Goal: Task Accomplishment & Management: Use online tool/utility

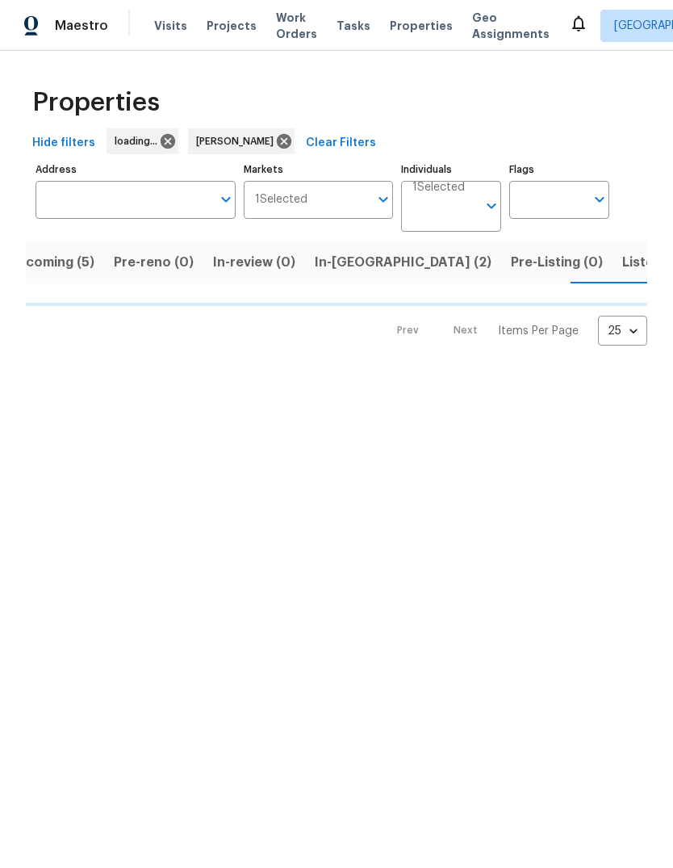
scroll to position [0, 31]
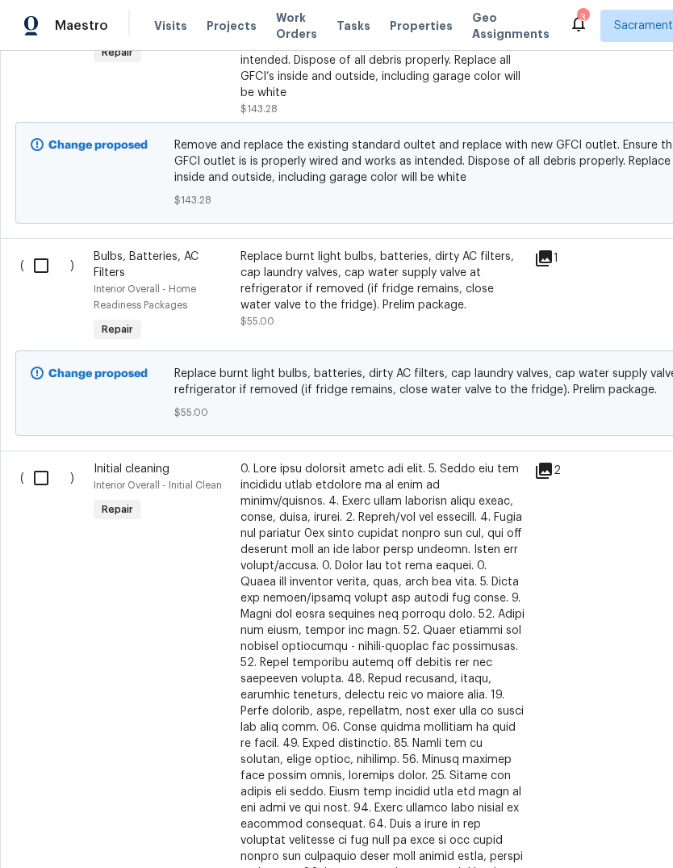
scroll to position [3057, 2]
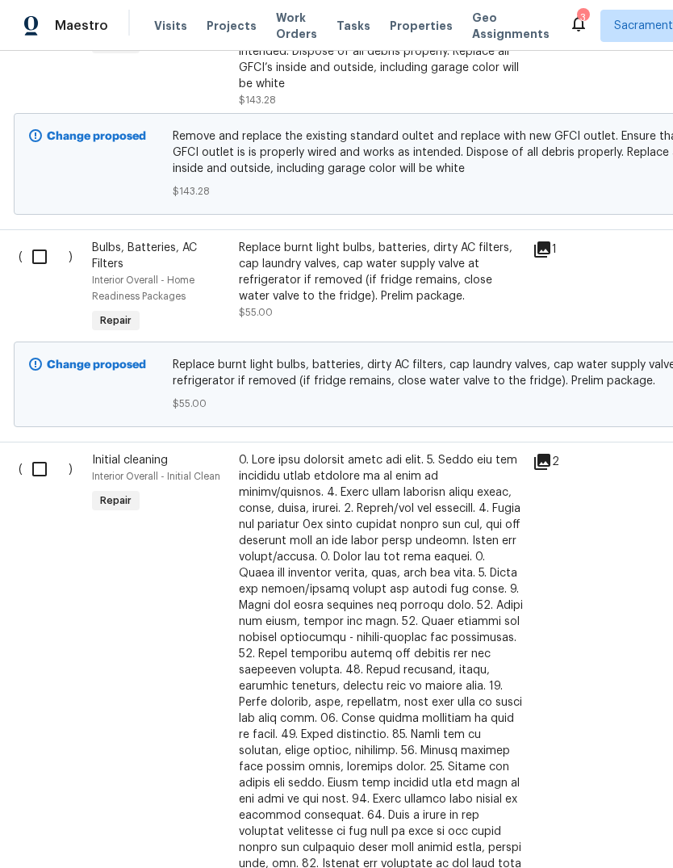
click at [31, 486] on input "checkbox" at bounding box center [46, 469] width 46 height 34
checkbox input "true"
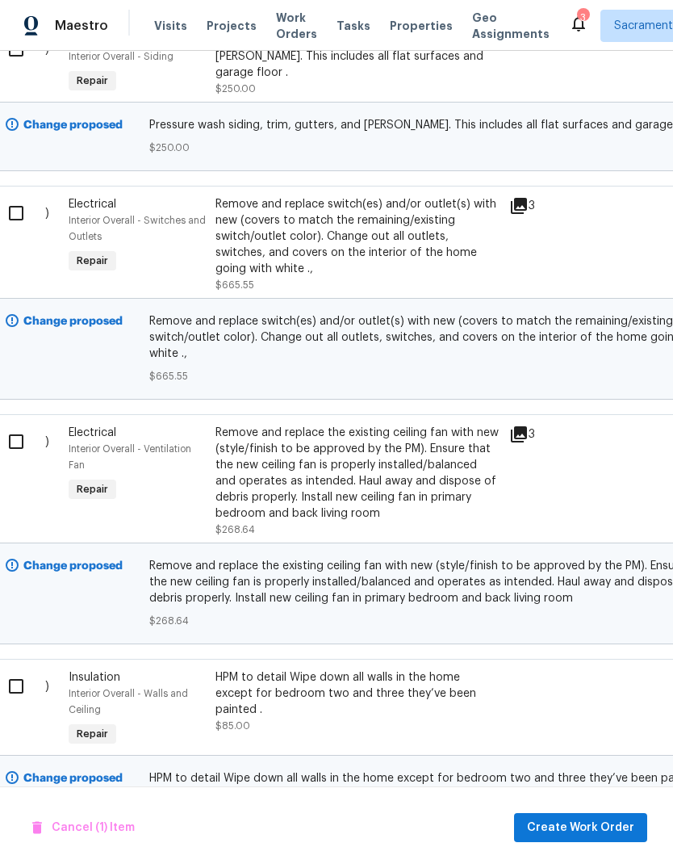
scroll to position [5305, 25]
click at [19, 668] on input "checkbox" at bounding box center [22, 685] width 46 height 34
checkbox input "true"
click at [607, 823] on span "Create Work Order" at bounding box center [580, 828] width 107 height 20
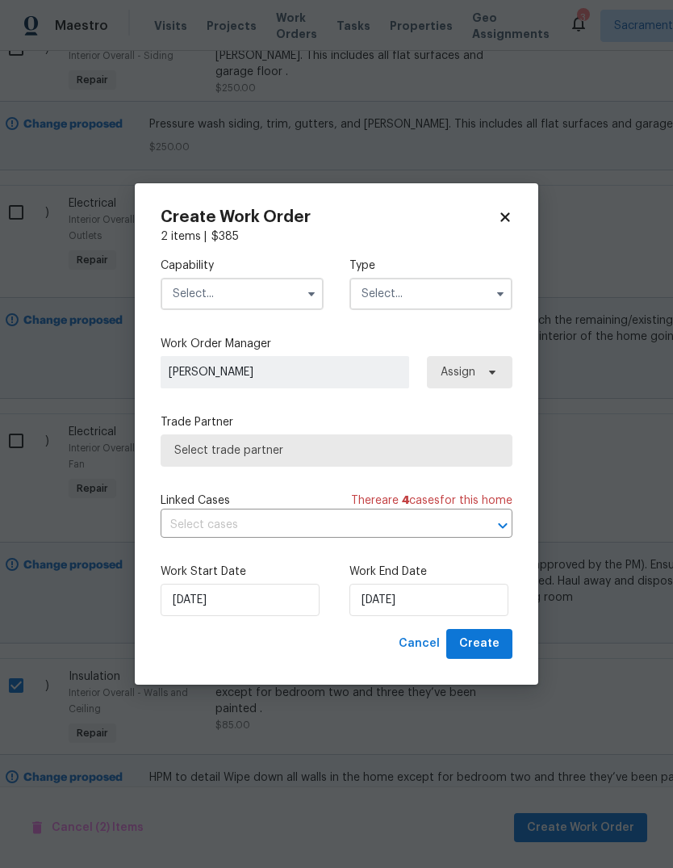
click at [287, 302] on input "text" at bounding box center [242, 294] width 163 height 32
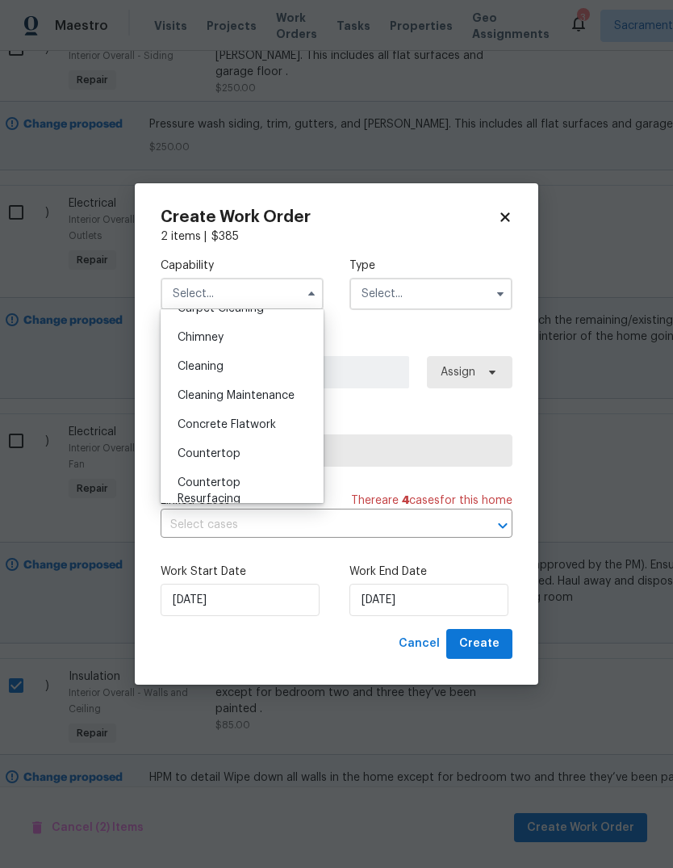
scroll to position [182, 0]
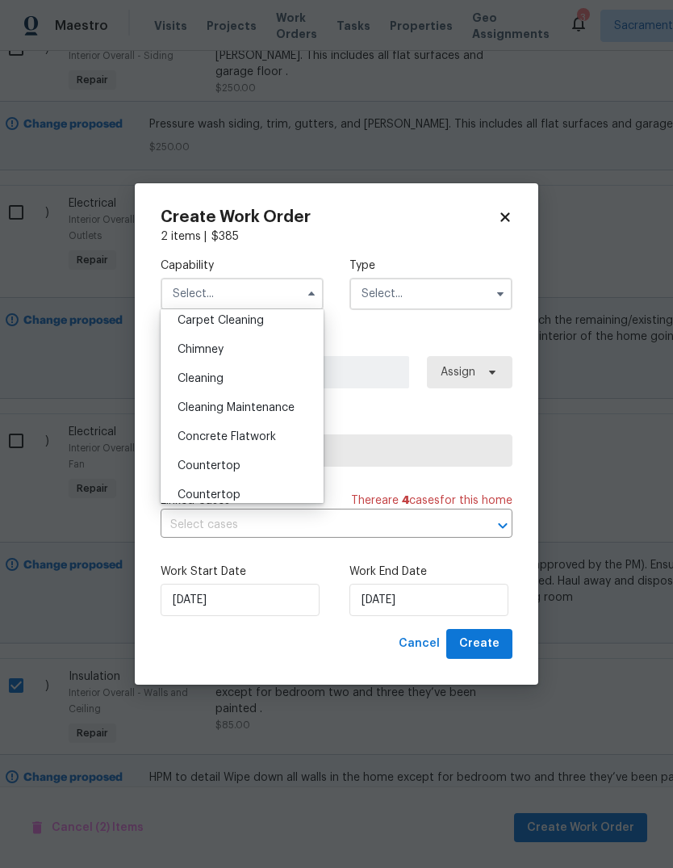
click at [234, 377] on div "Cleaning" at bounding box center [242, 378] width 155 height 29
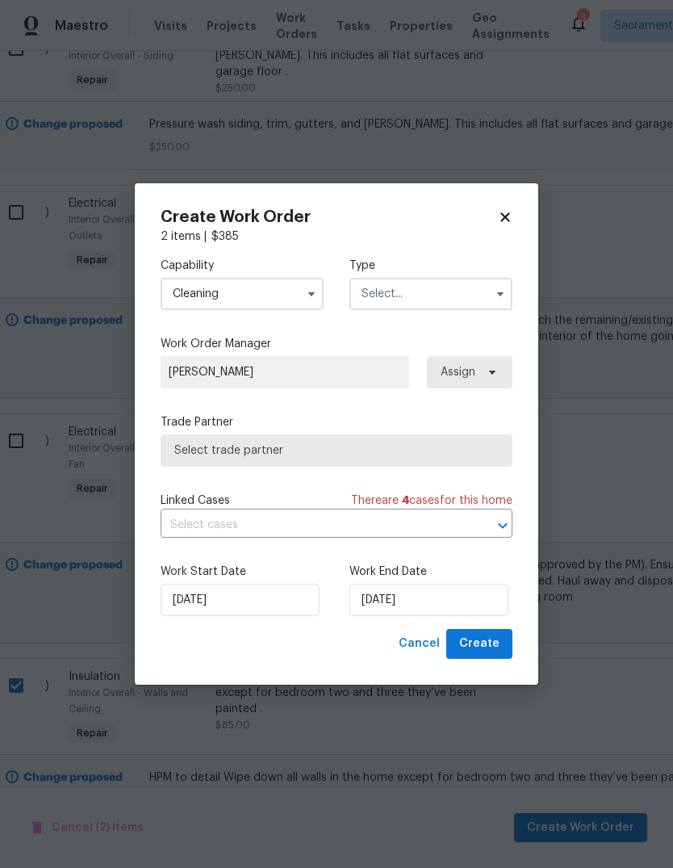
type input "Cleaning"
click at [491, 292] on button "button" at bounding box center [500, 293] width 19 height 19
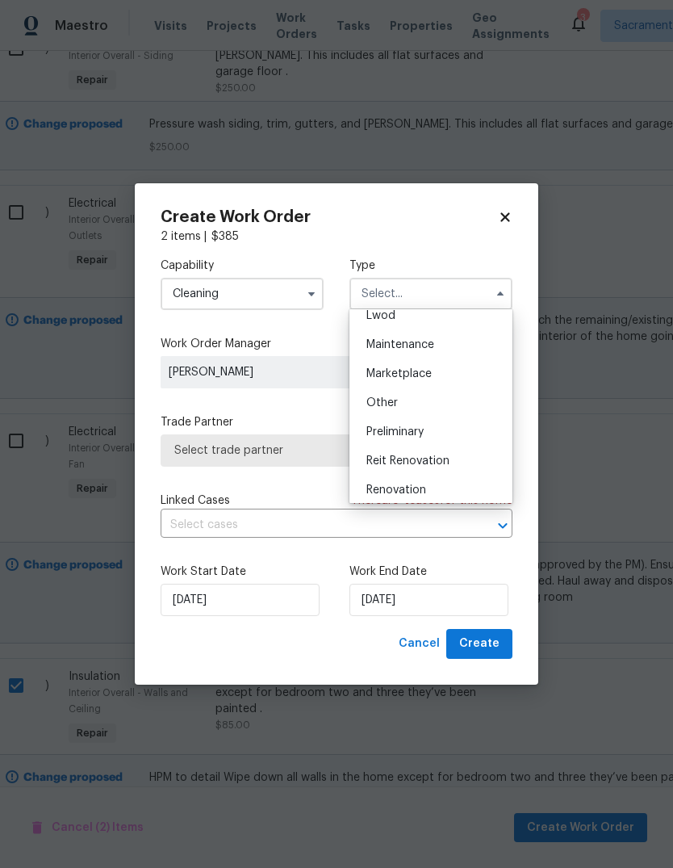
scroll to position [245, 0]
click at [436, 490] on div "Renovation" at bounding box center [431, 489] width 155 height 29
type input "Renovation"
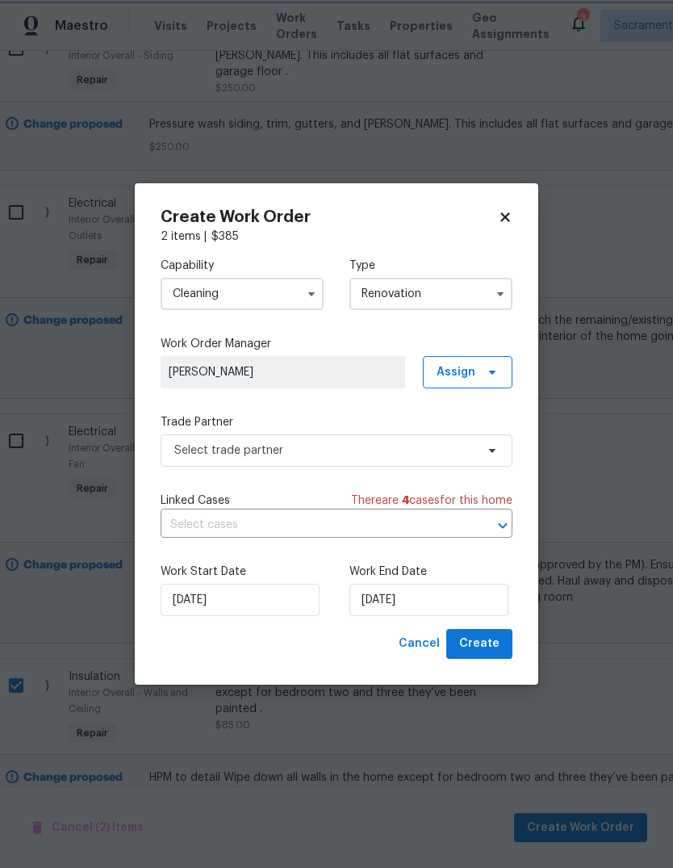
scroll to position [0, 0]
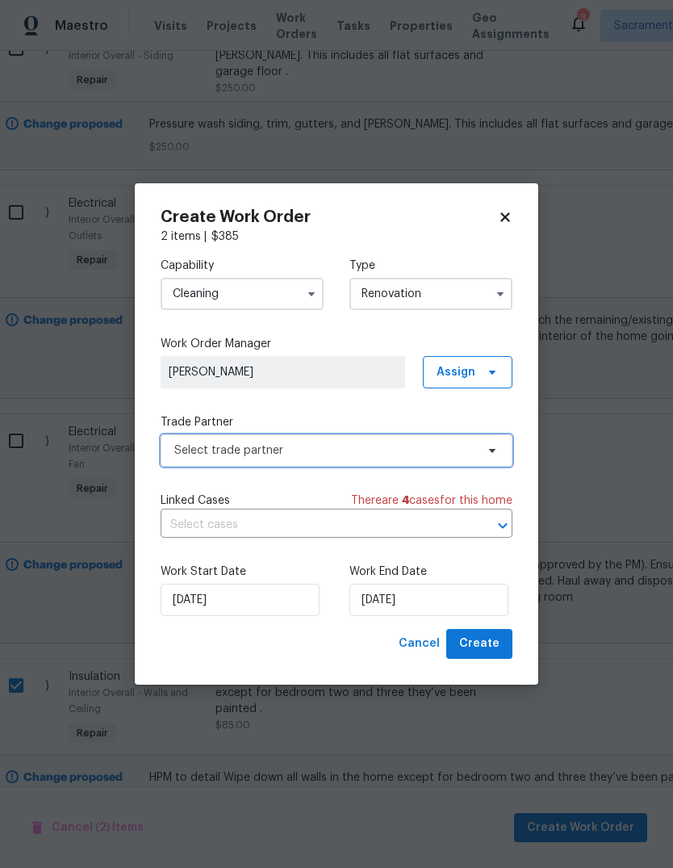
click at [411, 454] on span "Select trade partner" at bounding box center [324, 450] width 301 height 16
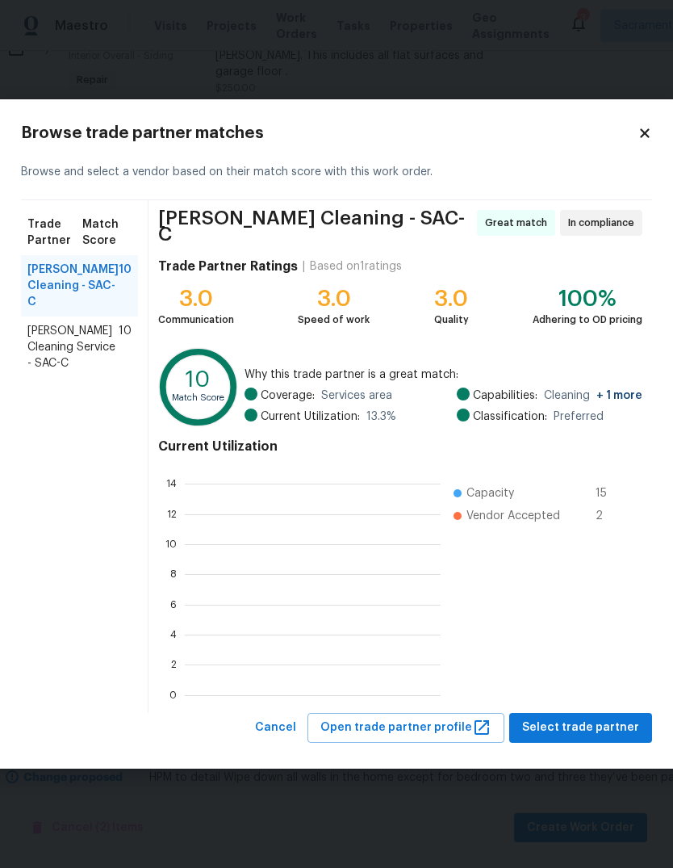
scroll to position [226, 256]
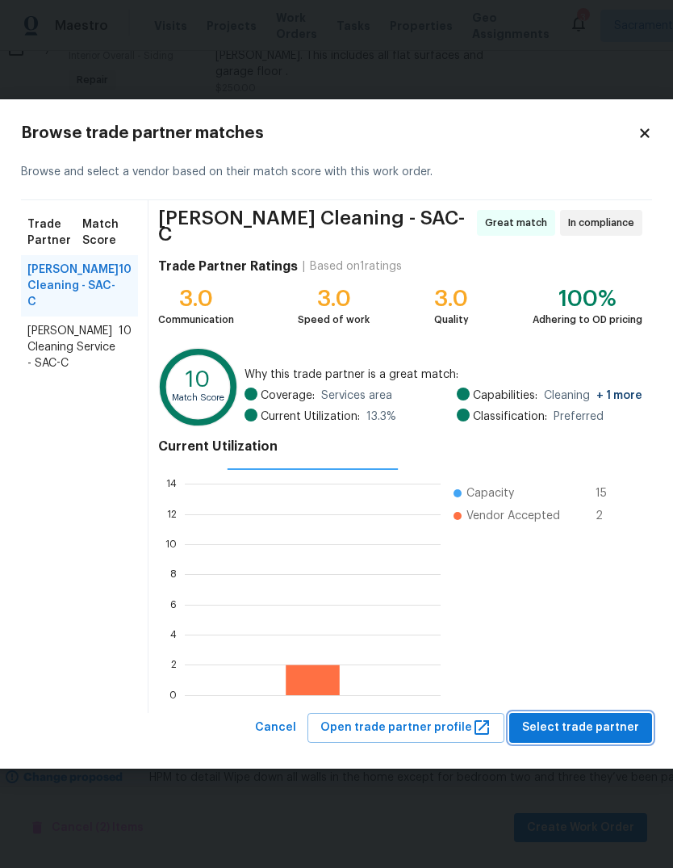
click at [593, 730] on span "Select trade partner" at bounding box center [580, 728] width 117 height 20
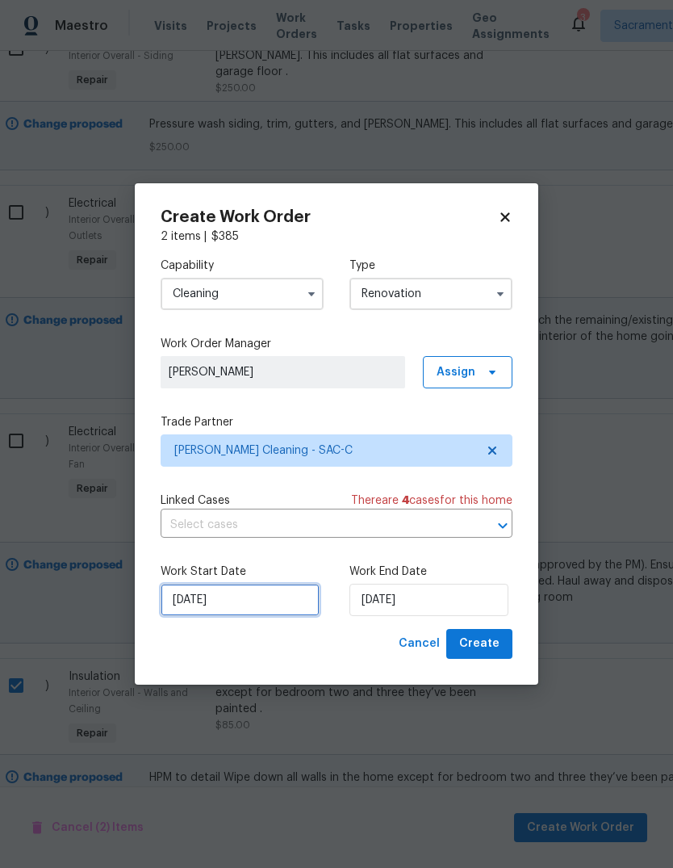
click at [283, 600] on input "8/14/2025" at bounding box center [240, 600] width 159 height 32
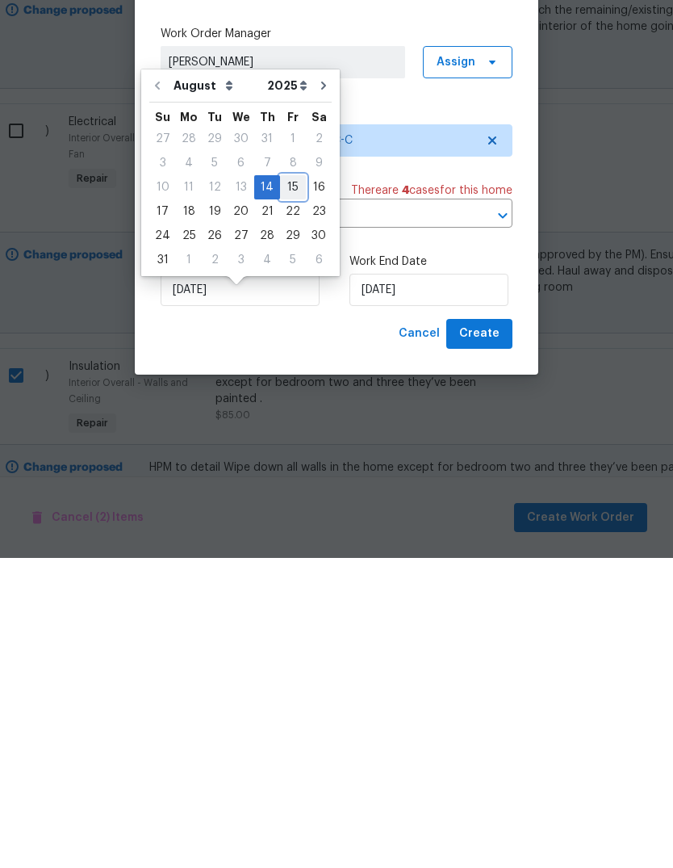
click at [291, 486] on div "15" at bounding box center [293, 497] width 26 height 23
type input "8/15/2025"
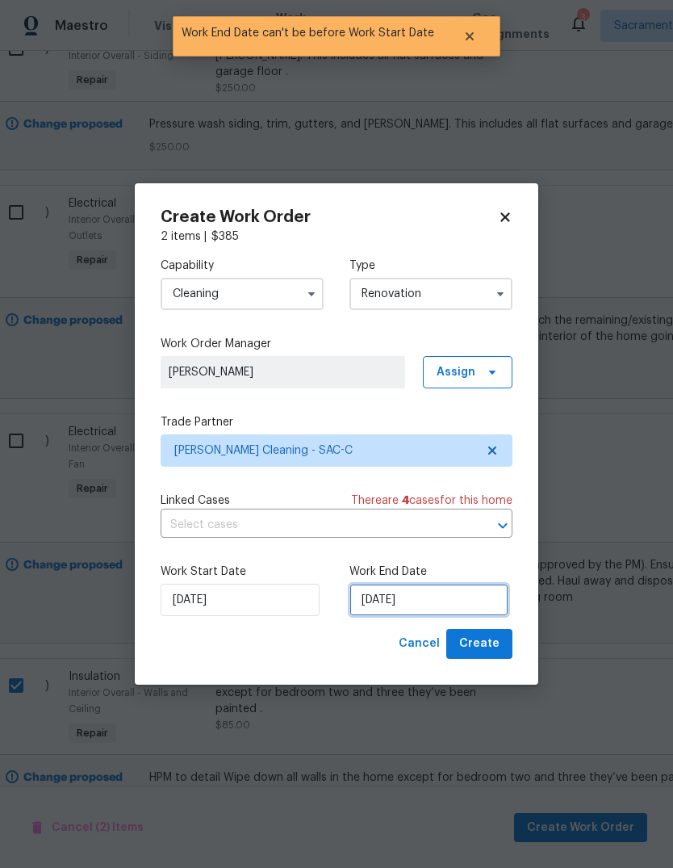
click at [452, 609] on input "8/15/2025" at bounding box center [429, 600] width 159 height 32
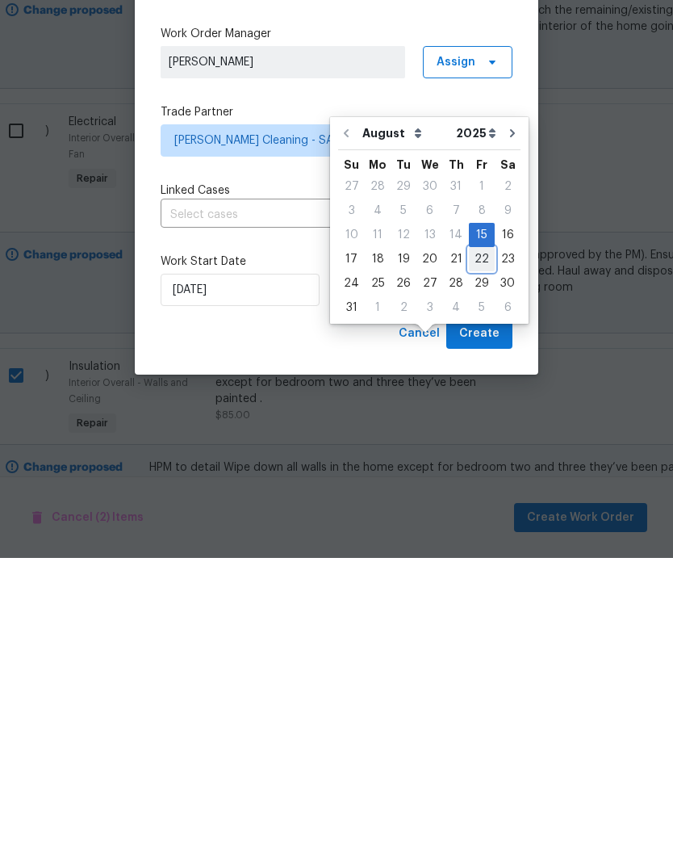
click at [479, 558] on div "22" at bounding box center [482, 569] width 26 height 23
type input "[DATE]"
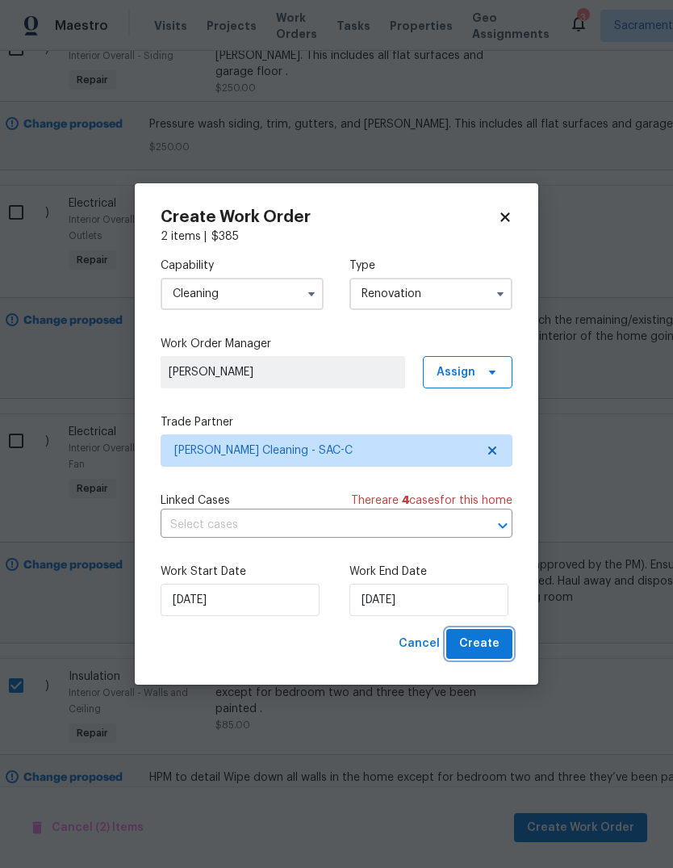
click at [488, 642] on span "Create" at bounding box center [479, 644] width 40 height 20
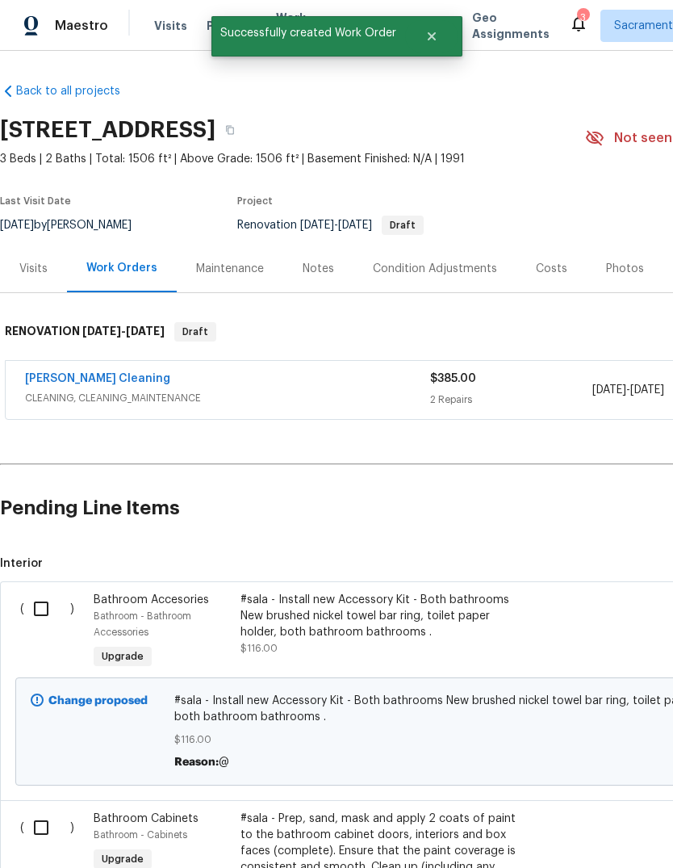
scroll to position [0, 0]
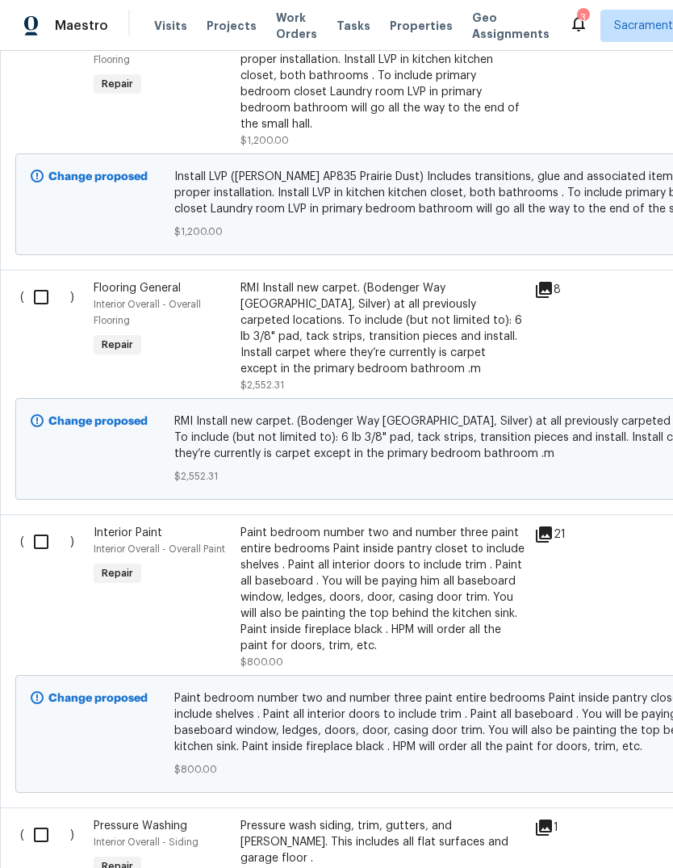
click at [51, 284] on input "checkbox" at bounding box center [47, 297] width 46 height 34
checkbox input "true"
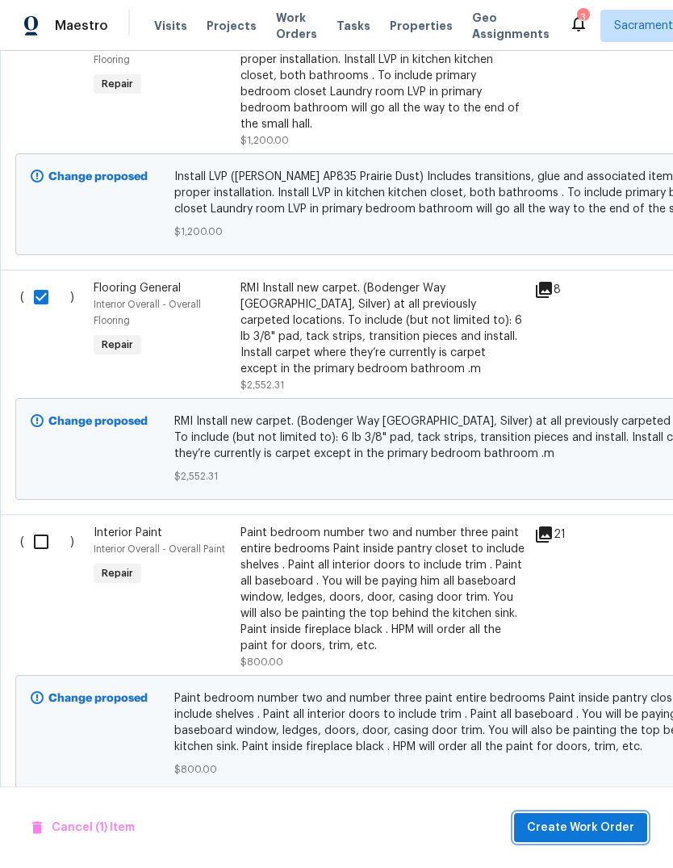
click at [596, 826] on span "Create Work Order" at bounding box center [580, 828] width 107 height 20
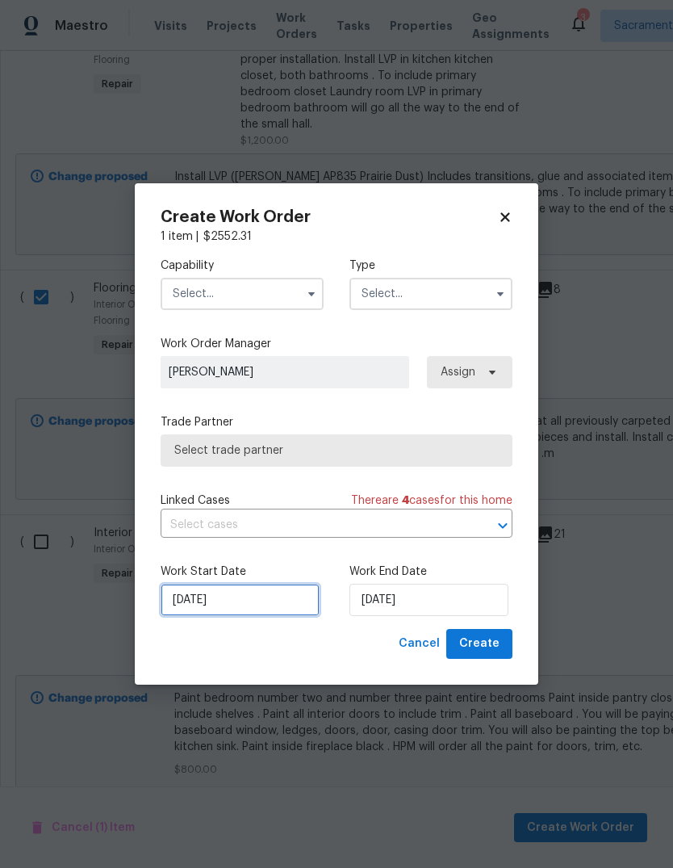
click at [288, 605] on input "8/14/2025" at bounding box center [240, 600] width 159 height 32
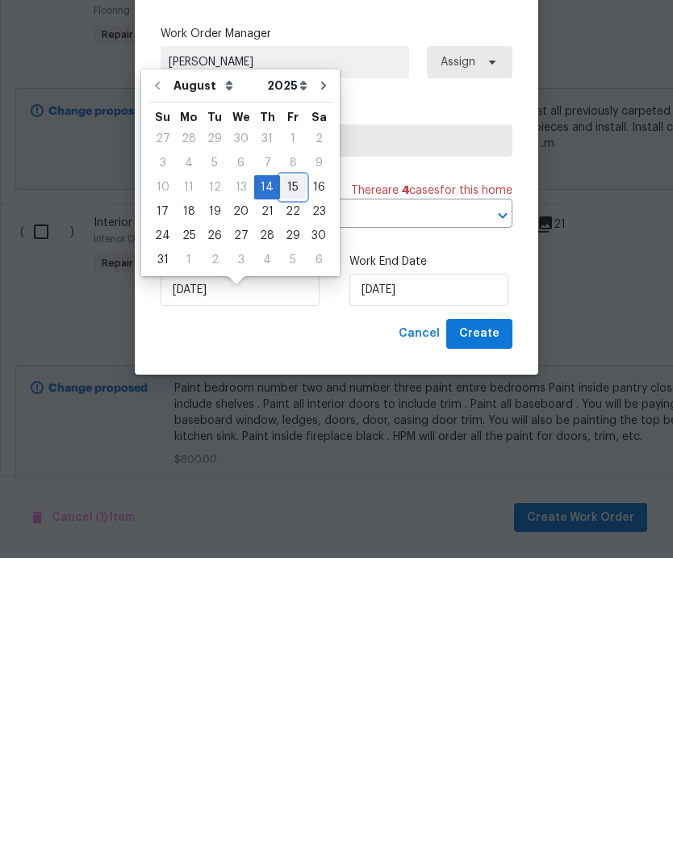
click at [289, 486] on div "15" at bounding box center [293, 497] width 26 height 23
type input "8/15/2025"
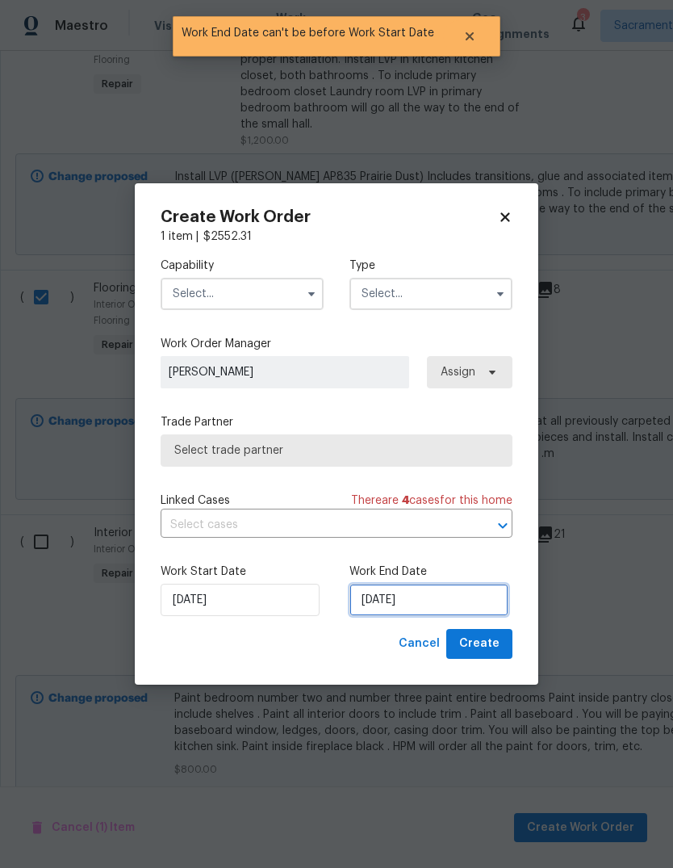
click at [447, 602] on input "8/15/2025" at bounding box center [429, 600] width 159 height 32
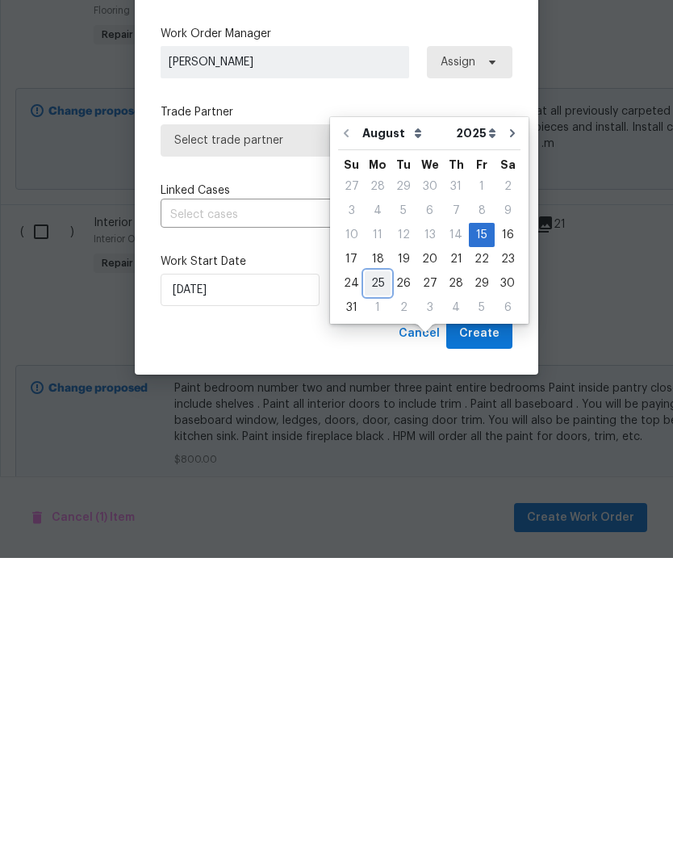
click at [378, 582] on div "25" at bounding box center [378, 593] width 26 height 23
type input "8/25/2025"
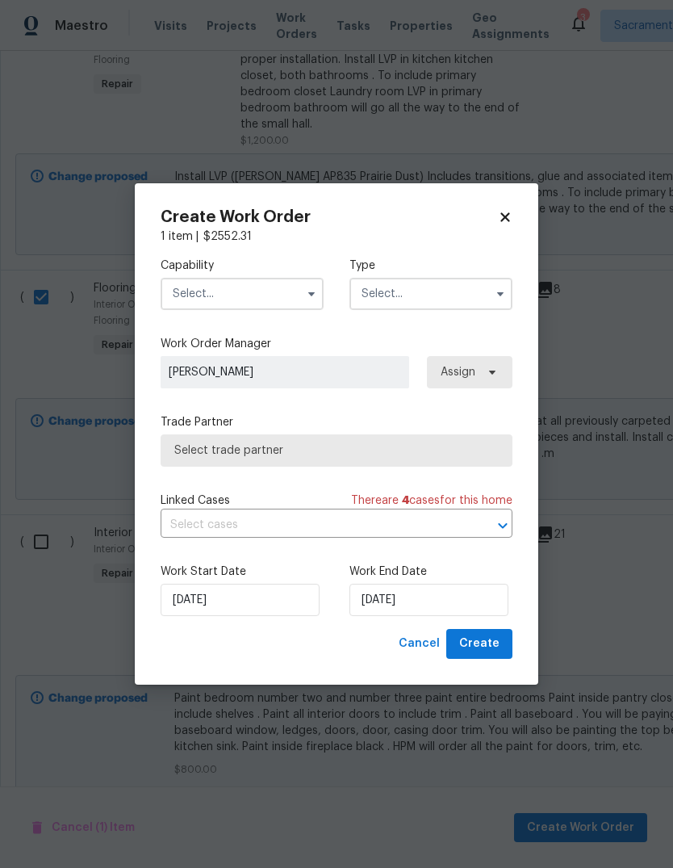
click at [299, 290] on input "text" at bounding box center [242, 294] width 163 height 32
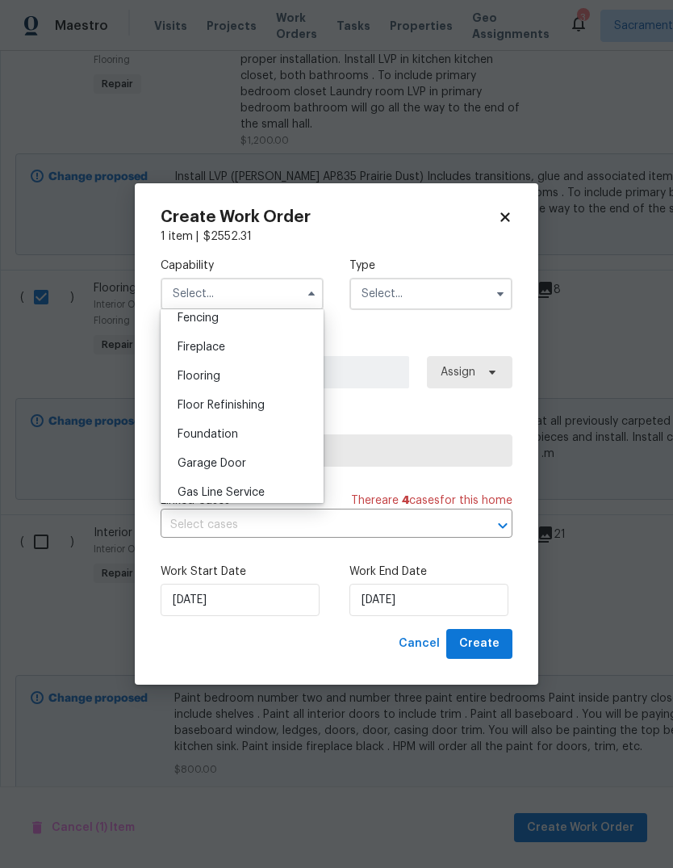
click at [262, 383] on div "Flooring" at bounding box center [242, 376] width 155 height 29
type input "Flooring"
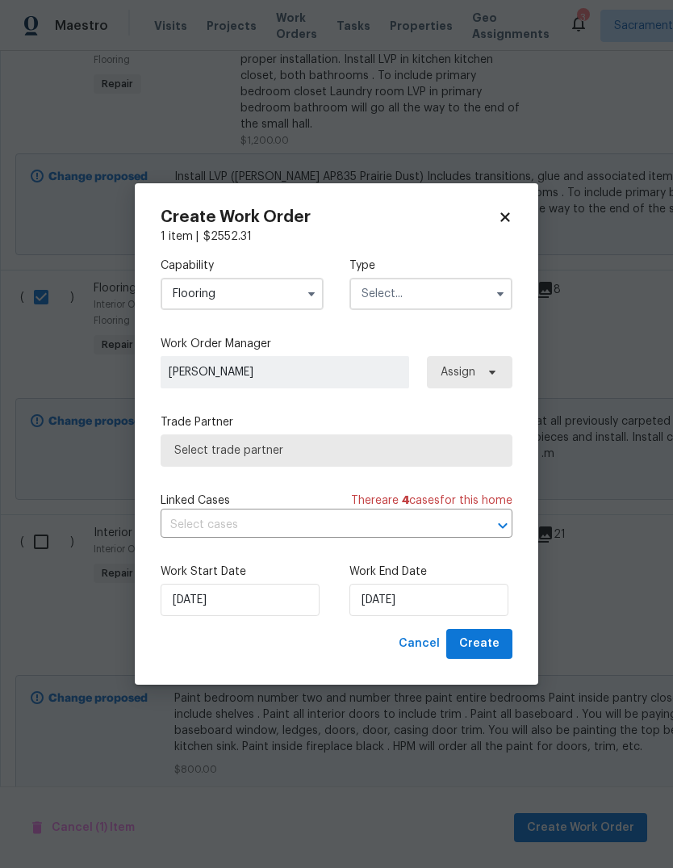
click at [465, 298] on input "text" at bounding box center [431, 294] width 163 height 32
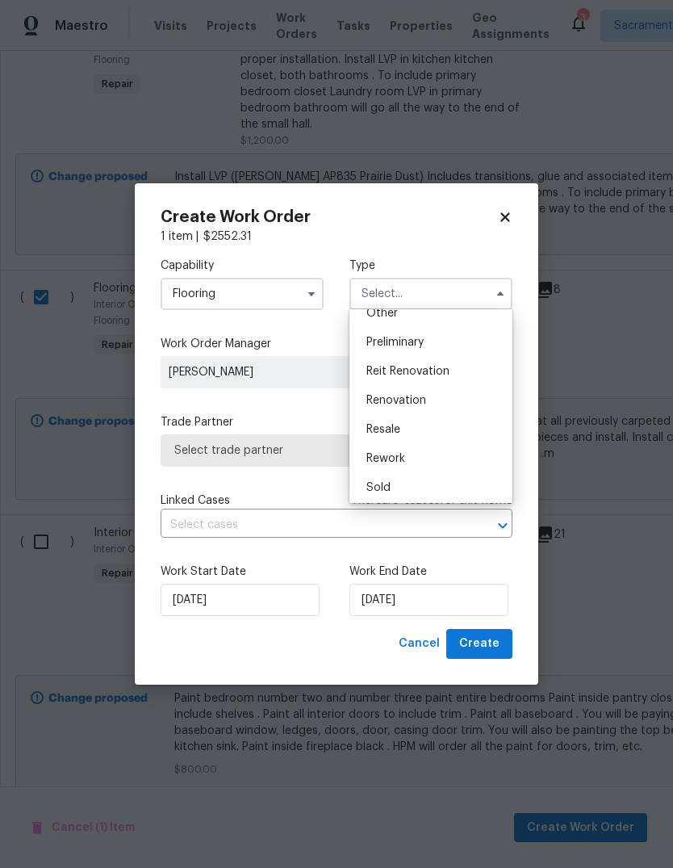
click at [446, 404] on div "Renovation" at bounding box center [431, 400] width 155 height 29
type input "Renovation"
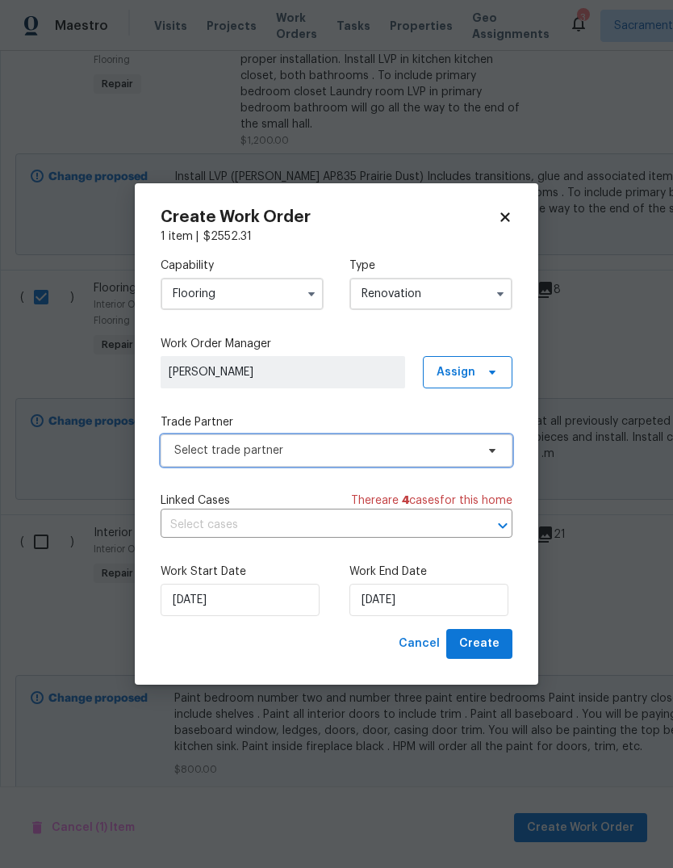
click at [474, 465] on span "Select trade partner" at bounding box center [337, 450] width 352 height 32
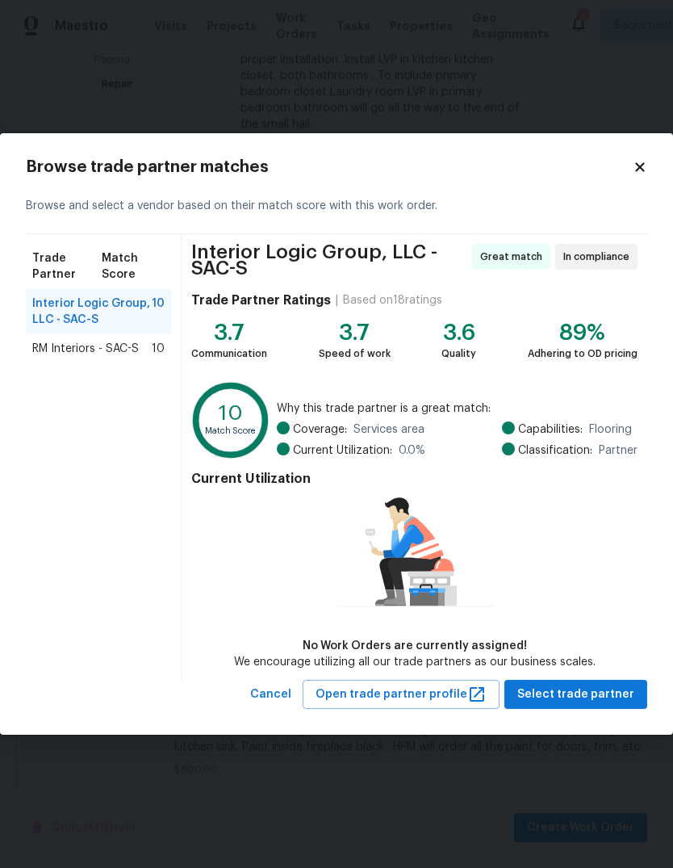
click at [59, 357] on div "RM Interiors - SAC-S 10" at bounding box center [98, 348] width 145 height 29
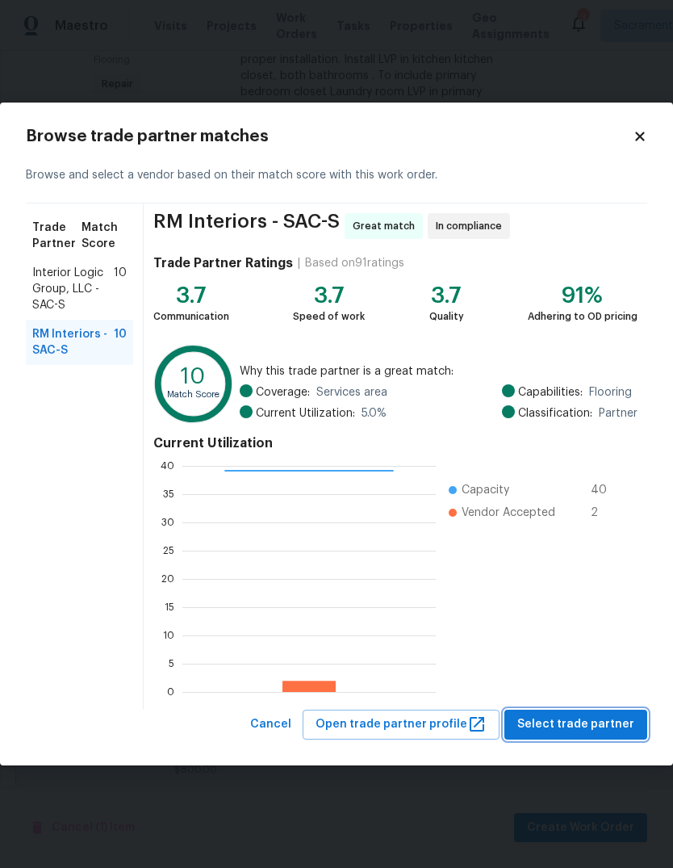
click at [600, 730] on span "Select trade partner" at bounding box center [575, 724] width 117 height 20
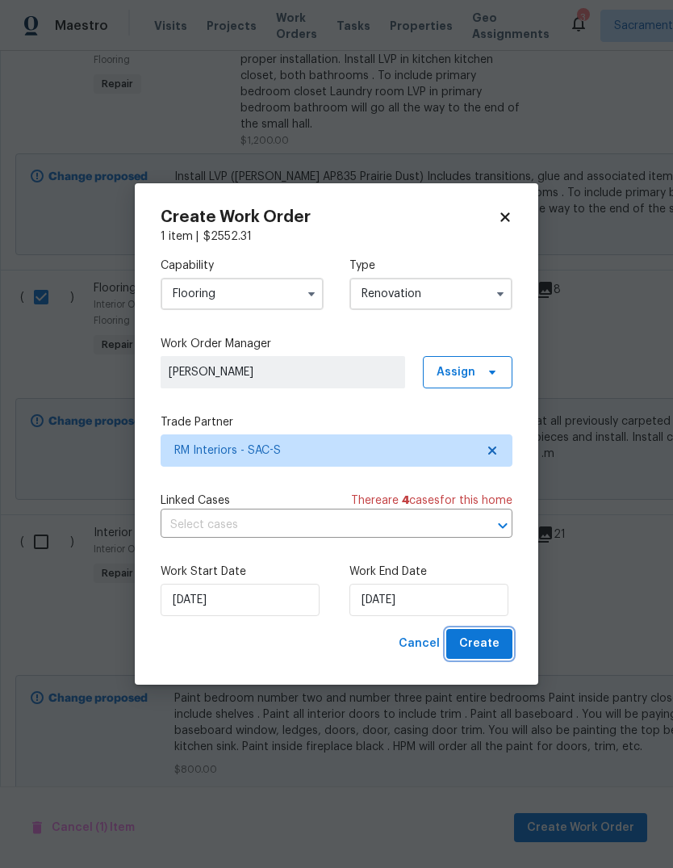
click at [487, 643] on span "Create" at bounding box center [479, 644] width 40 height 20
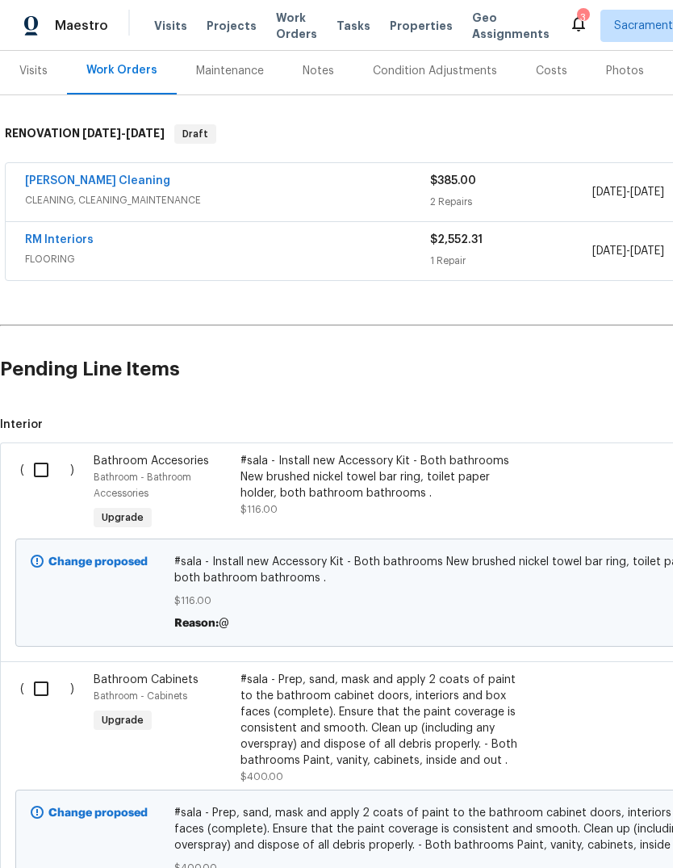
scroll to position [198, 0]
click at [34, 459] on input "checkbox" at bounding box center [47, 470] width 46 height 34
checkbox input "true"
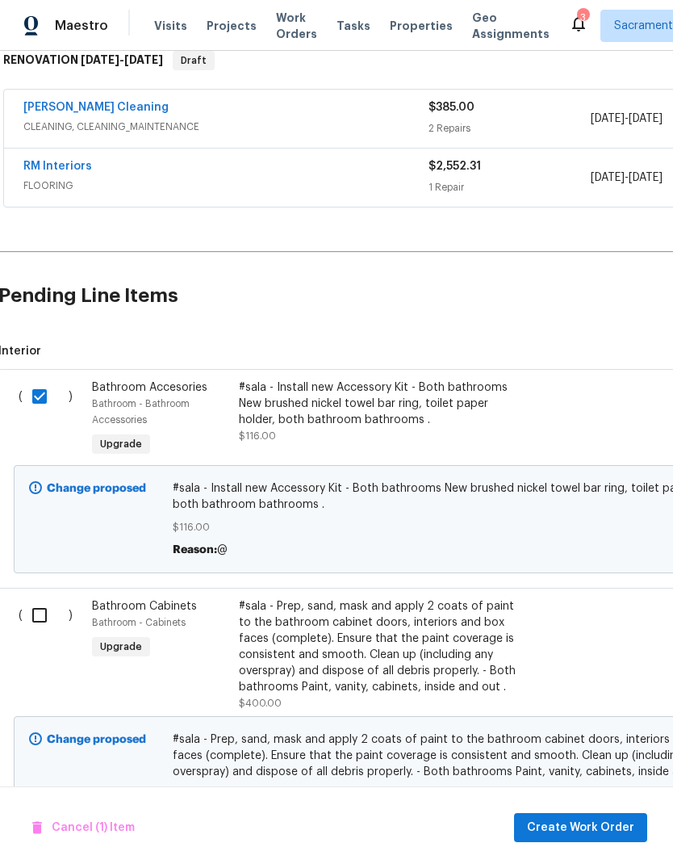
click at [27, 616] on input "checkbox" at bounding box center [46, 615] width 46 height 34
checkbox input "true"
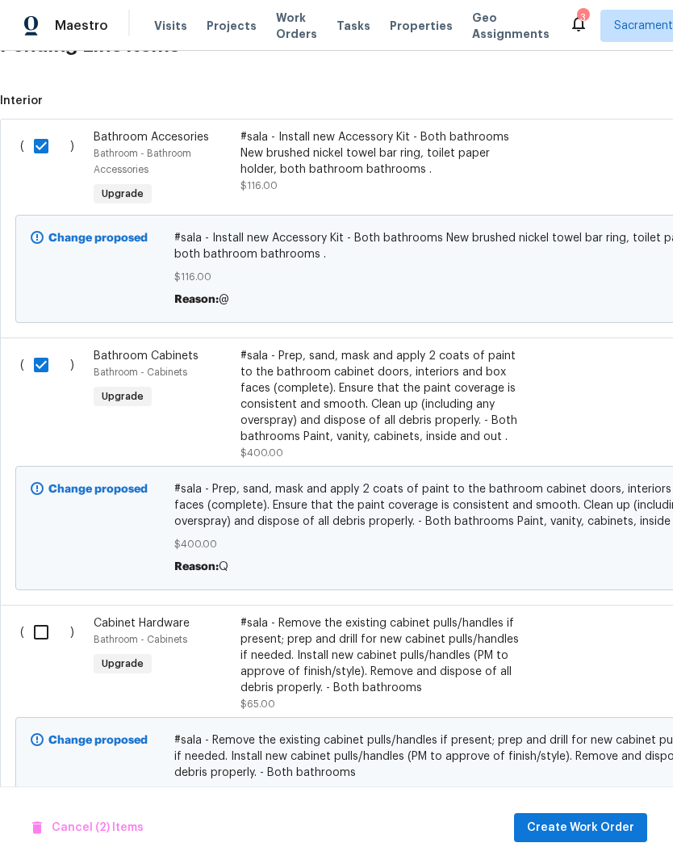
scroll to position [524, 0]
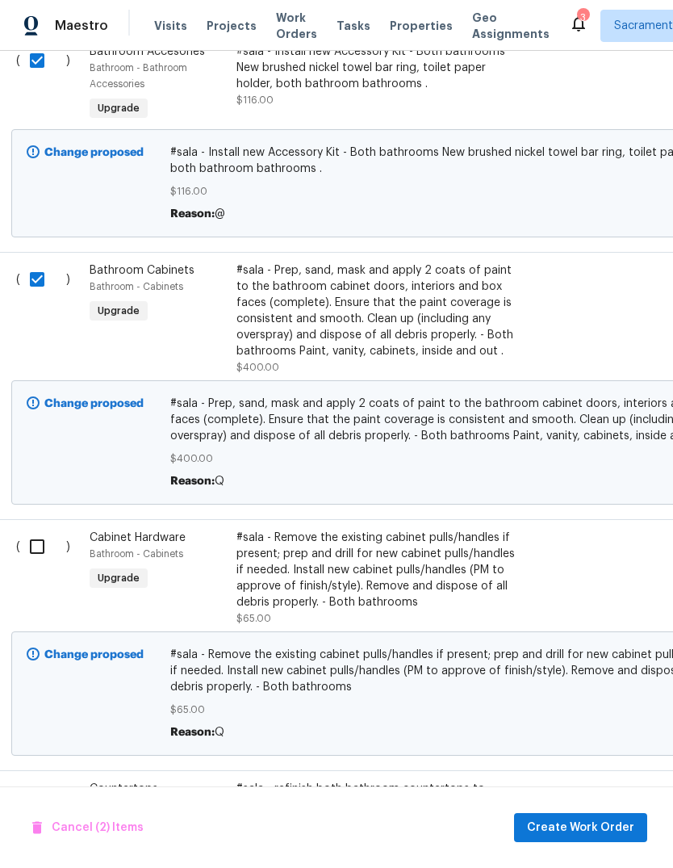
click at [37, 550] on input "checkbox" at bounding box center [43, 547] width 46 height 34
checkbox input "true"
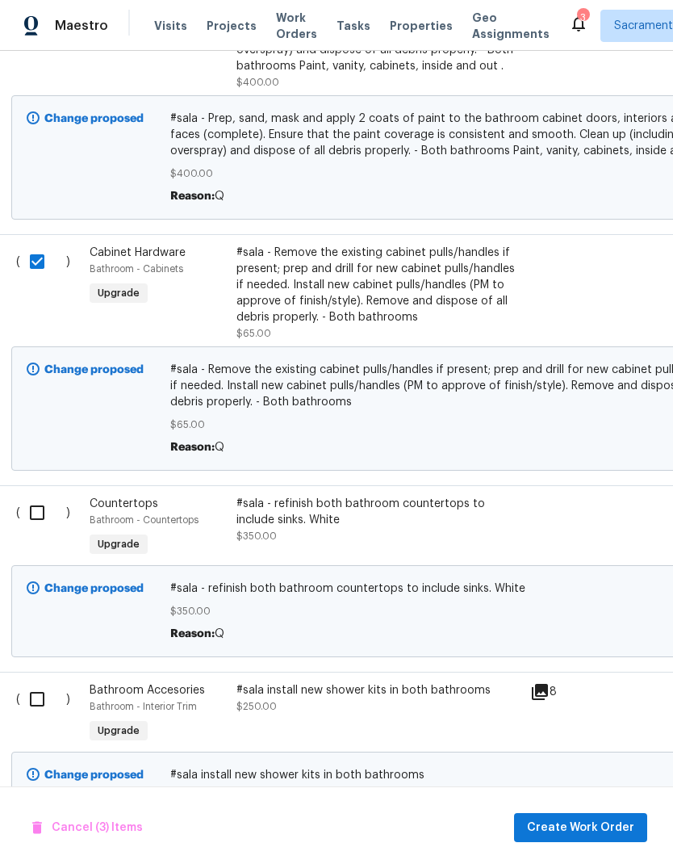
scroll to position [906, 2]
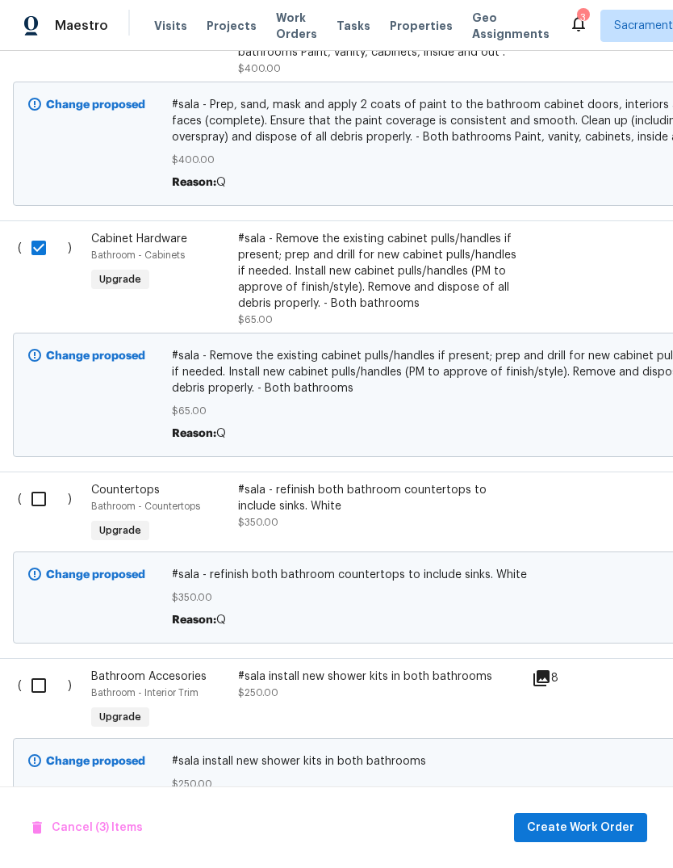
click at [27, 502] on input "checkbox" at bounding box center [45, 499] width 46 height 34
checkbox input "true"
click at [30, 685] on input "checkbox" at bounding box center [45, 685] width 46 height 34
checkbox input "true"
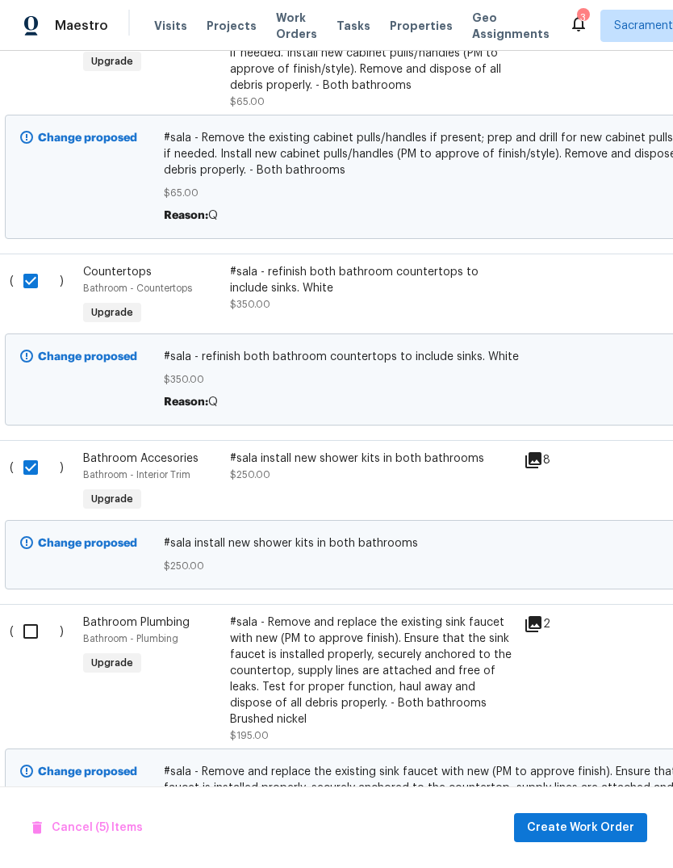
click at [30, 630] on input "checkbox" at bounding box center [37, 631] width 46 height 34
checkbox input "true"
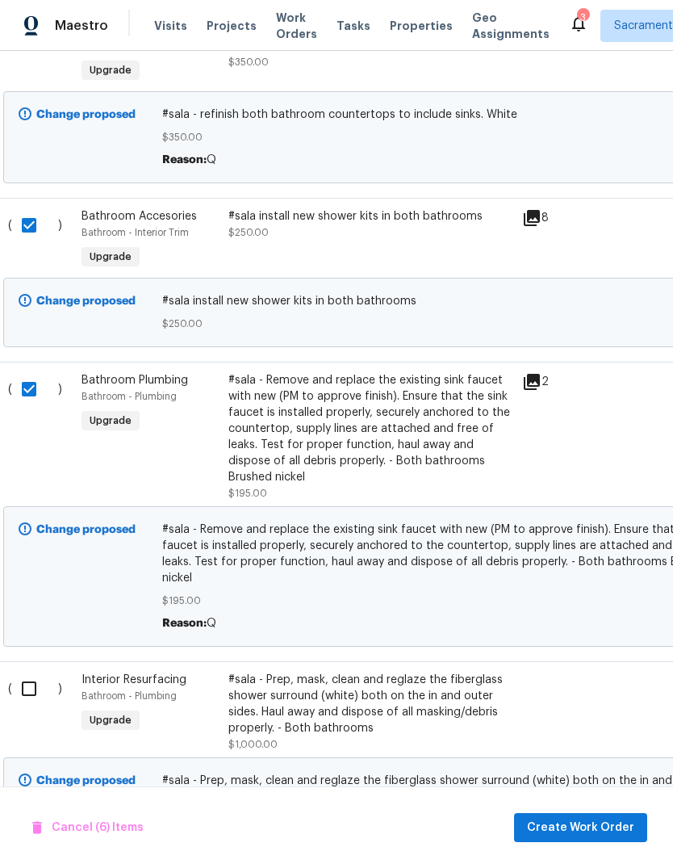
click at [23, 695] on input "checkbox" at bounding box center [35, 689] width 46 height 34
checkbox input "true"
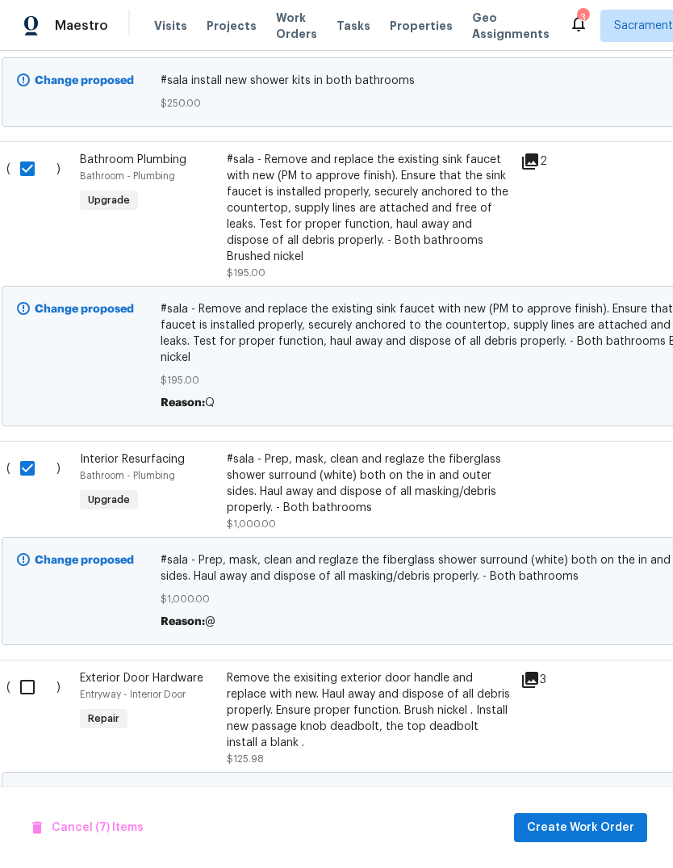
click at [23, 694] on input "checkbox" at bounding box center [33, 687] width 46 height 34
checkbox input "true"
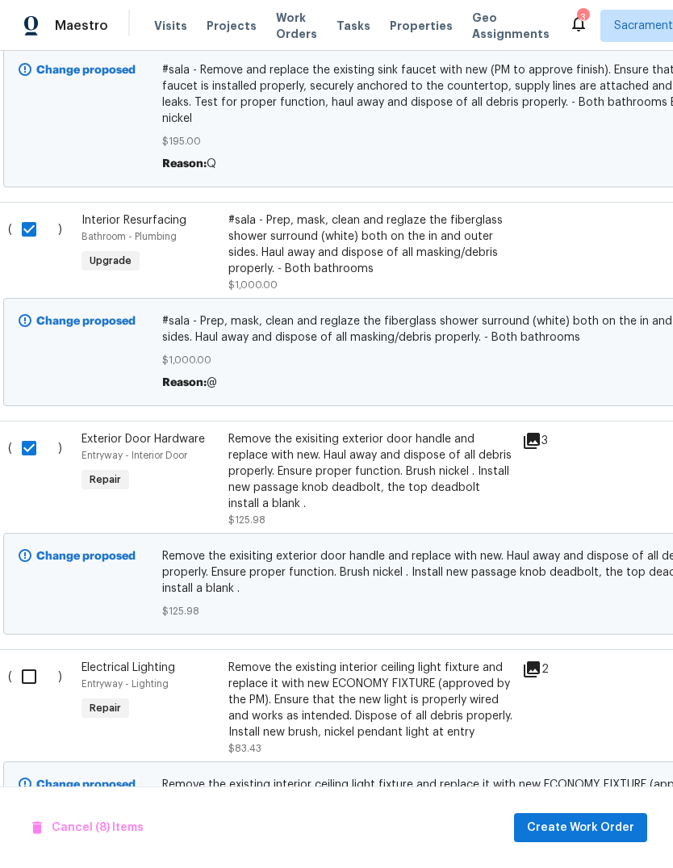
click at [23, 686] on input "checkbox" at bounding box center [35, 677] width 46 height 34
checkbox input "true"
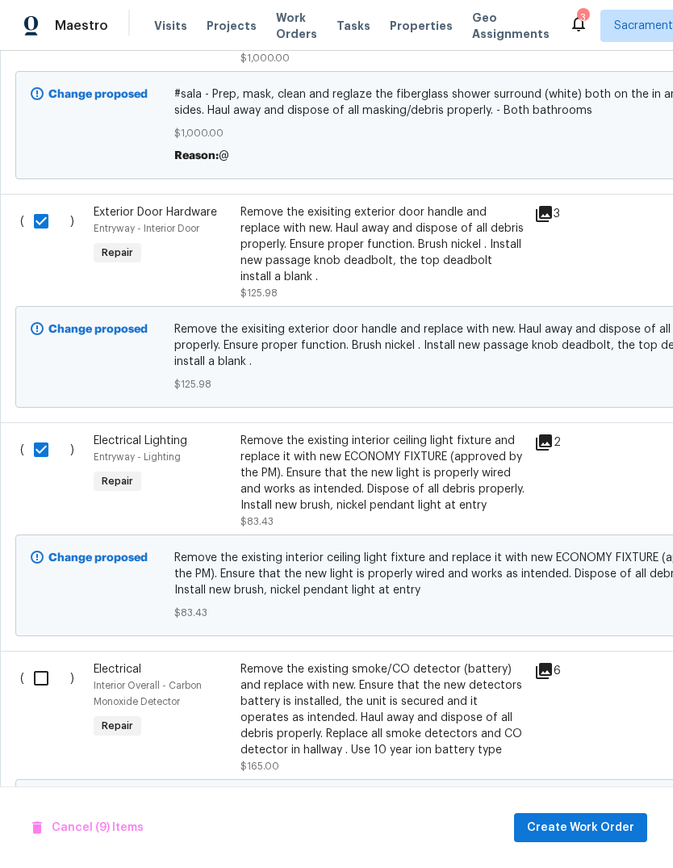
scroll to position [2052, 0]
click at [33, 692] on input "checkbox" at bounding box center [47, 678] width 46 height 34
checkbox input "true"
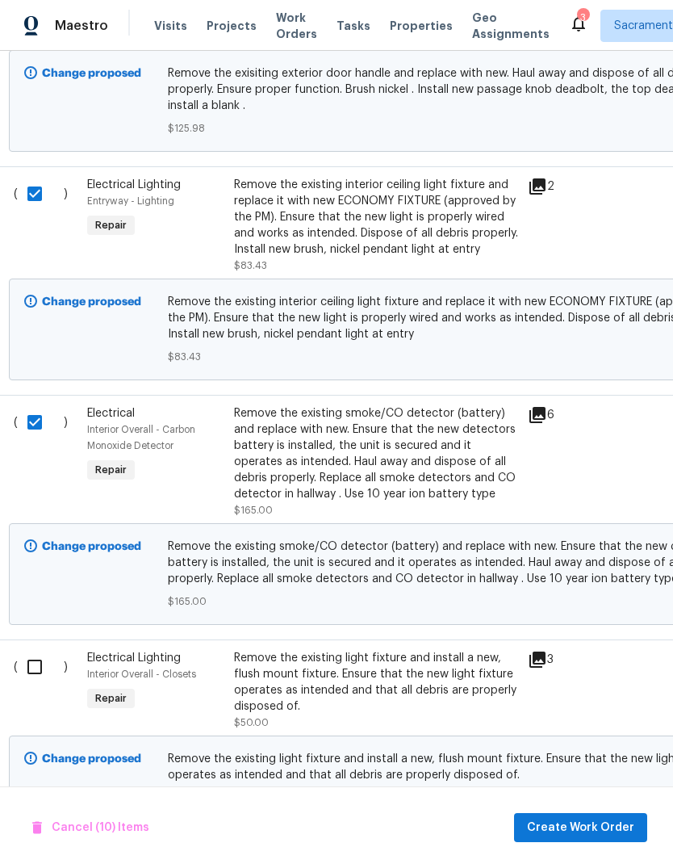
click at [28, 684] on input "checkbox" at bounding box center [41, 667] width 46 height 34
checkbox input "true"
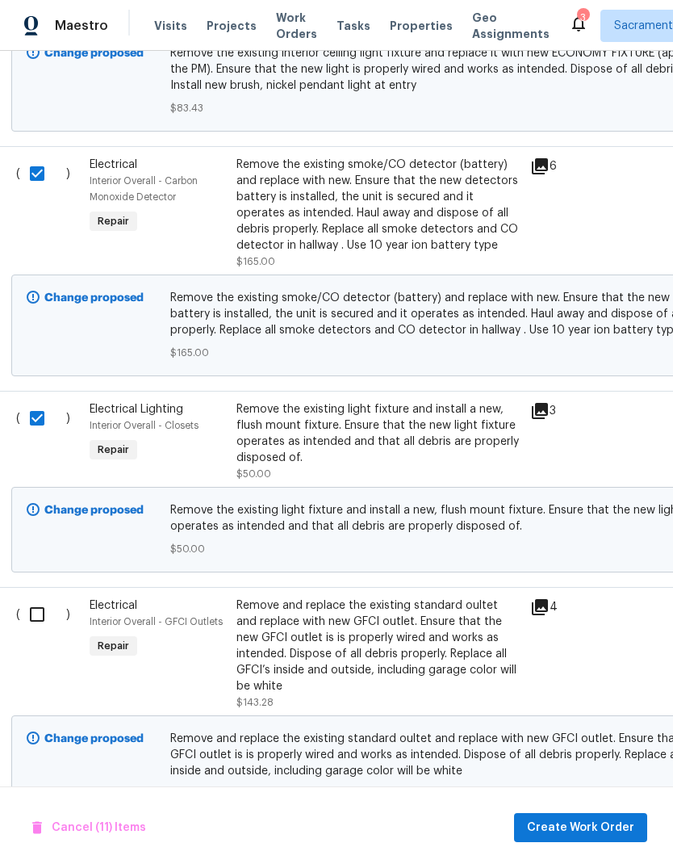
scroll to position [2575, 4]
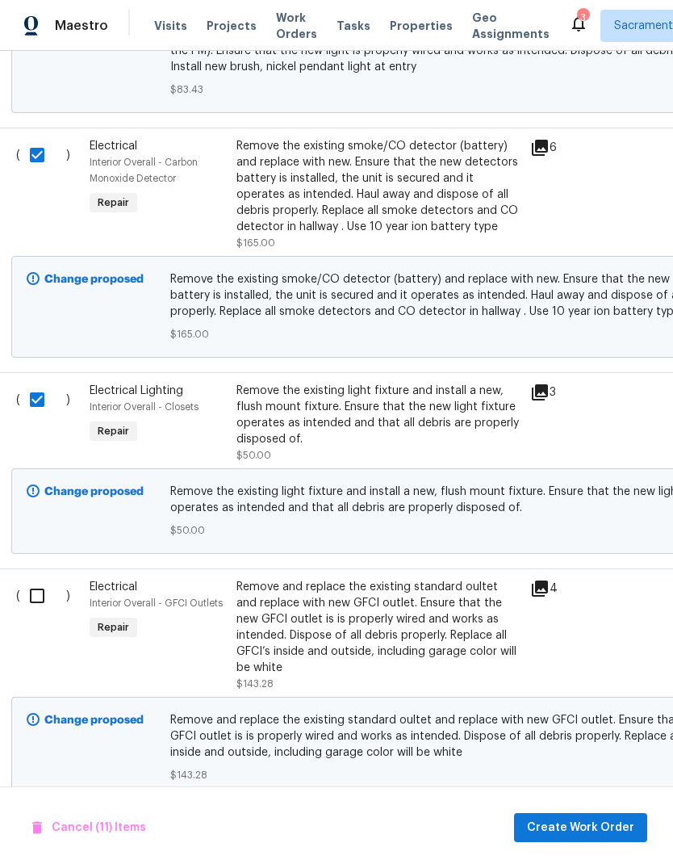
click at [31, 613] on input "checkbox" at bounding box center [43, 596] width 46 height 34
checkbox input "true"
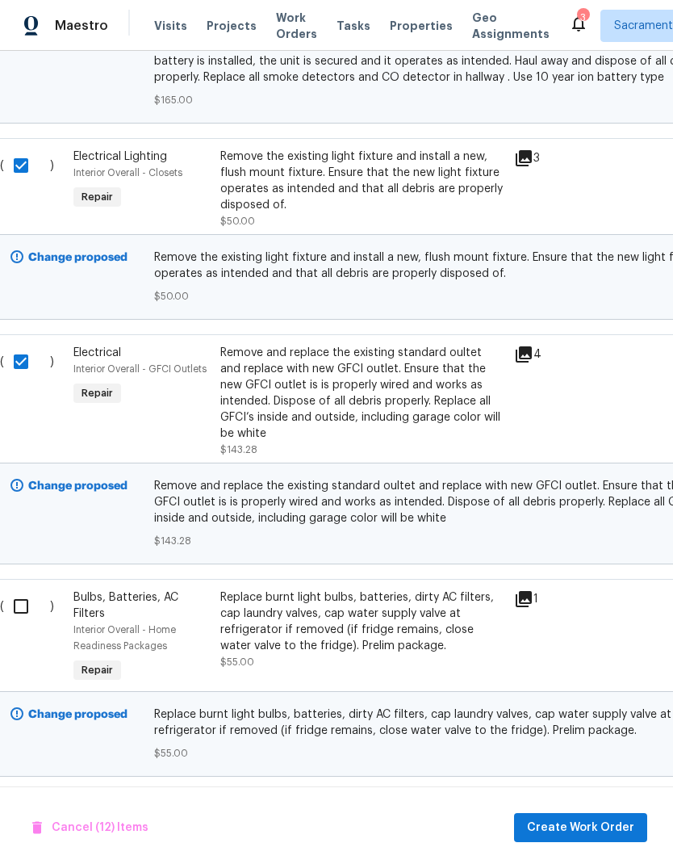
scroll to position [2843, 23]
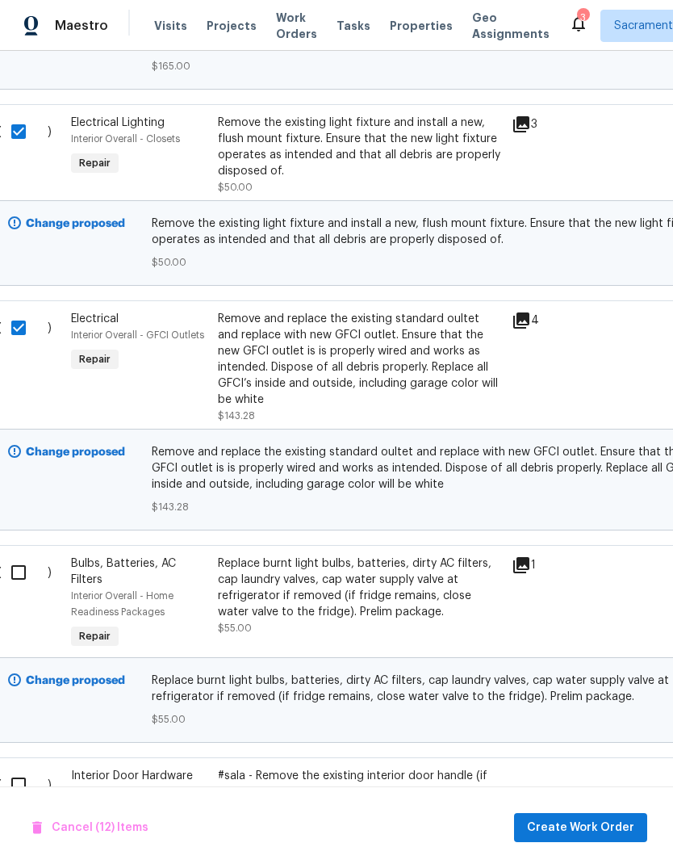
click at [19, 579] on input "checkbox" at bounding box center [25, 572] width 46 height 34
checkbox input "true"
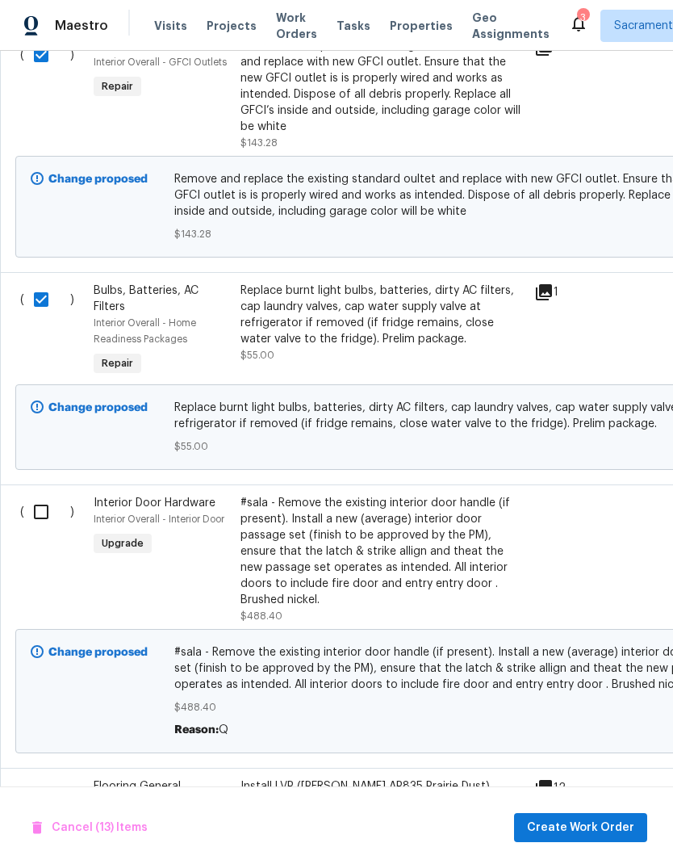
scroll to position [3117, 0]
click at [41, 528] on input "checkbox" at bounding box center [47, 511] width 46 height 34
checkbox input "true"
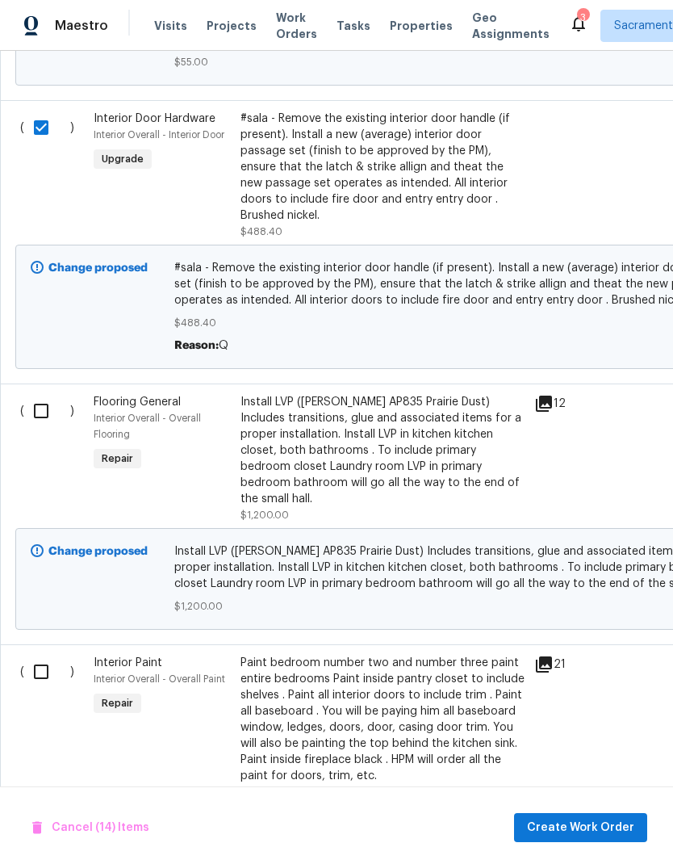
scroll to position [3501, 0]
click at [44, 423] on input "checkbox" at bounding box center [47, 410] width 46 height 34
checkbox input "true"
click at [46, 656] on input "checkbox" at bounding box center [47, 671] width 46 height 34
checkbox input "true"
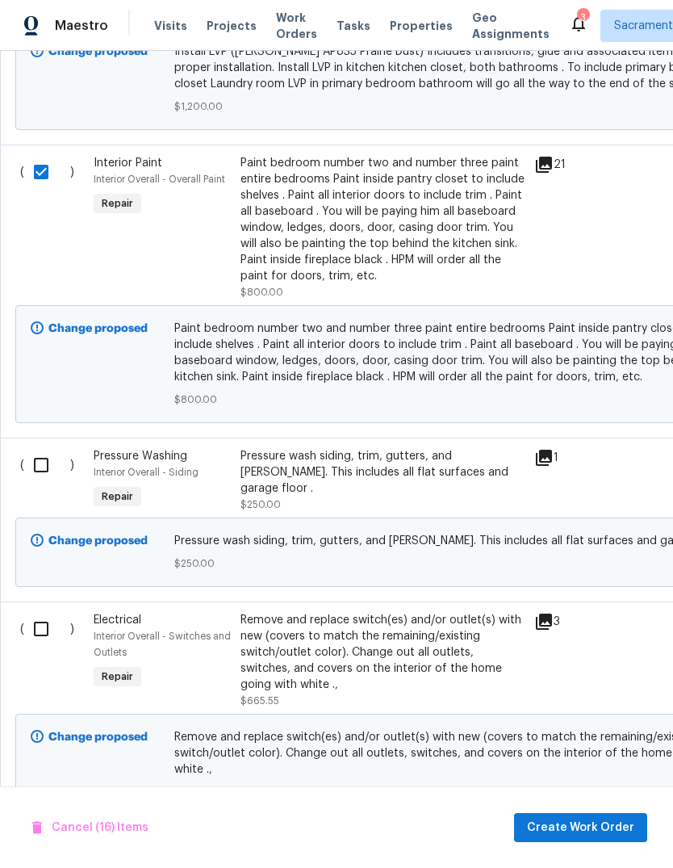
scroll to position [4001, 0]
click at [30, 449] on input "checkbox" at bounding box center [47, 464] width 46 height 34
checkbox input "true"
click at [31, 614] on input "checkbox" at bounding box center [47, 628] width 46 height 34
checkbox input "true"
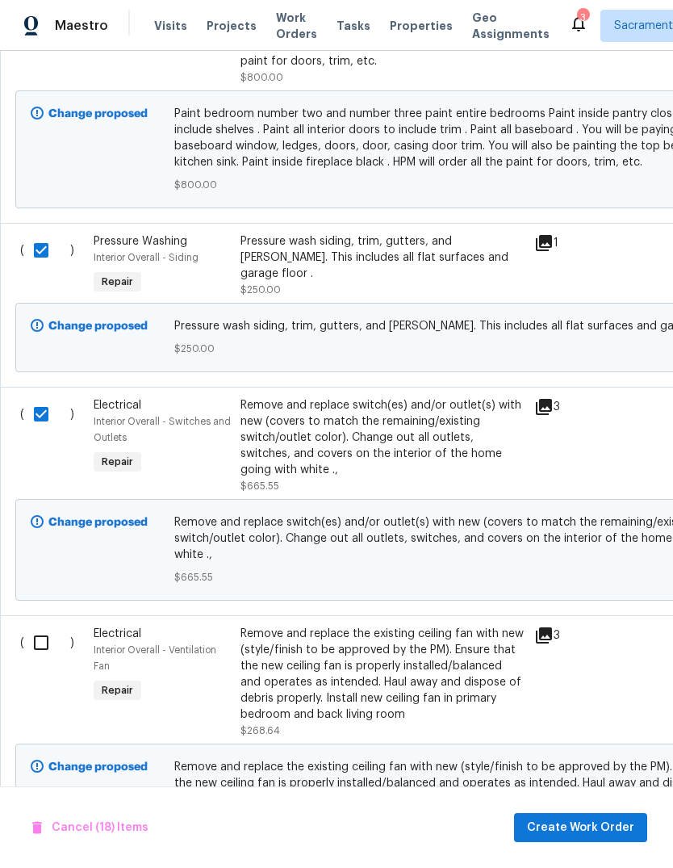
scroll to position [4215, 0]
click at [42, 630] on input "checkbox" at bounding box center [47, 643] width 46 height 34
checkbox input "true"
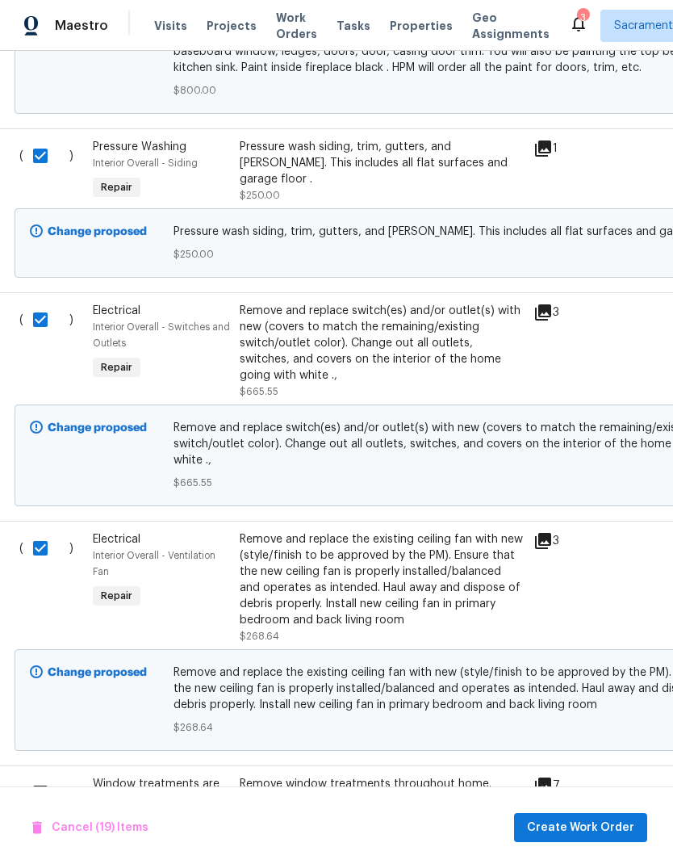
scroll to position [4463, 1]
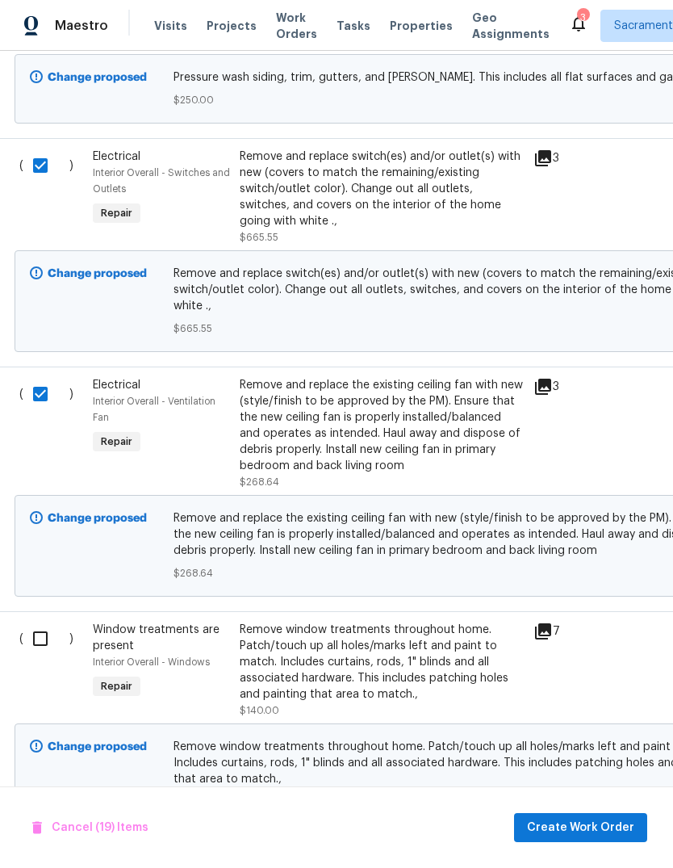
click at [31, 628] on input "checkbox" at bounding box center [46, 639] width 46 height 34
checkbox input "true"
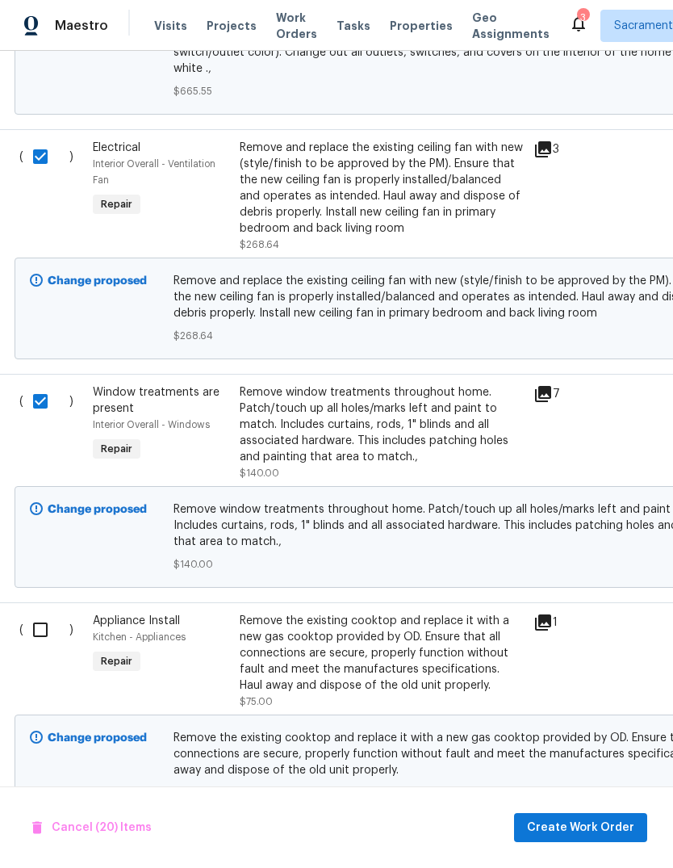
scroll to position [4703, 1]
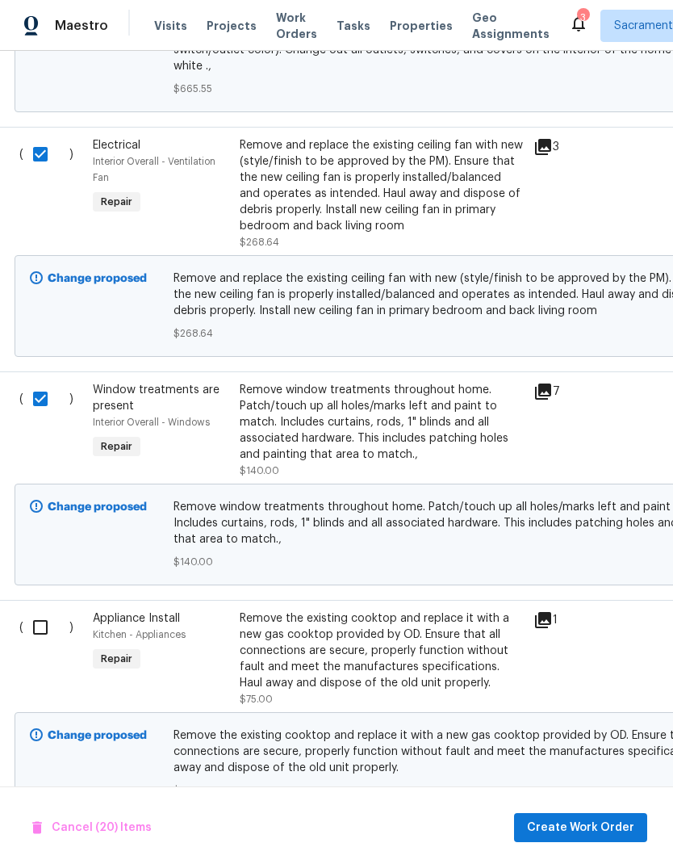
click at [38, 610] on input "checkbox" at bounding box center [46, 627] width 46 height 34
checkbox input "true"
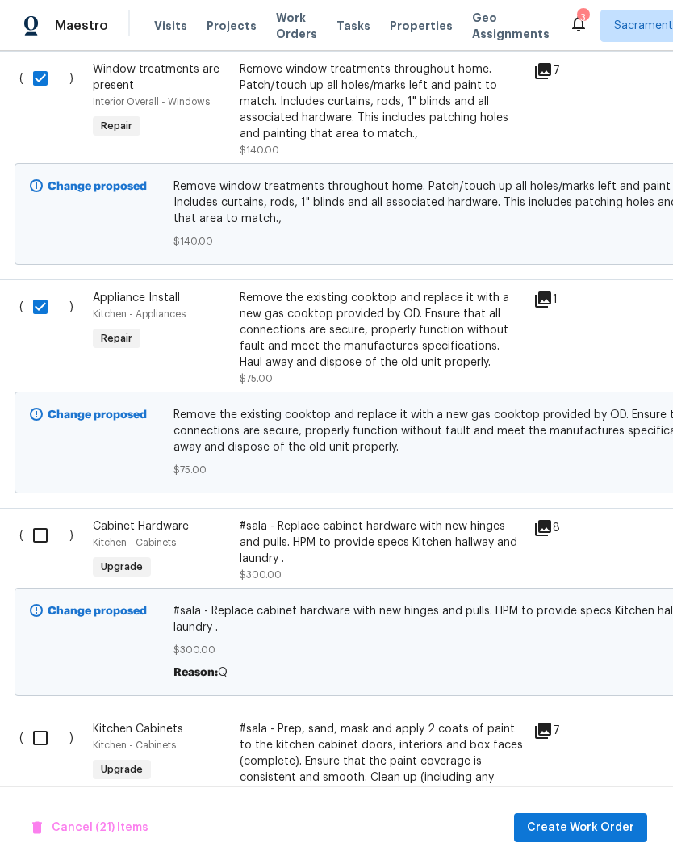
scroll to position [5028, 1]
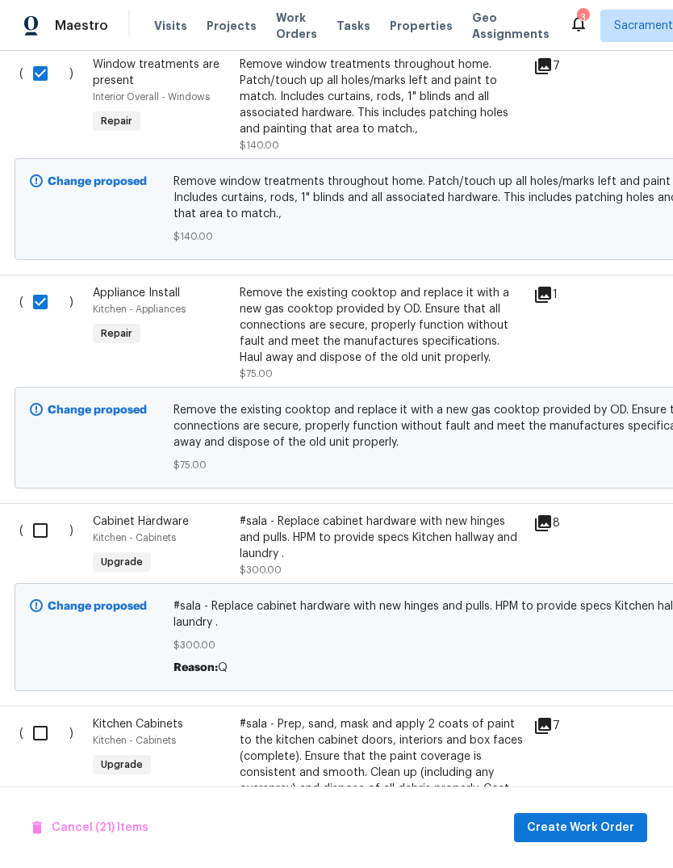
click at [42, 514] on input "checkbox" at bounding box center [46, 530] width 46 height 34
checkbox input "true"
click at [36, 727] on input "checkbox" at bounding box center [46, 733] width 46 height 34
checkbox input "true"
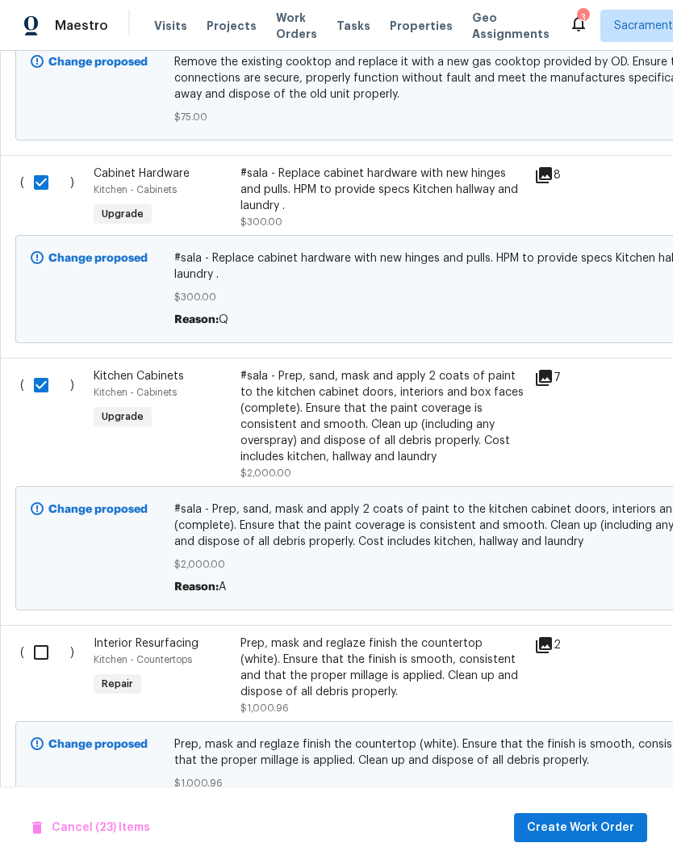
scroll to position [5381, -1]
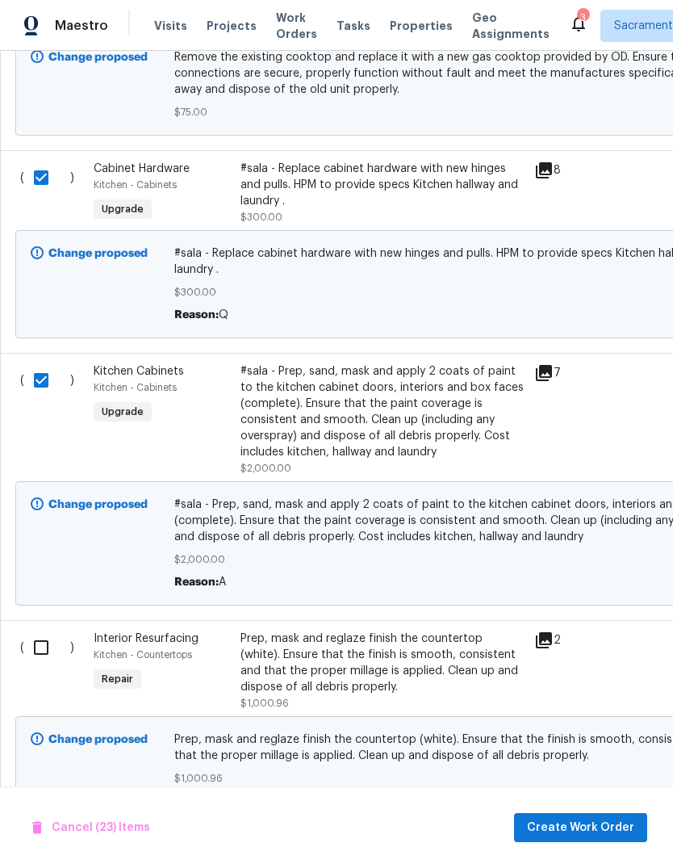
click at [30, 641] on input "checkbox" at bounding box center [47, 647] width 46 height 34
checkbox input "true"
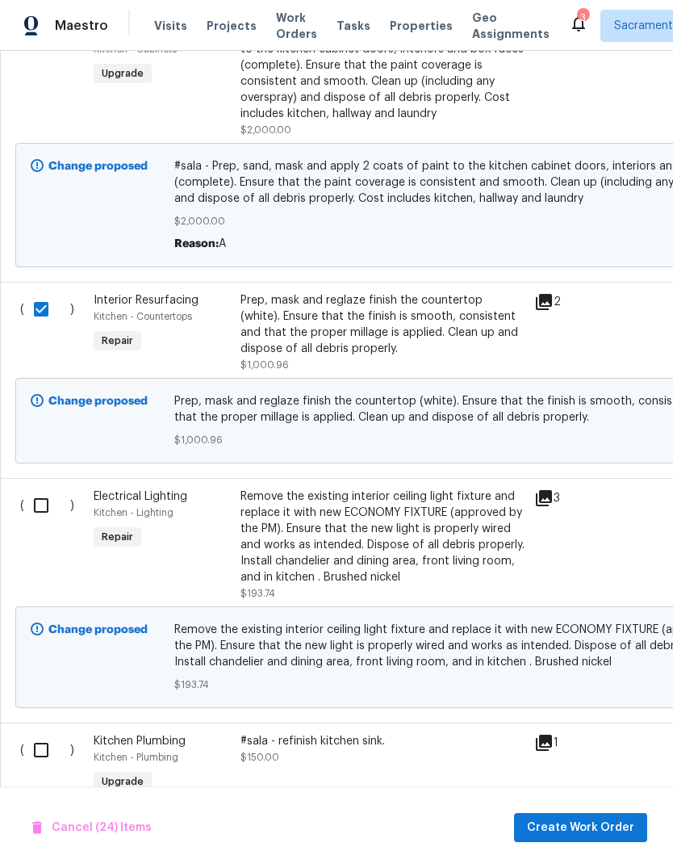
scroll to position [5719, 0]
click at [25, 499] on input "checkbox" at bounding box center [47, 505] width 46 height 34
checkbox input "true"
click at [40, 739] on input "checkbox" at bounding box center [47, 750] width 46 height 34
checkbox input "true"
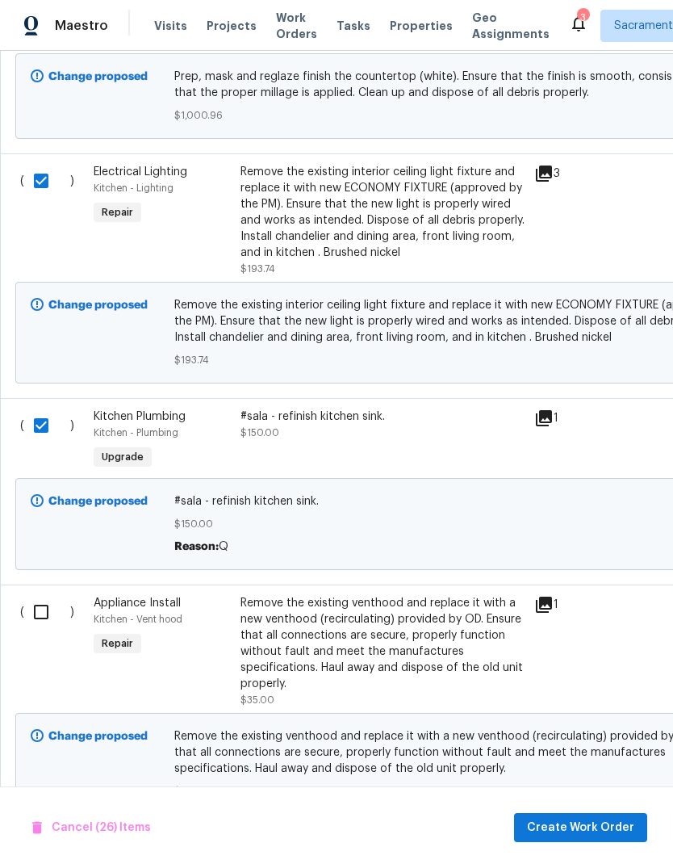
scroll to position [0, 0]
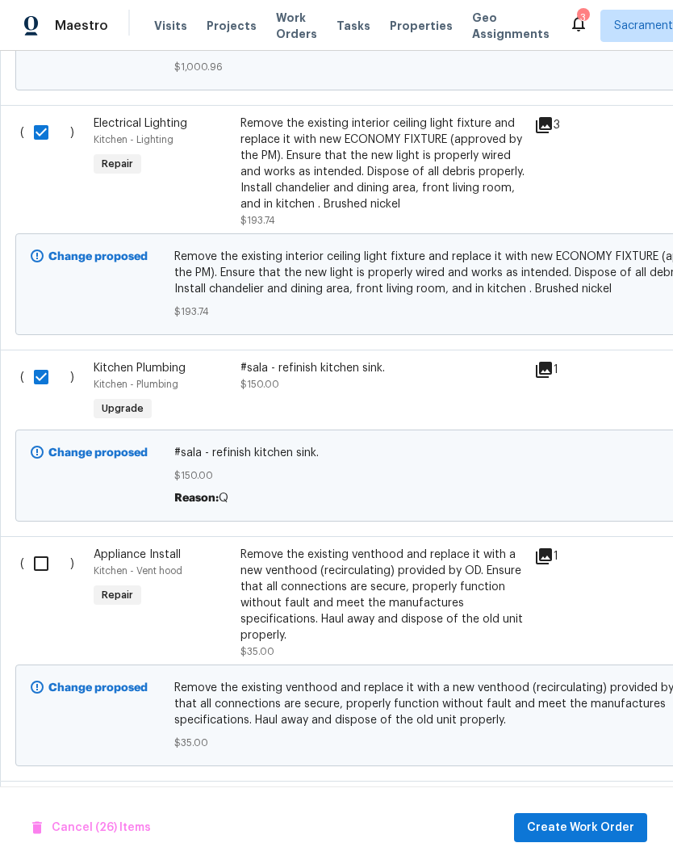
click at [31, 563] on input "checkbox" at bounding box center [47, 564] width 46 height 34
checkbox input "true"
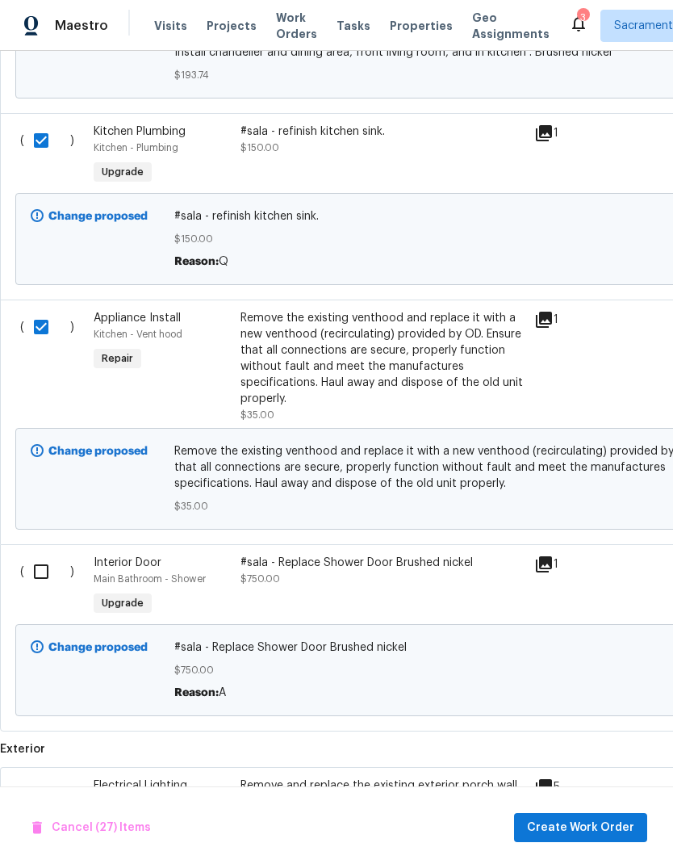
click at [25, 564] on input "checkbox" at bounding box center [47, 572] width 46 height 34
checkbox input "true"
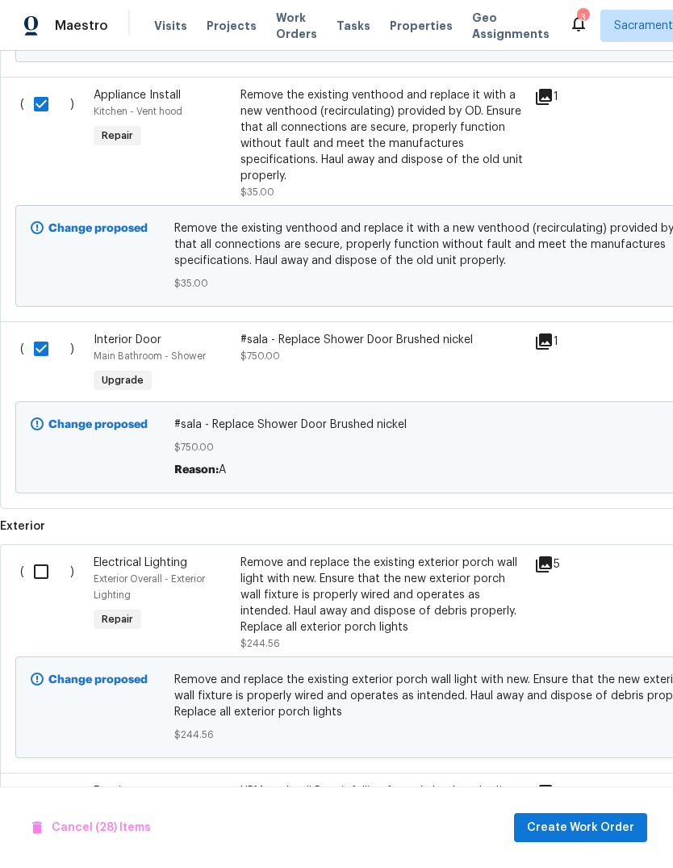
click at [37, 582] on input "checkbox" at bounding box center [47, 572] width 46 height 34
click at [36, 581] on input "checkbox" at bounding box center [47, 572] width 46 height 34
click at [32, 555] on input "checkbox" at bounding box center [47, 572] width 46 height 34
checkbox input "true"
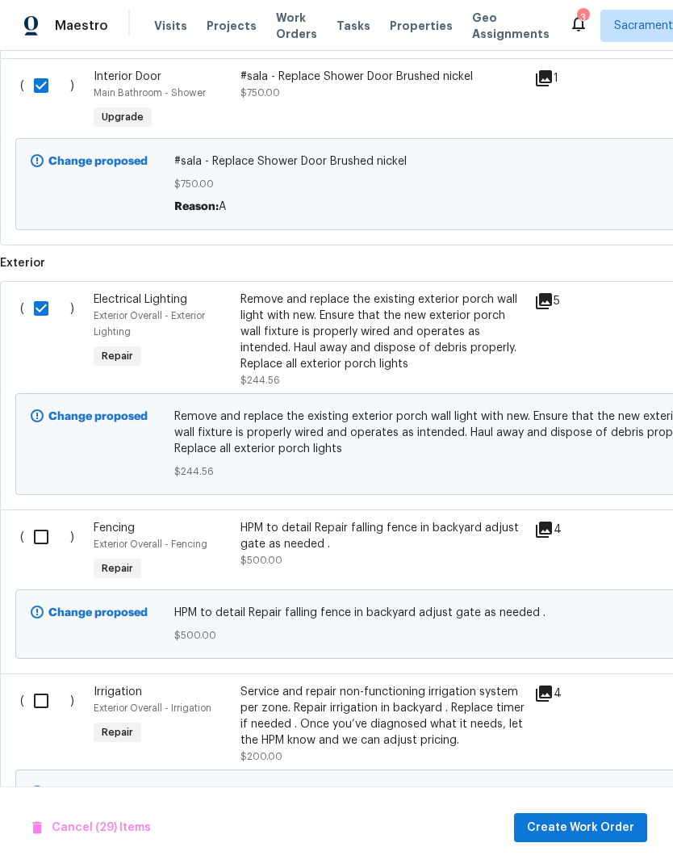
click at [28, 532] on input "checkbox" at bounding box center [47, 537] width 46 height 34
checkbox input "true"
click at [48, 707] on input "checkbox" at bounding box center [47, 701] width 46 height 34
checkbox input "true"
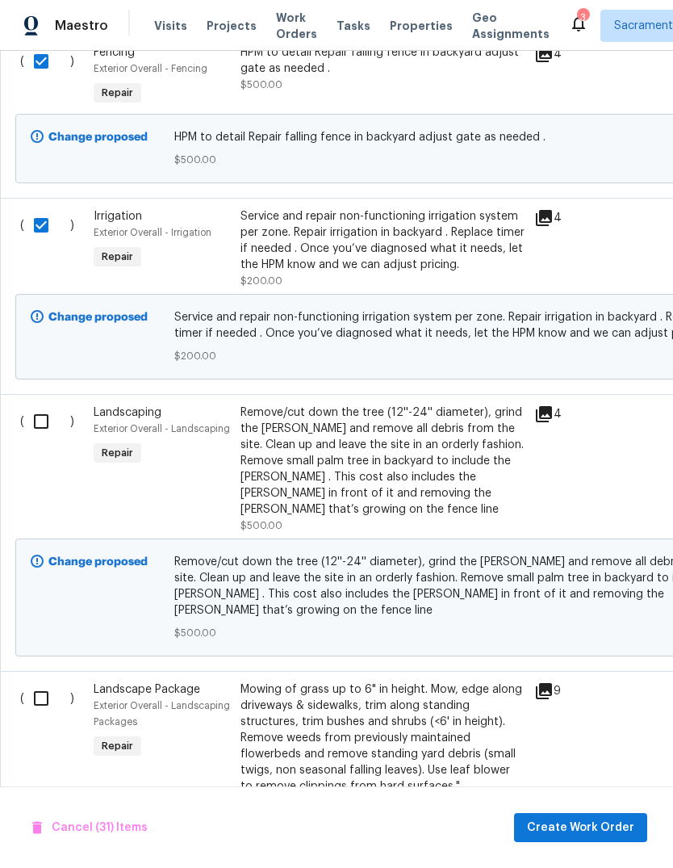
click at [36, 433] on input "checkbox" at bounding box center [47, 421] width 46 height 34
checkbox input "true"
click at [43, 681] on input "checkbox" at bounding box center [47, 698] width 46 height 34
checkbox input "true"
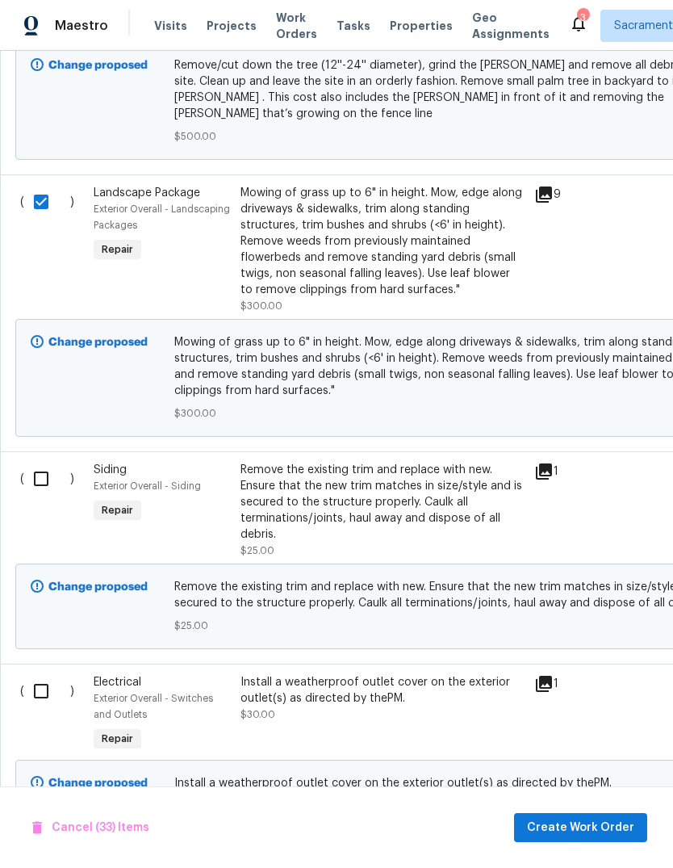
click at [32, 462] on input "checkbox" at bounding box center [47, 479] width 46 height 34
checkbox input "true"
click at [34, 674] on input "checkbox" at bounding box center [47, 691] width 46 height 34
checkbox input "true"
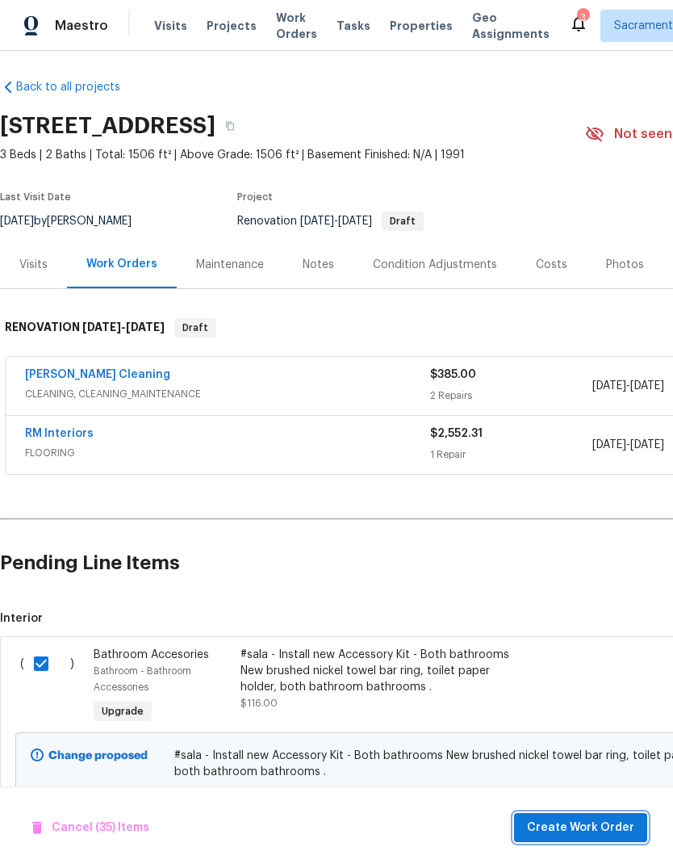
click at [602, 832] on span "Create Work Order" at bounding box center [580, 828] width 107 height 20
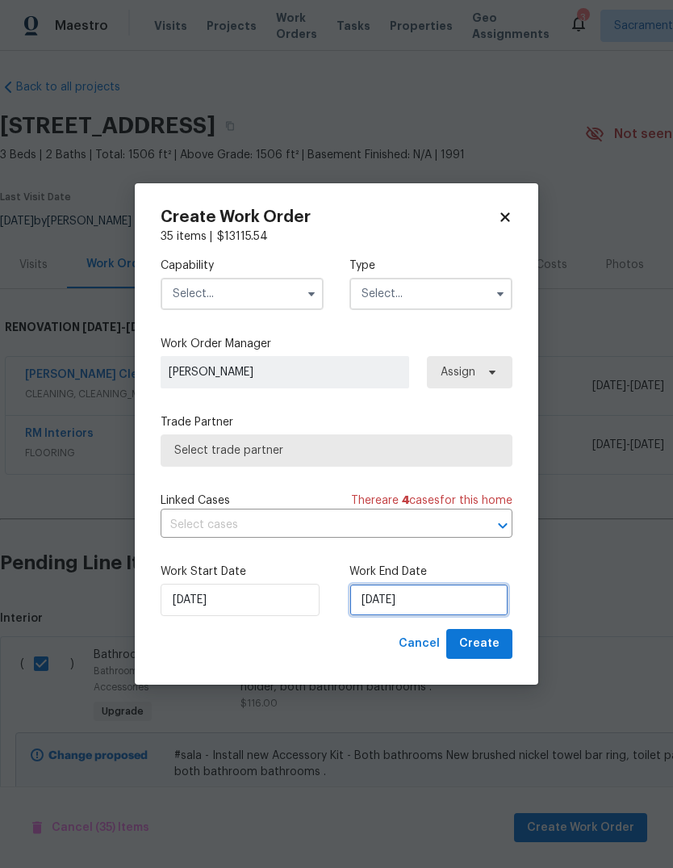
click at [459, 603] on input "8/14/2025" at bounding box center [429, 600] width 159 height 32
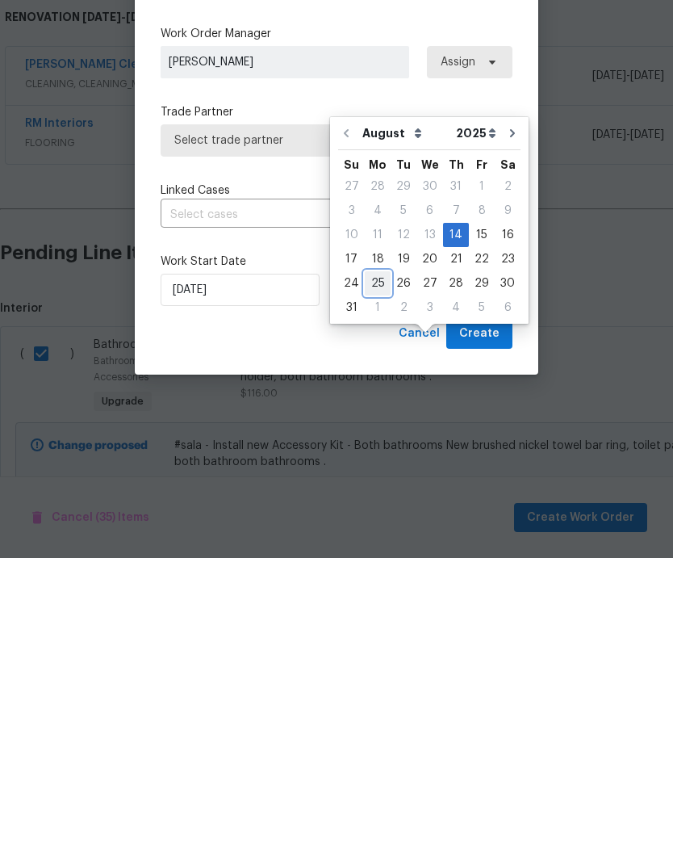
click at [374, 582] on div "25" at bounding box center [378, 593] width 26 height 23
type input "8/25/2025"
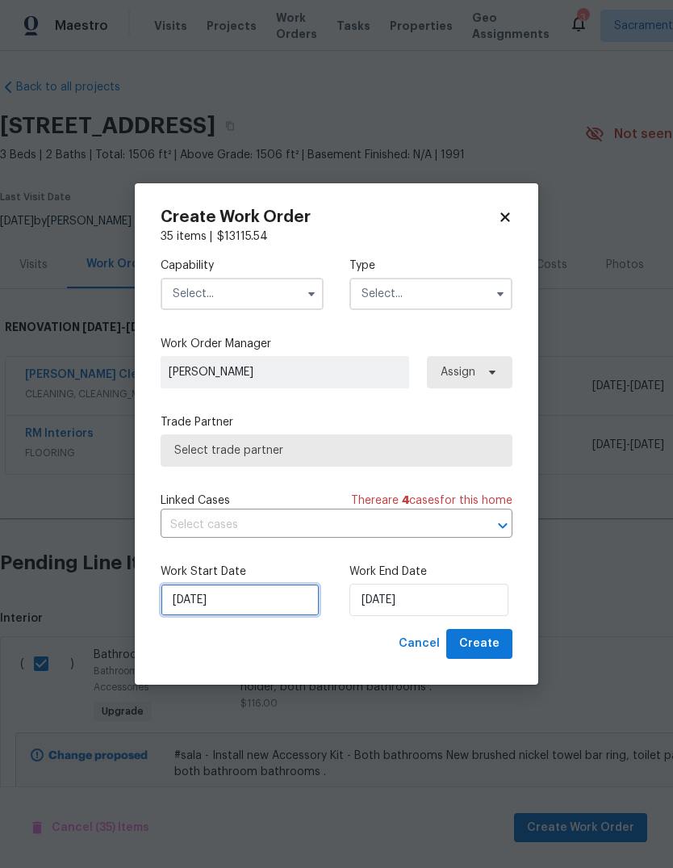
click at [263, 607] on input "8/14/2025" at bounding box center [240, 600] width 159 height 32
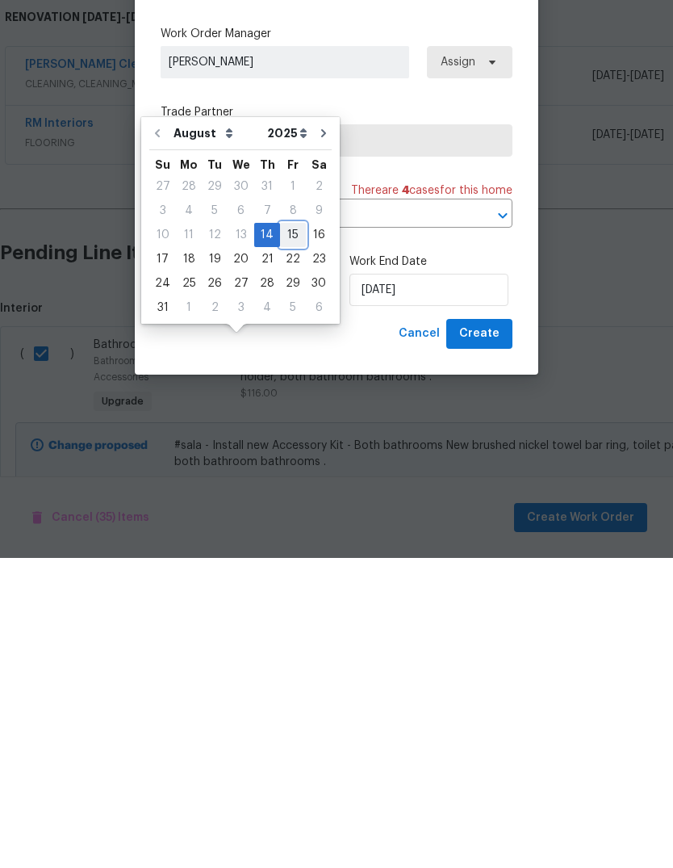
click at [285, 534] on div "15" at bounding box center [293, 545] width 26 height 23
type input "8/15/2025"
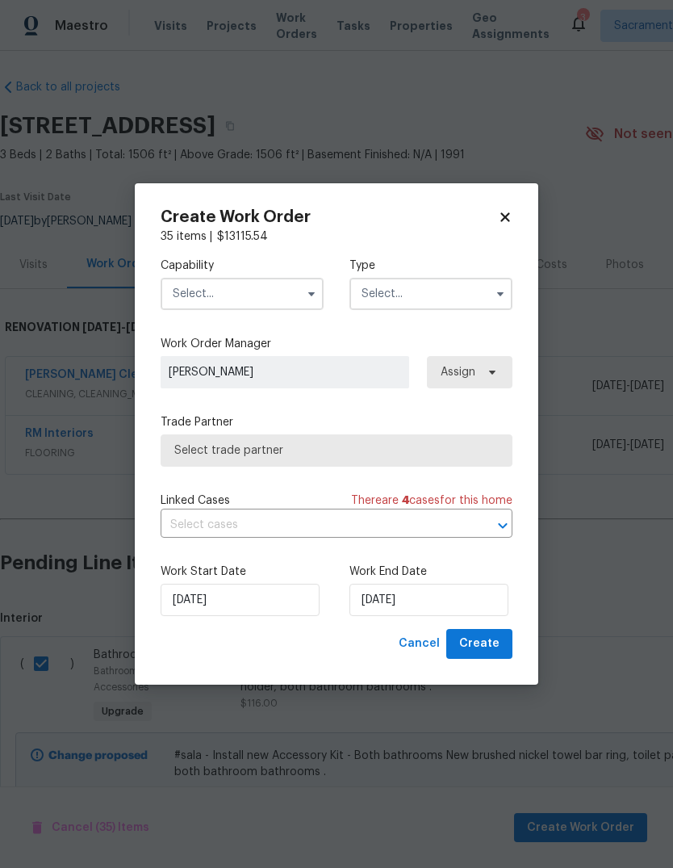
click at [294, 287] on input "text" at bounding box center [242, 294] width 163 height 32
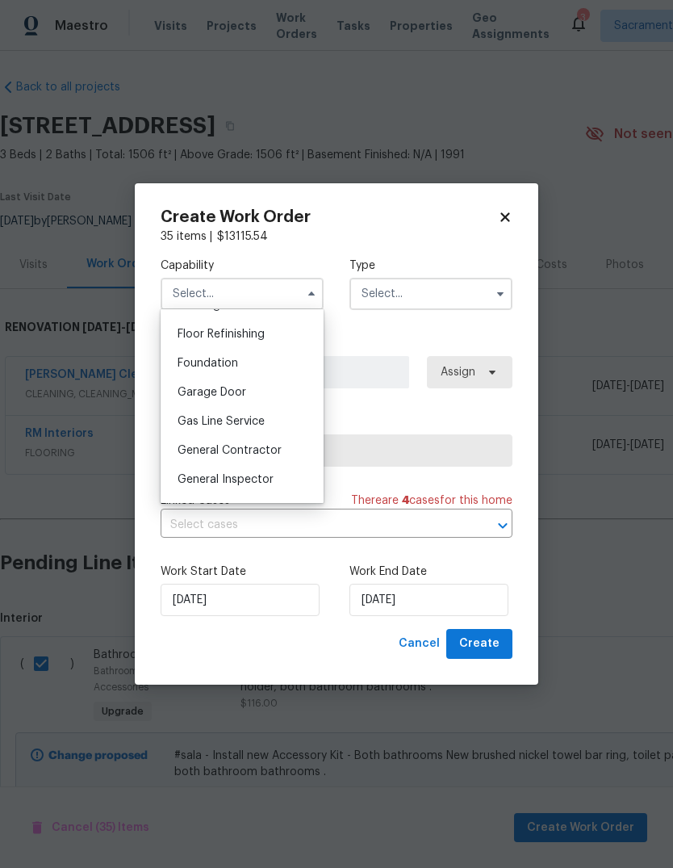
click at [284, 450] on div "General Contractor" at bounding box center [242, 450] width 155 height 29
type input "General Contractor"
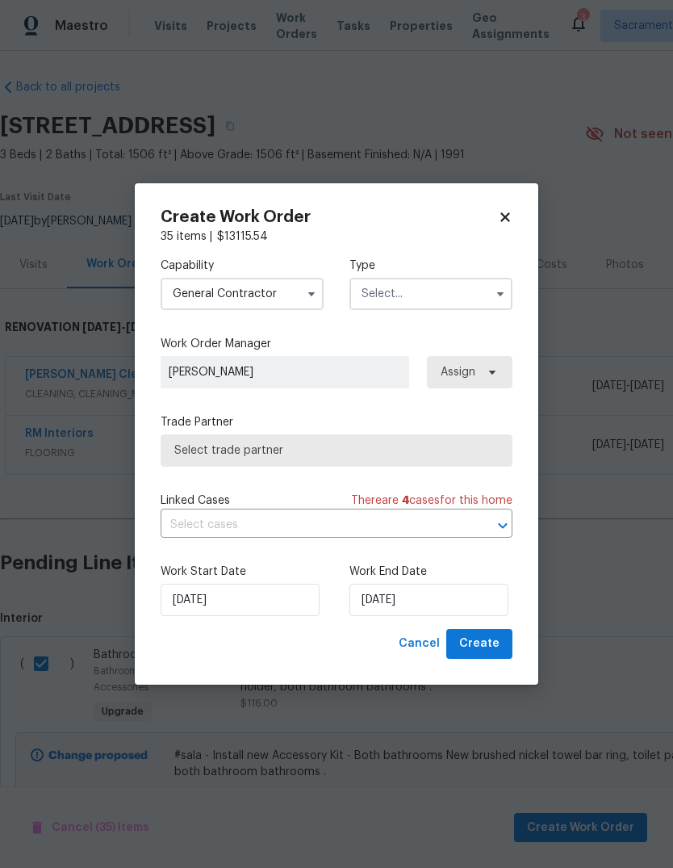
click at [471, 295] on input "text" at bounding box center [431, 294] width 163 height 32
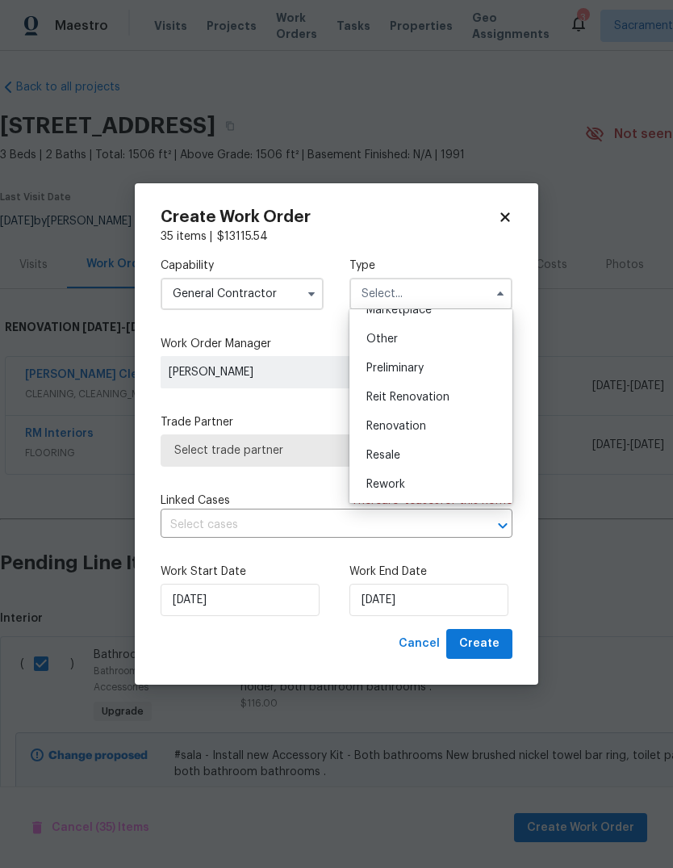
click at [429, 429] on div "Renovation" at bounding box center [431, 426] width 155 height 29
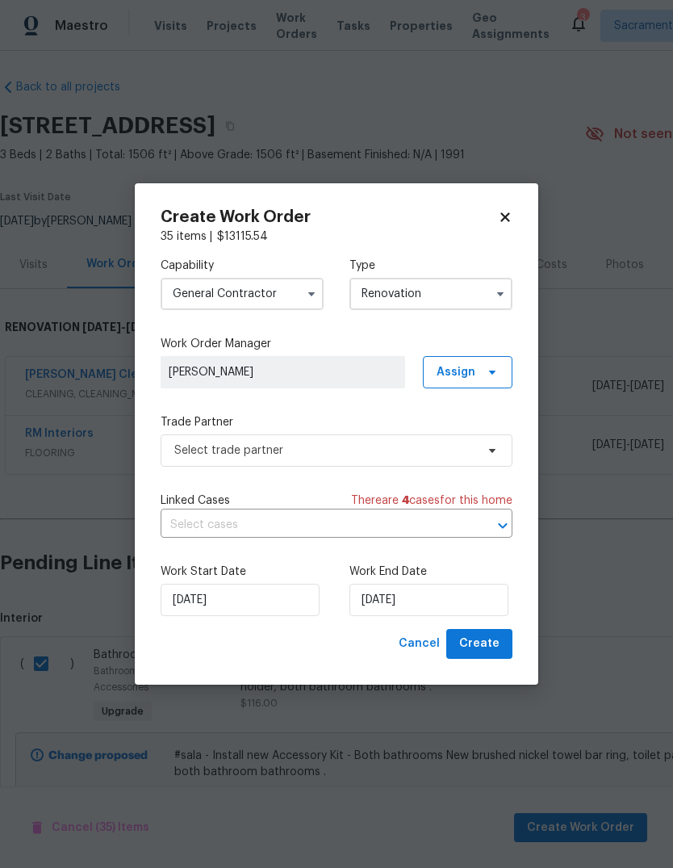
type input "Renovation"
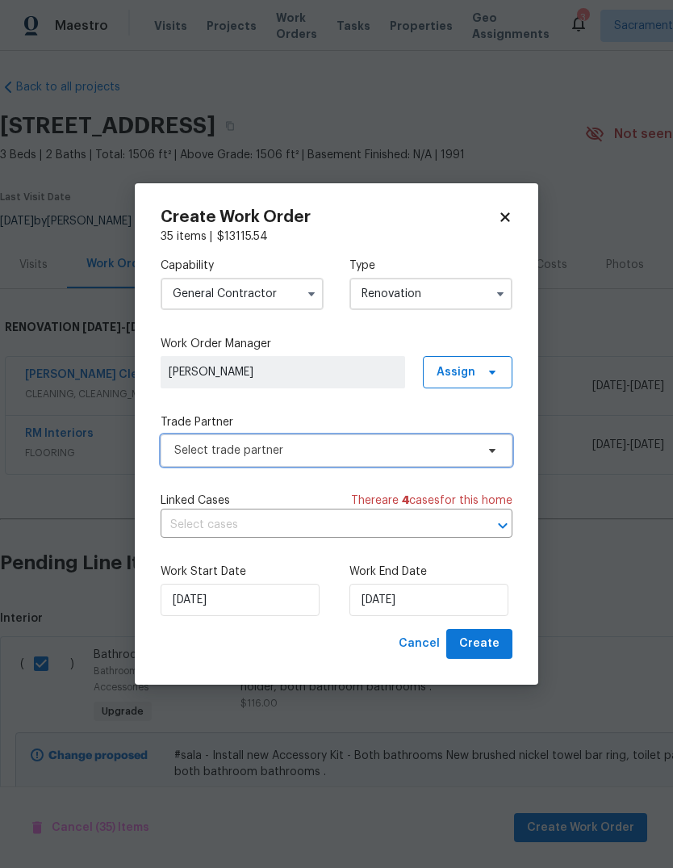
click at [438, 458] on span "Select trade partner" at bounding box center [337, 450] width 352 height 32
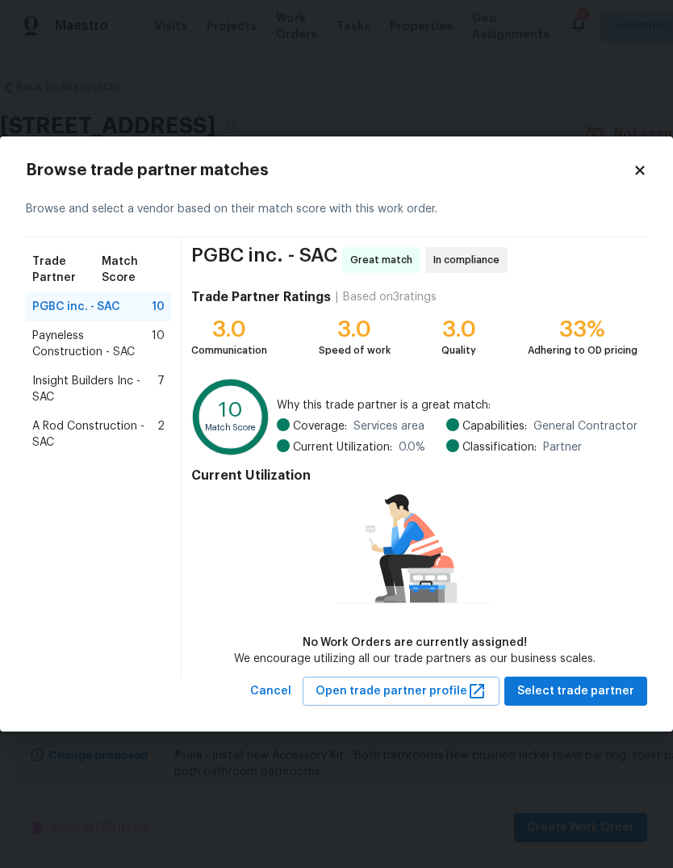
click at [48, 395] on span "Insight Builders Inc - SAC" at bounding box center [94, 389] width 125 height 32
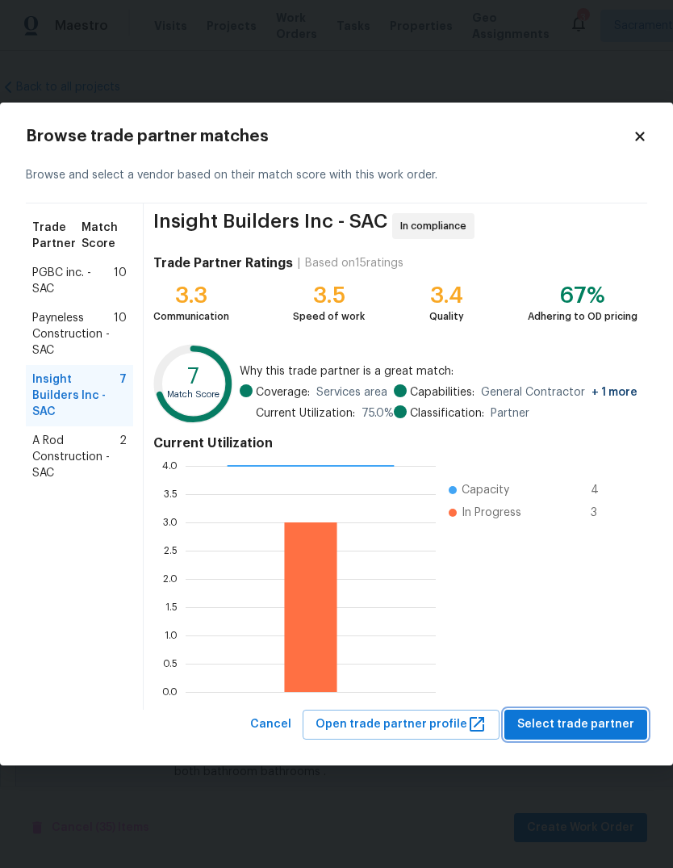
click at [587, 722] on span "Select trade partner" at bounding box center [575, 724] width 117 height 20
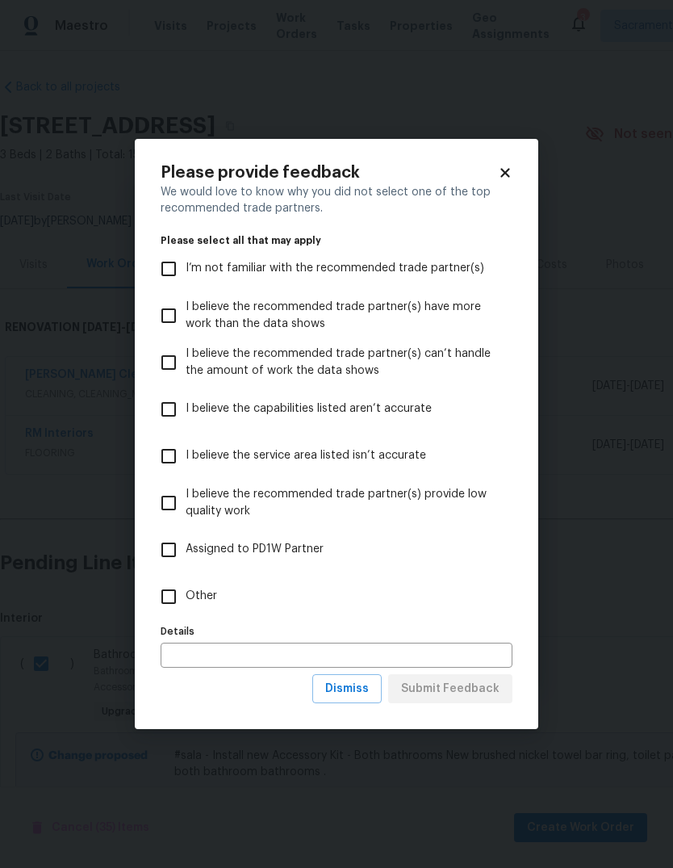
click at [181, 597] on input "Other" at bounding box center [169, 597] width 34 height 34
checkbox input "true"
click at [358, 689] on span "Dismiss" at bounding box center [347, 689] width 44 height 20
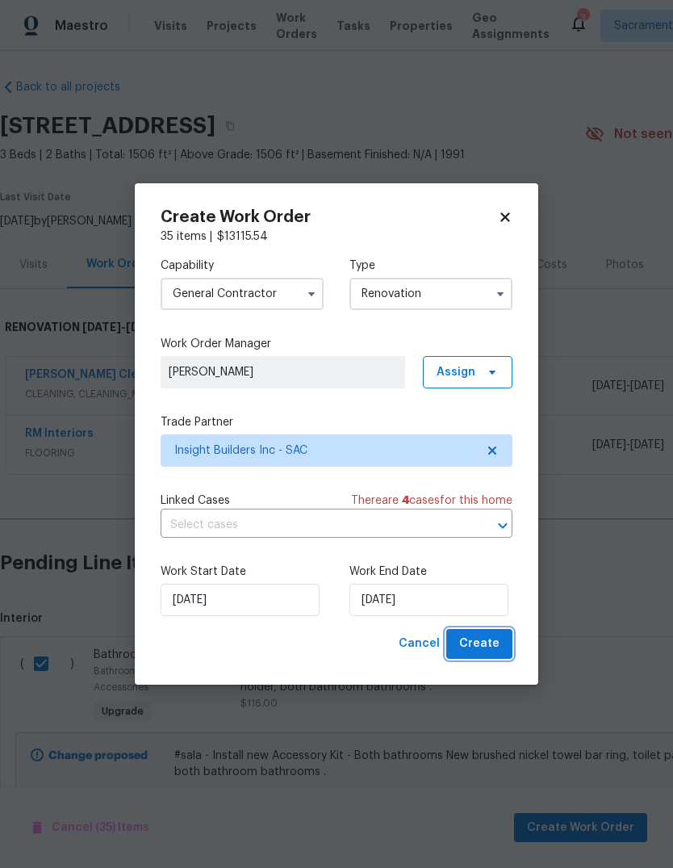
click at [495, 650] on span "Create" at bounding box center [479, 644] width 40 height 20
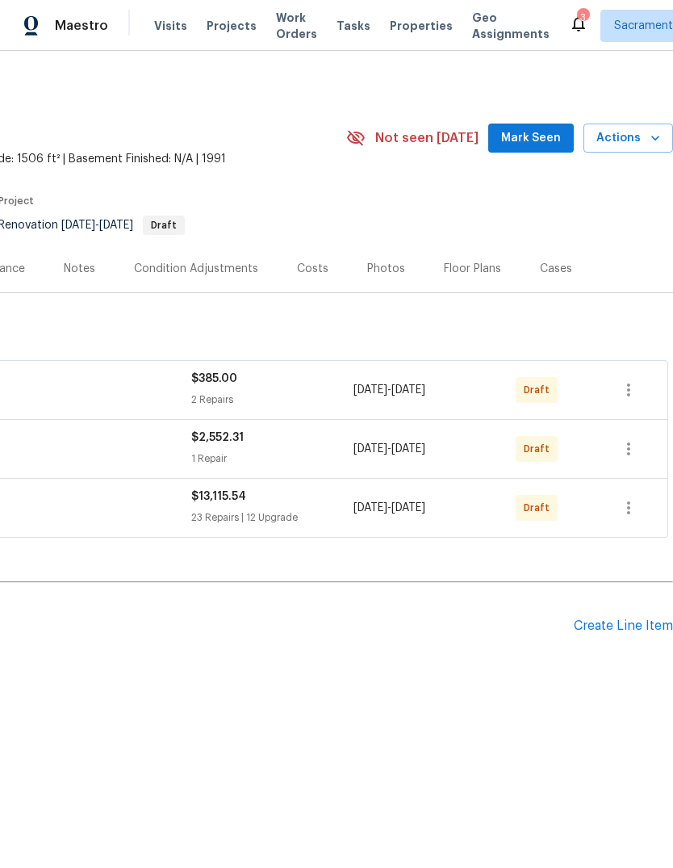
scroll to position [0, 239]
click at [631, 395] on icon "button" at bounding box center [628, 389] width 19 height 19
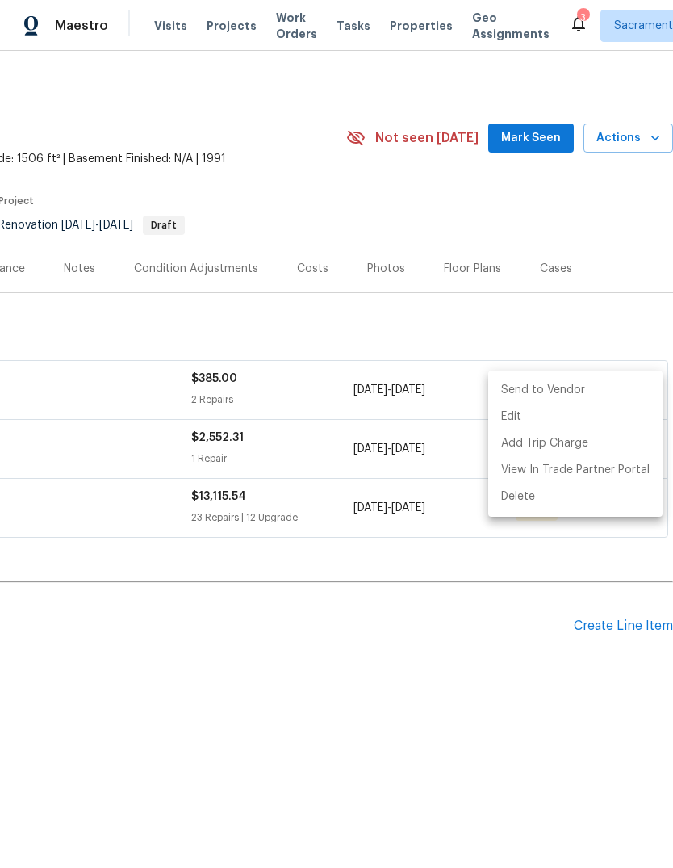
click at [587, 392] on li "Send to Vendor" at bounding box center [575, 390] width 174 height 27
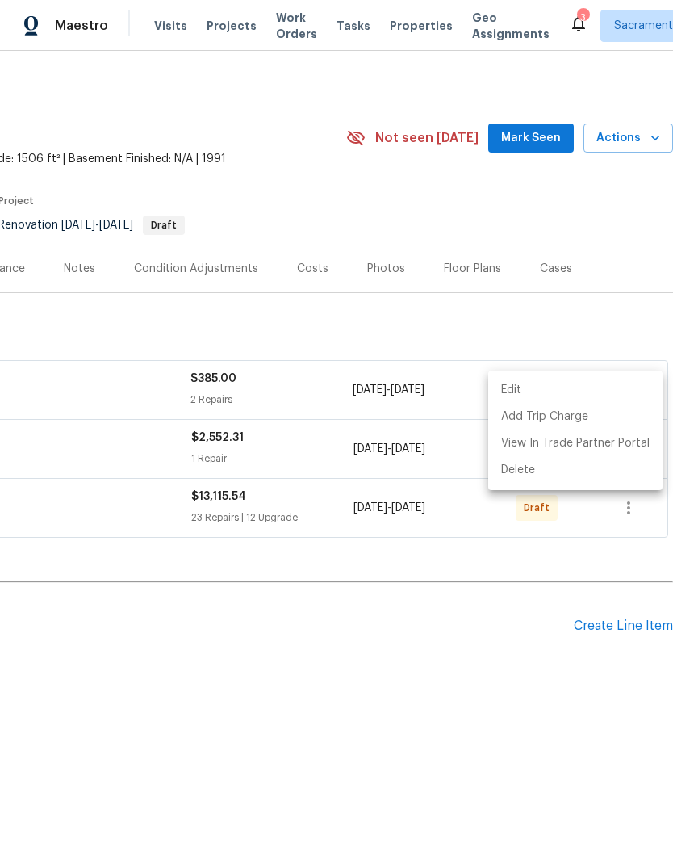
click at [531, 687] on div at bounding box center [336, 434] width 673 height 868
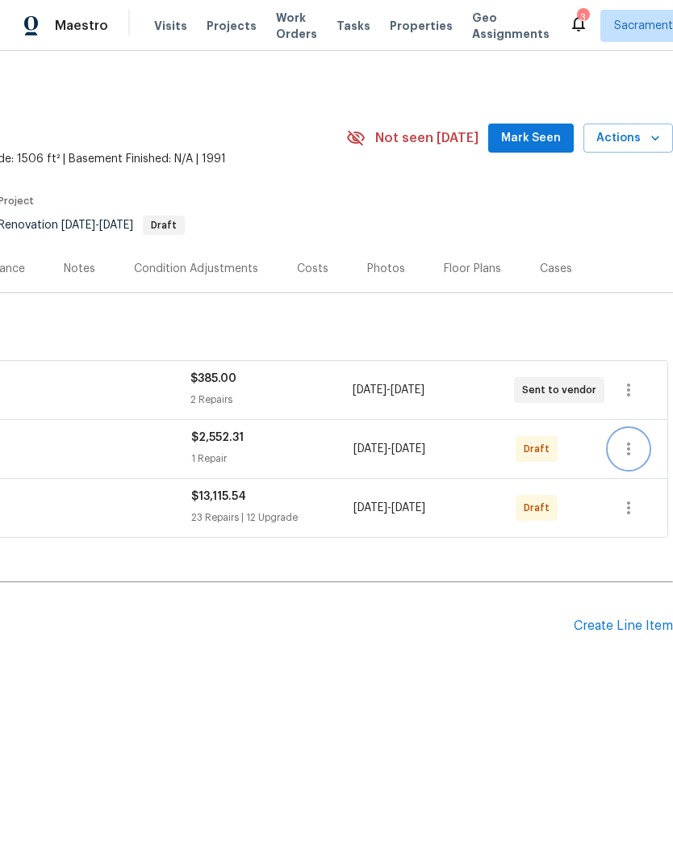
click at [641, 448] on button "button" at bounding box center [628, 448] width 39 height 39
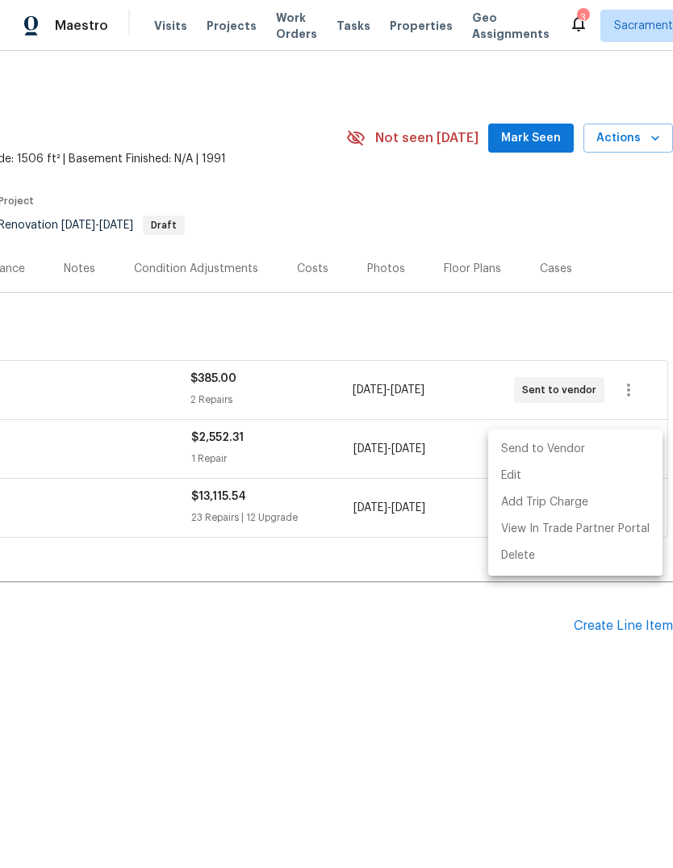
click at [607, 454] on li "Send to Vendor" at bounding box center [575, 449] width 174 height 27
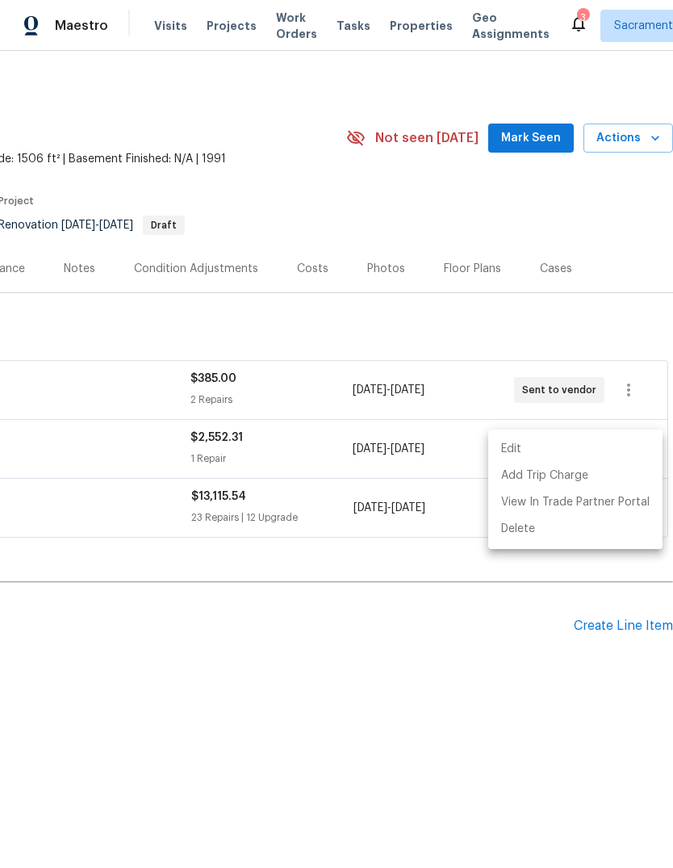
click at [526, 718] on div at bounding box center [336, 434] width 673 height 868
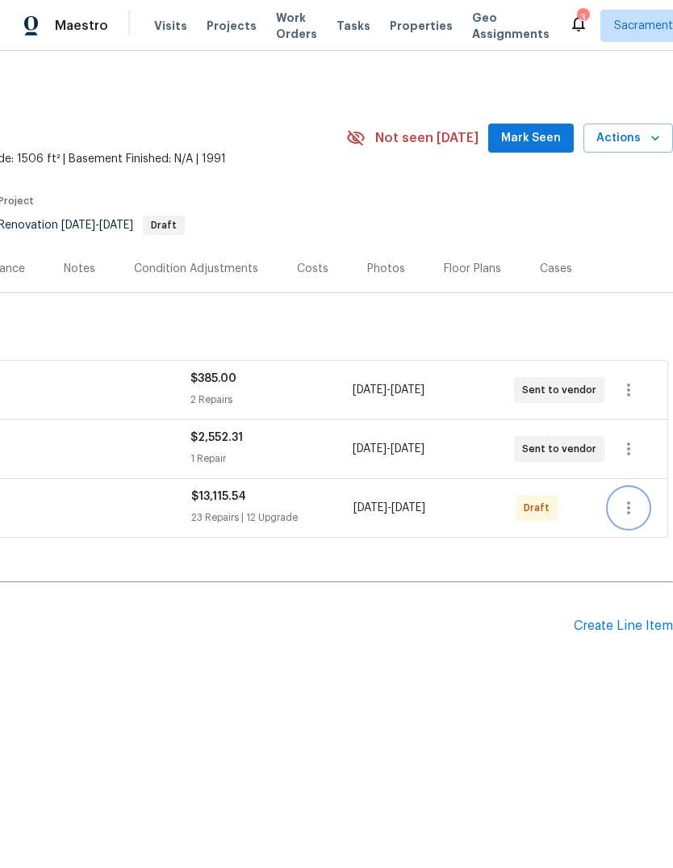
click at [638, 515] on icon "button" at bounding box center [628, 507] width 19 height 19
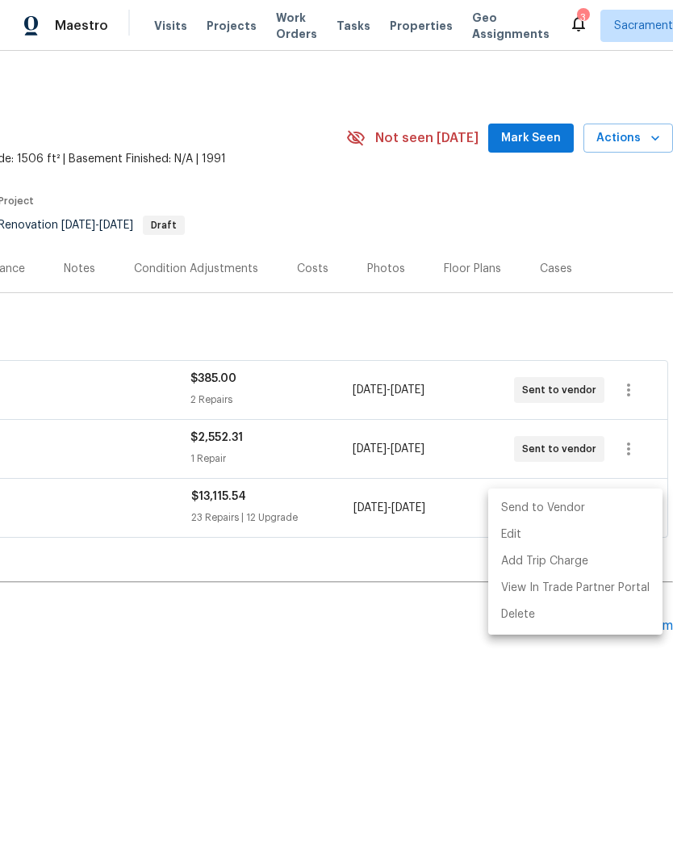
click at [592, 517] on li "Send to Vendor" at bounding box center [575, 508] width 174 height 27
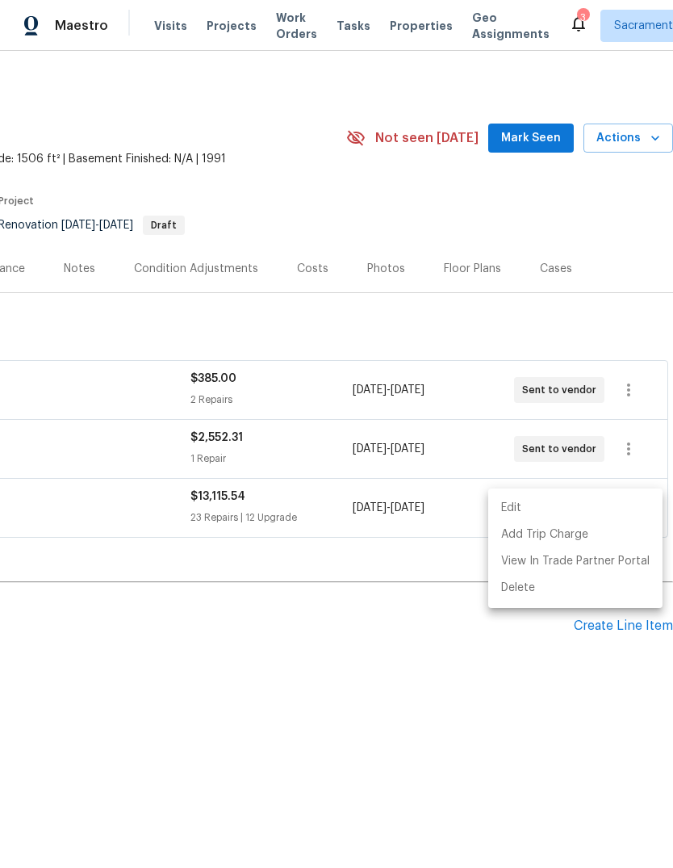
click at [207, 454] on div at bounding box center [336, 434] width 673 height 868
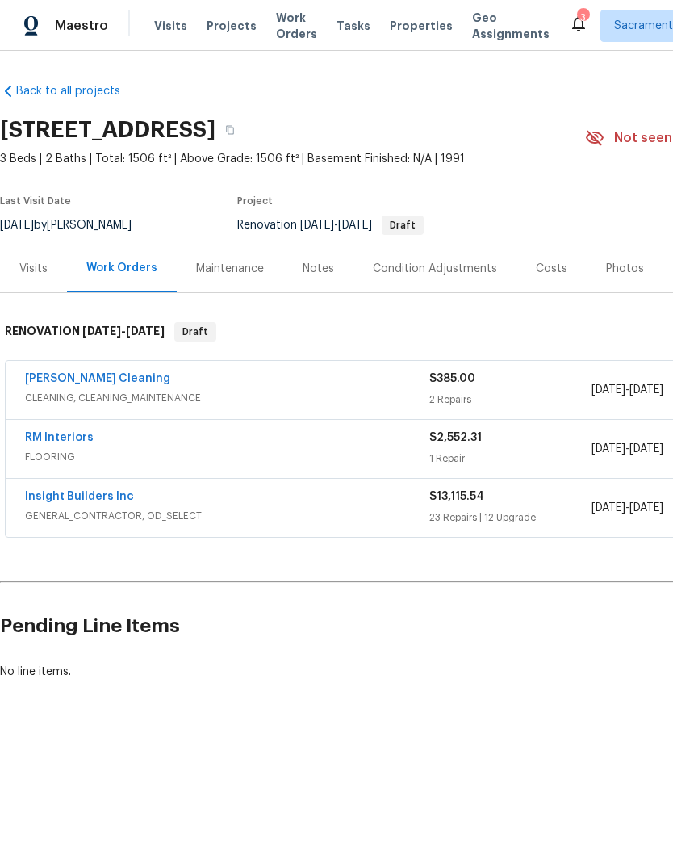
scroll to position [0, 0]
click at [44, 441] on link "RM Interiors" at bounding box center [59, 437] width 69 height 11
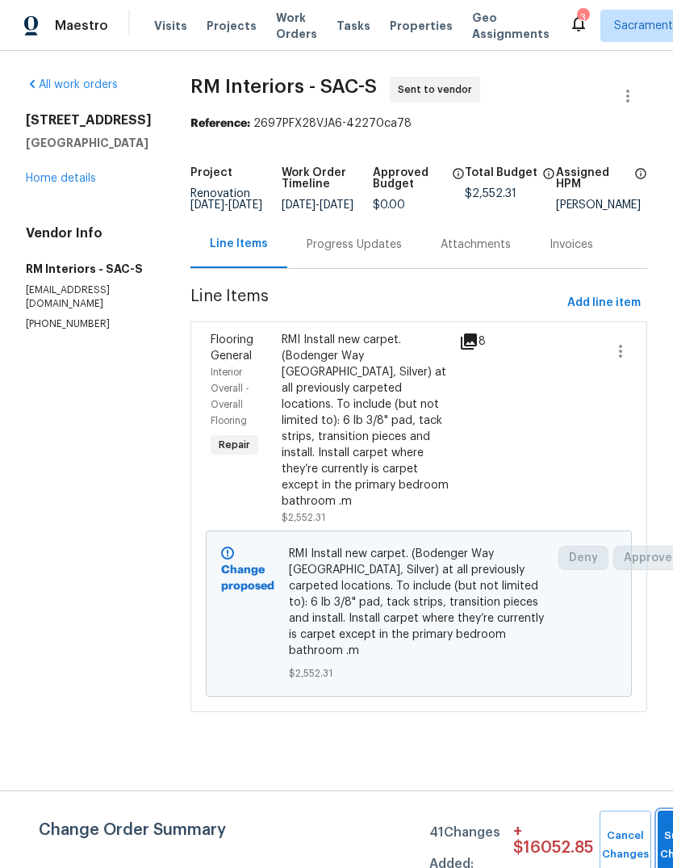
click at [664, 840] on button "Submit Changes" at bounding box center [684, 844] width 52 height 69
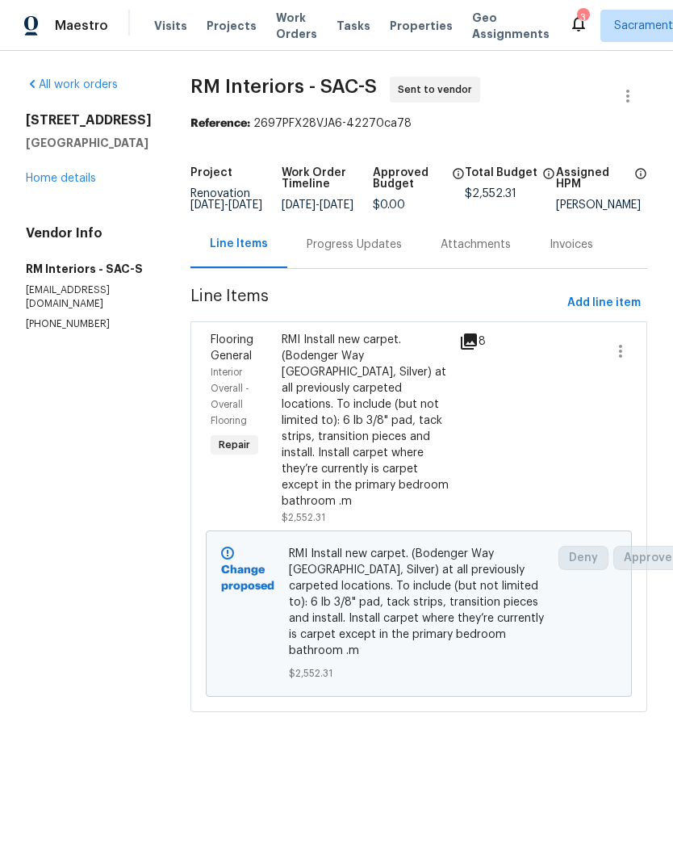
click at [384, 253] on div "Progress Updates" at bounding box center [354, 245] width 95 height 16
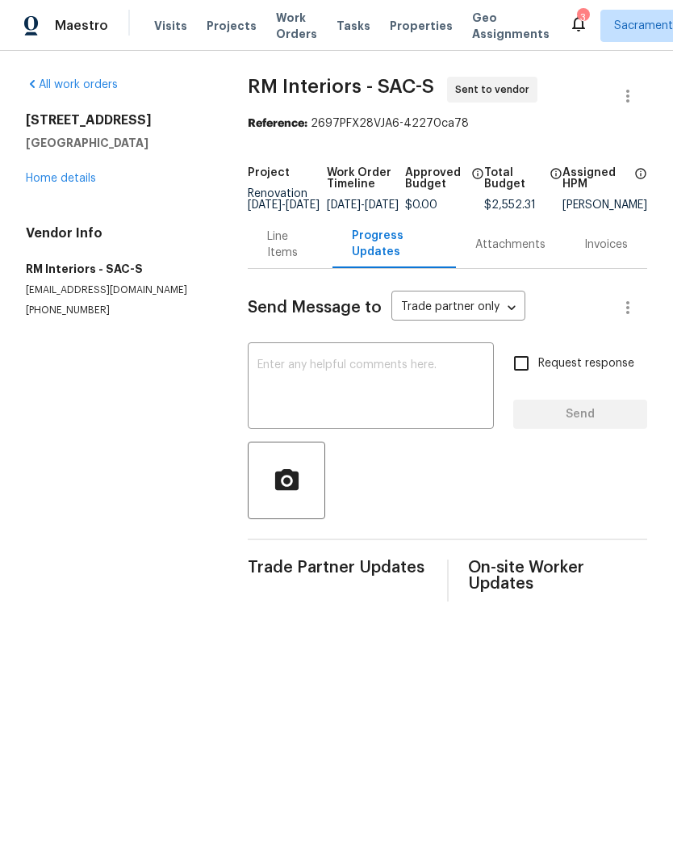
click at [301, 384] on textarea at bounding box center [371, 387] width 227 height 57
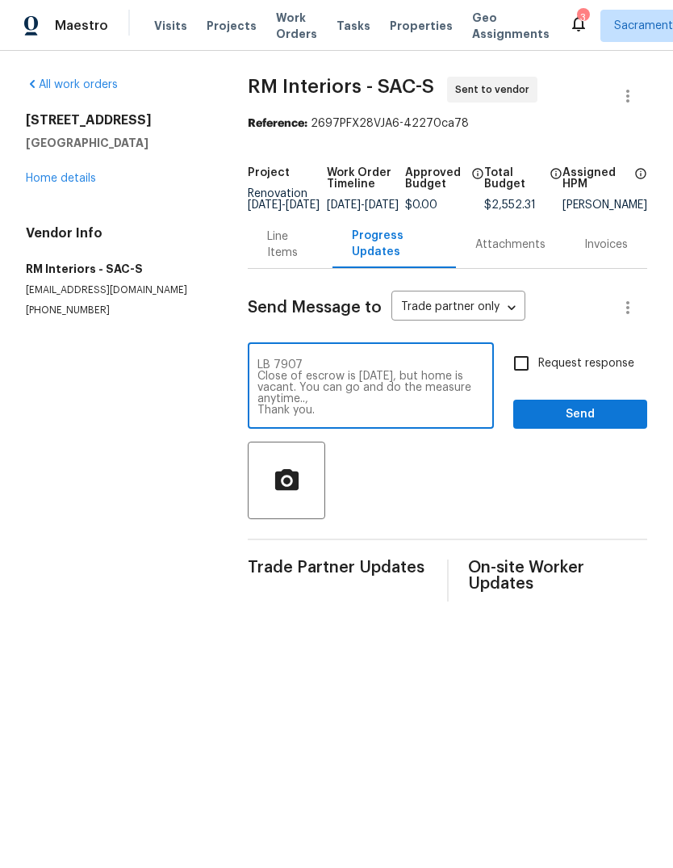
type textarea "LB 7907 Close of escrow is Thursday this week, but home is vacant. You can go a…"
click at [521, 377] on input "Request response" at bounding box center [522, 363] width 34 height 34
checkbox input "true"
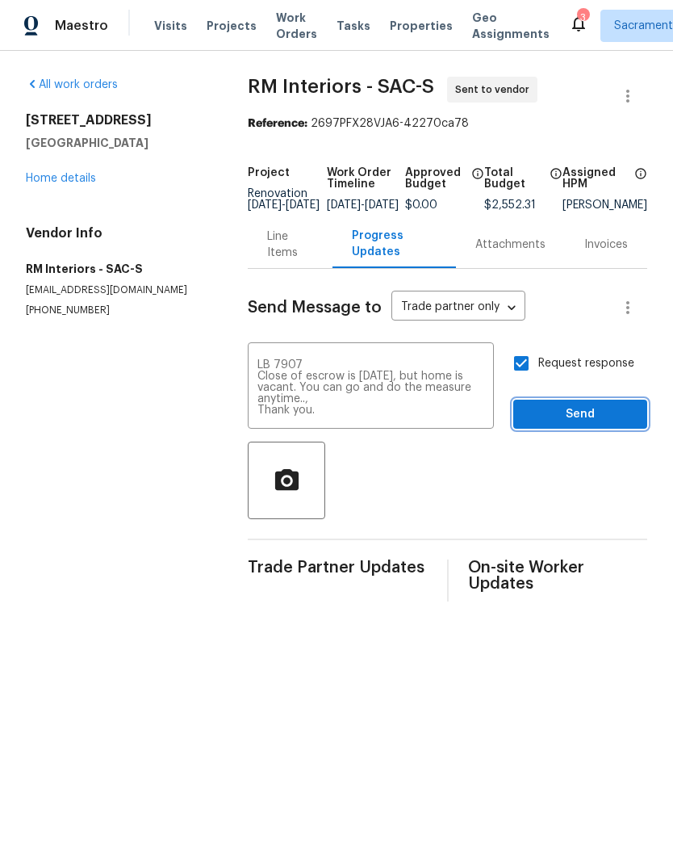
click at [582, 425] on span "Send" at bounding box center [580, 414] width 108 height 20
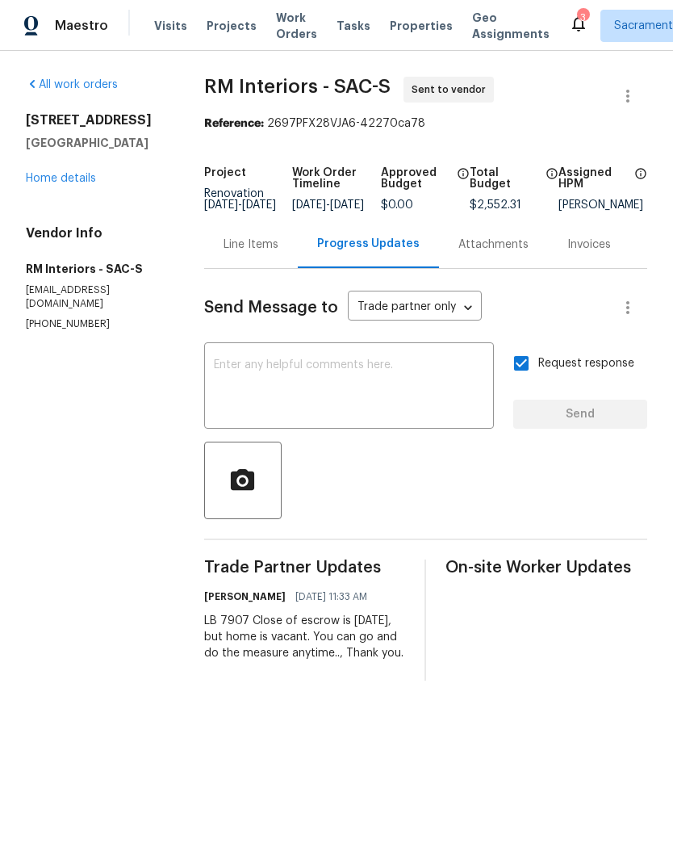
click at [41, 182] on link "Home details" at bounding box center [61, 178] width 70 height 11
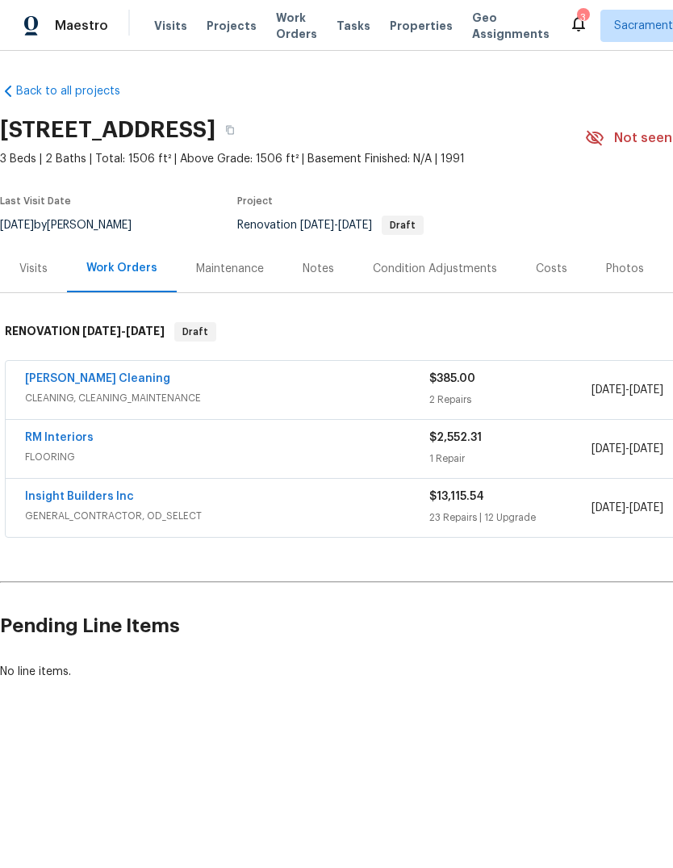
click at [321, 268] on div "Notes" at bounding box center [318, 269] width 31 height 16
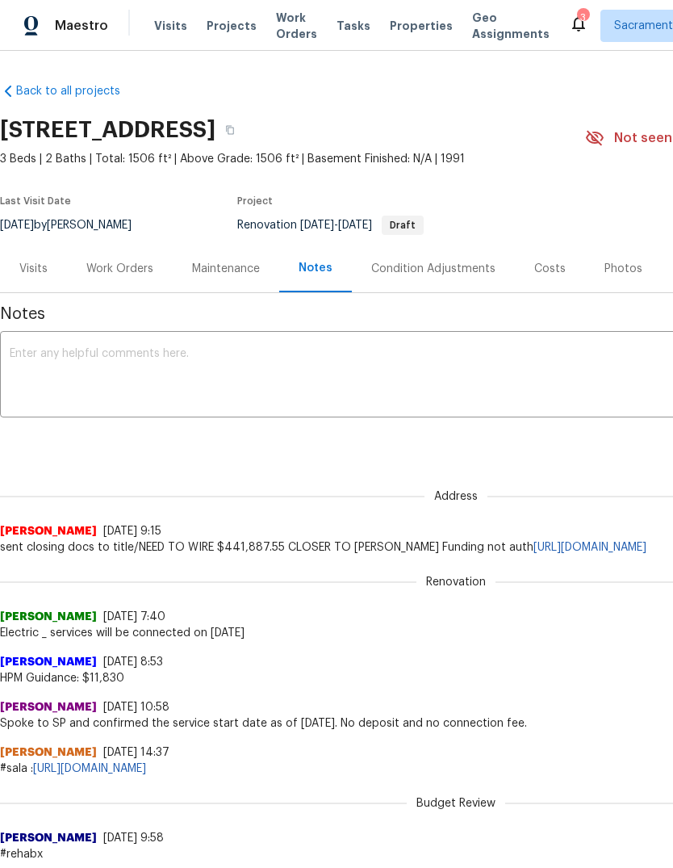
click at [38, 358] on textarea at bounding box center [456, 376] width 893 height 57
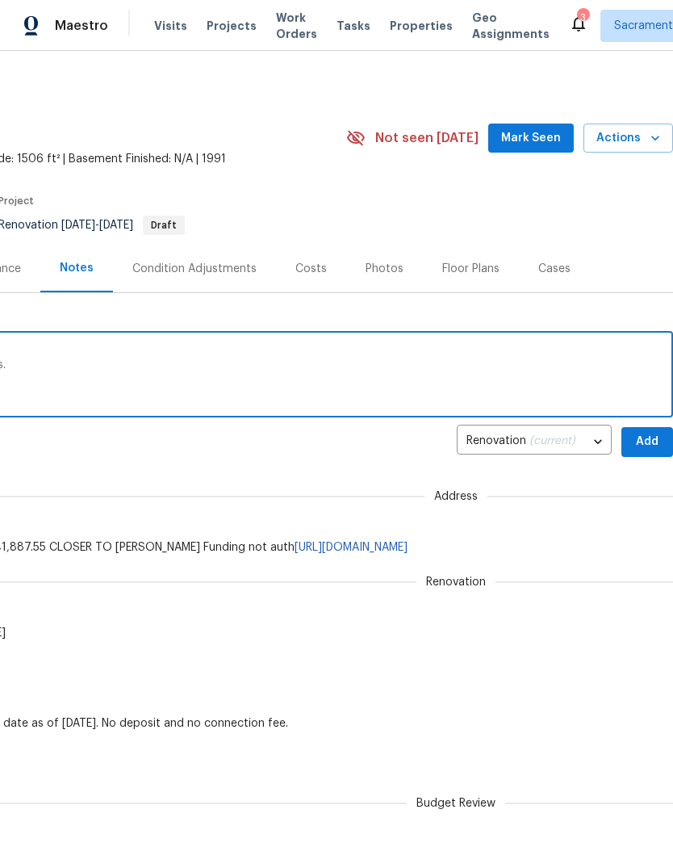
scroll to position [0, 239]
type textarea "Day zero has been completed. Work orders have been sent out to vendors. Close o…"
click at [650, 438] on span "Add" at bounding box center [648, 442] width 26 height 20
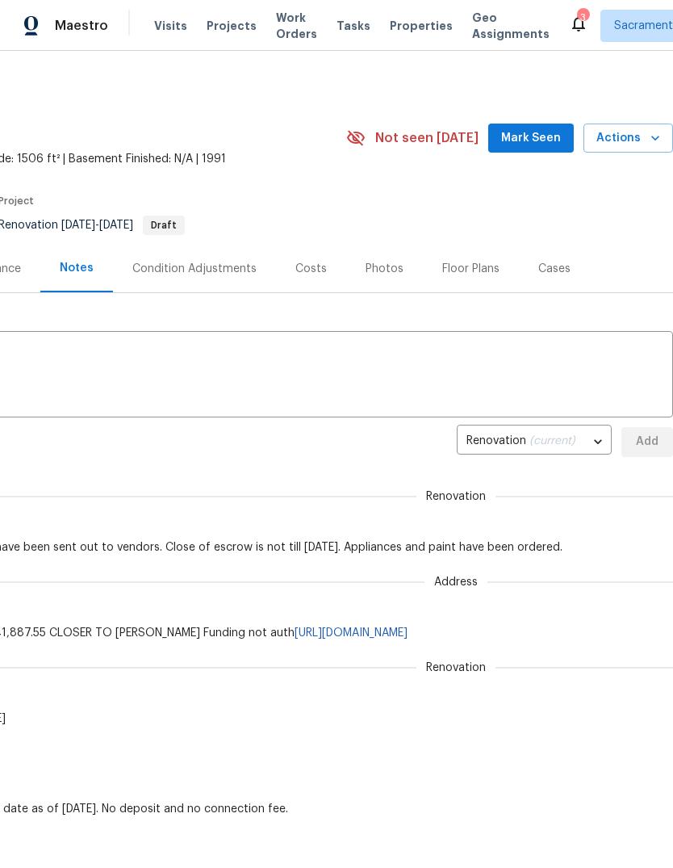
click at [551, 136] on span "Mark Seen" at bounding box center [531, 138] width 60 height 20
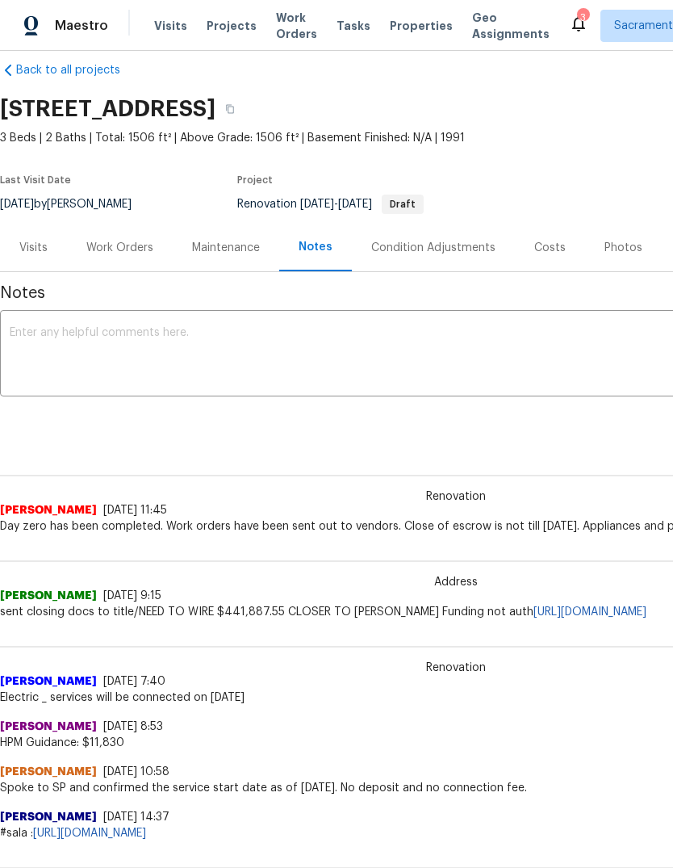
scroll to position [23, 0]
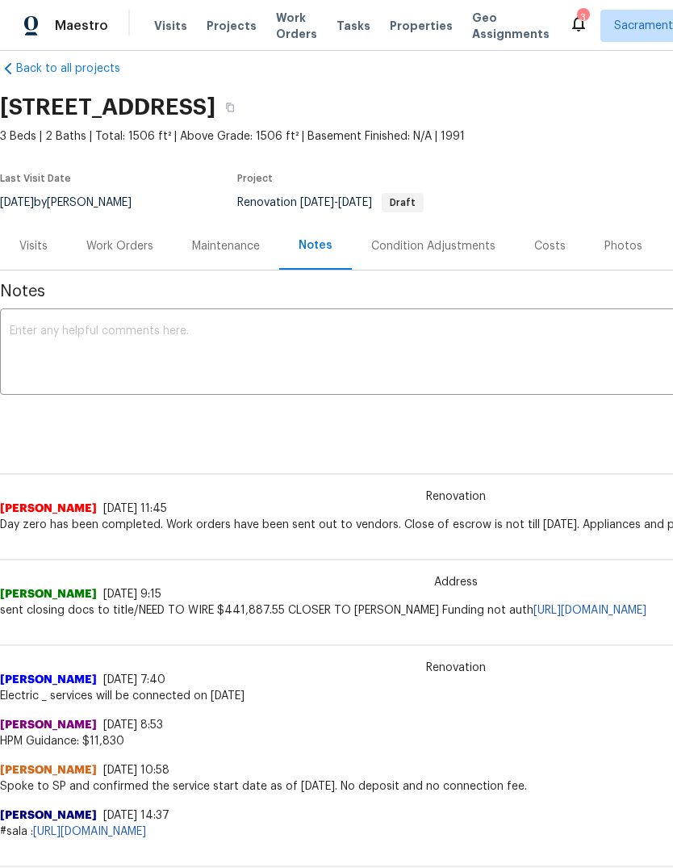
click at [78, 333] on textarea at bounding box center [456, 353] width 893 height 57
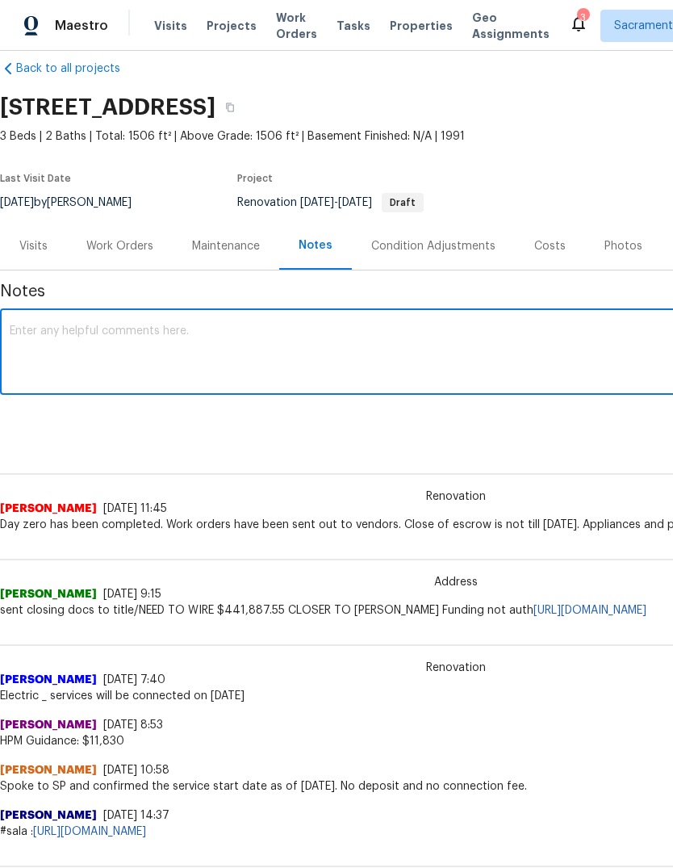
click at [82, 340] on textarea at bounding box center [456, 353] width 893 height 57
paste textarea "https://drive.google.com/drive/folders/1MK9XH8PG4oL_FCQcqPCdazNTbQrgUAha"
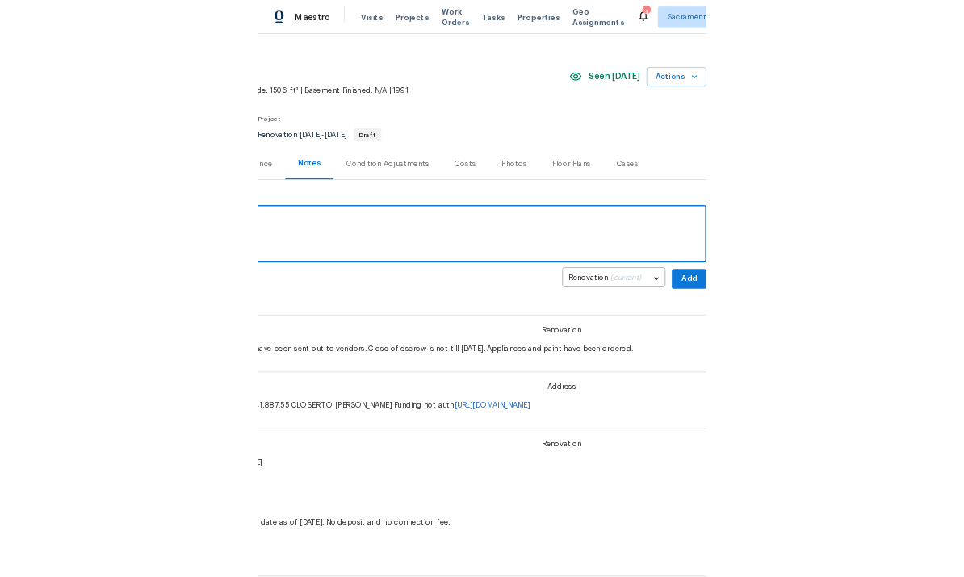
scroll to position [23, 239]
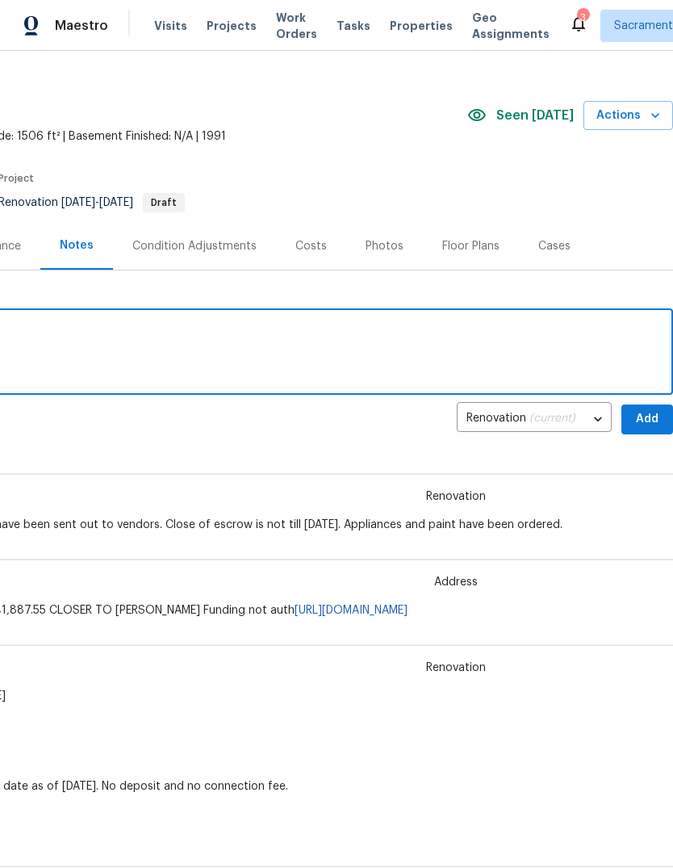
type textarea "https://drive.google.com/drive/folders/1MK9XH8PG4oL_FCQcqPCdazNTbQrgUAha Day ze…"
click at [651, 425] on span "Add" at bounding box center [648, 419] width 26 height 20
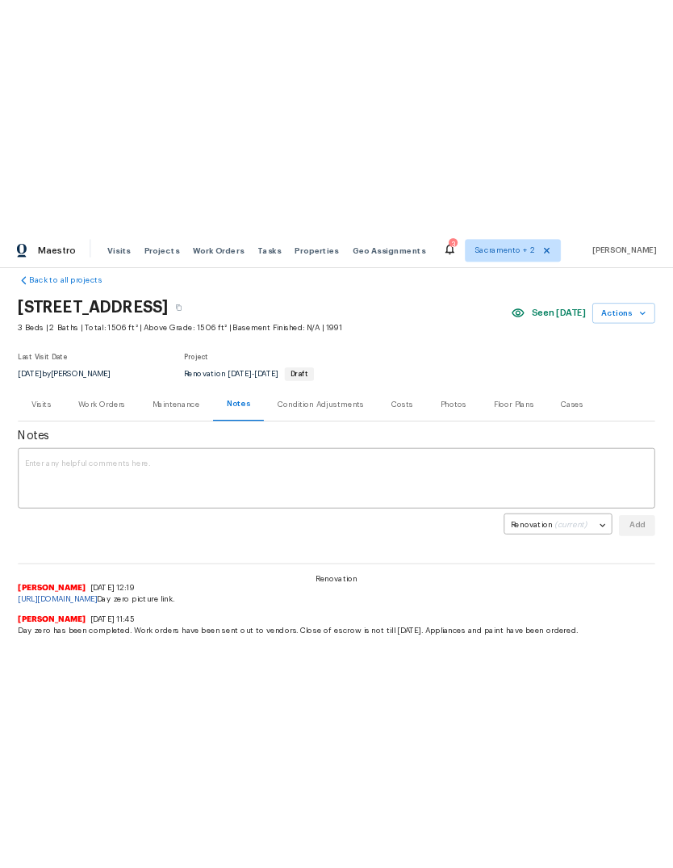
scroll to position [23, 0]
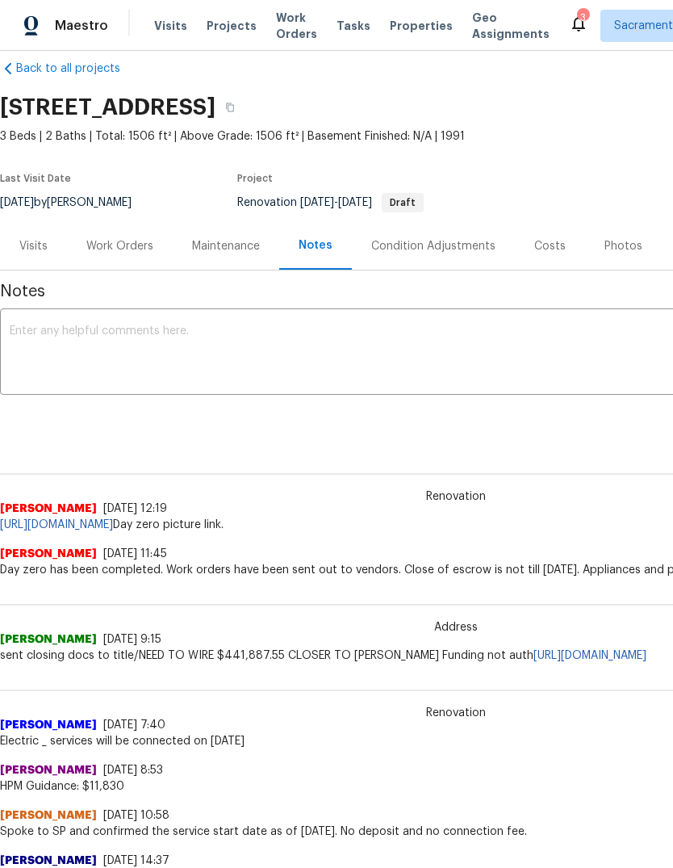
click at [546, 253] on div "Costs" at bounding box center [549, 246] width 31 height 16
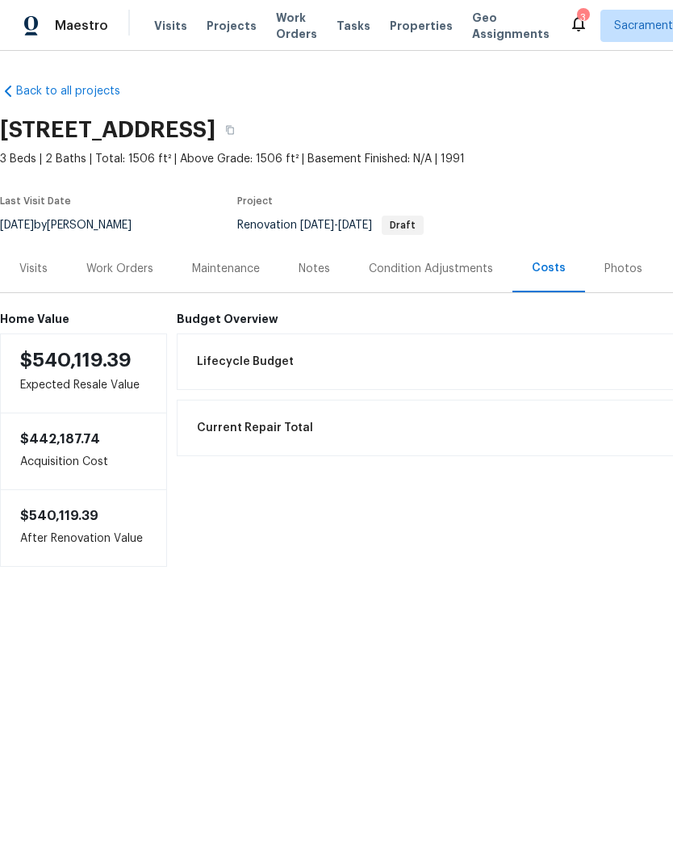
click at [234, 321] on h6 "Budget Overview" at bounding box center [545, 318] width 736 height 13
click at [261, 367] on span "Lifecycle Budget" at bounding box center [245, 362] width 97 height 16
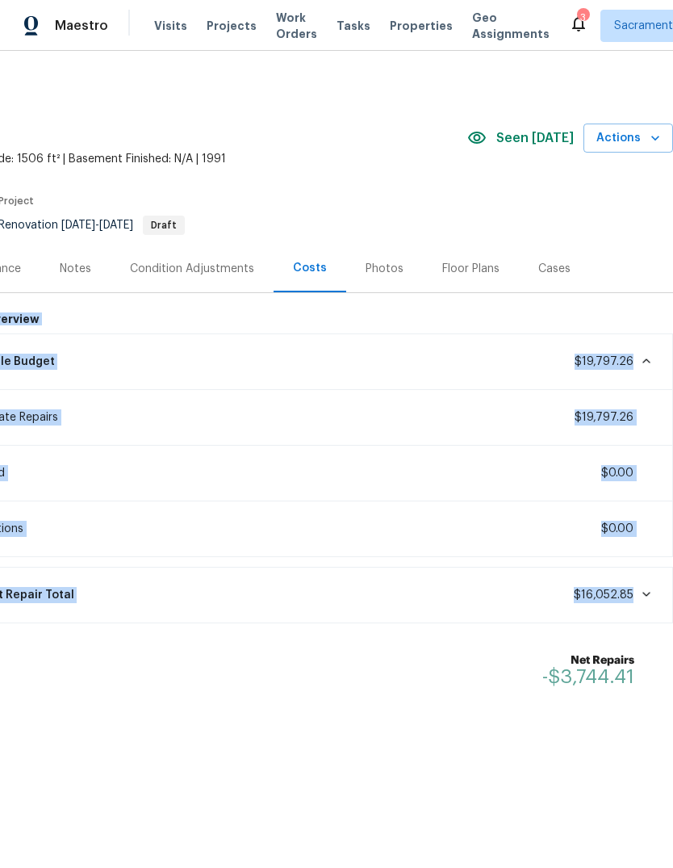
scroll to position [0, 239]
click at [565, 684] on span "-$3,744.41" at bounding box center [588, 676] width 92 height 19
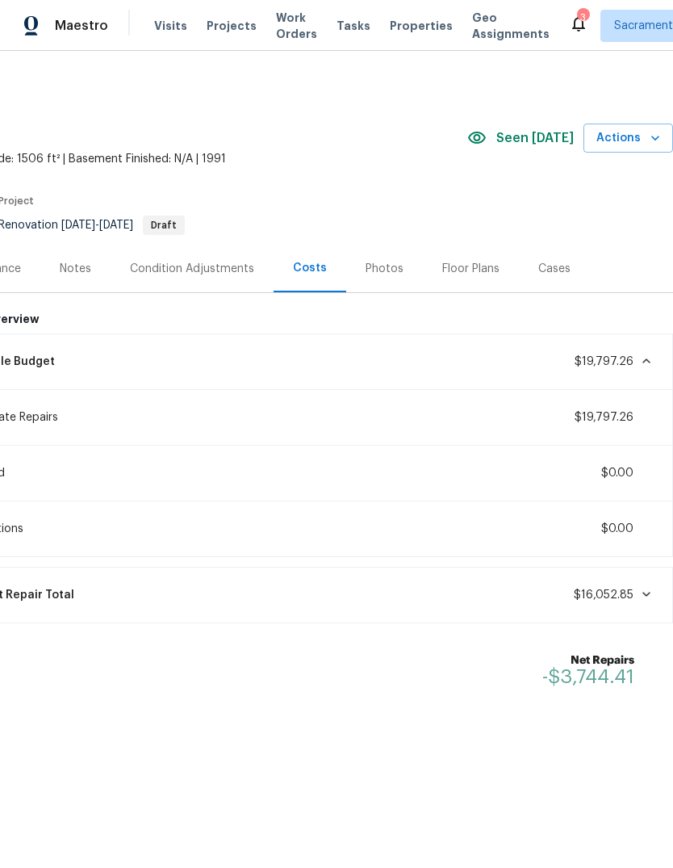
click at [534, 693] on div "Net Repairs -$3,744.41" at bounding box center [306, 670] width 717 height 55
click at [468, 681] on div "Net Repairs -$3,744.41" at bounding box center [306, 670] width 717 height 55
click at [459, 611] on div "Current Repair Total $16,052.85" at bounding box center [305, 595] width 715 height 36
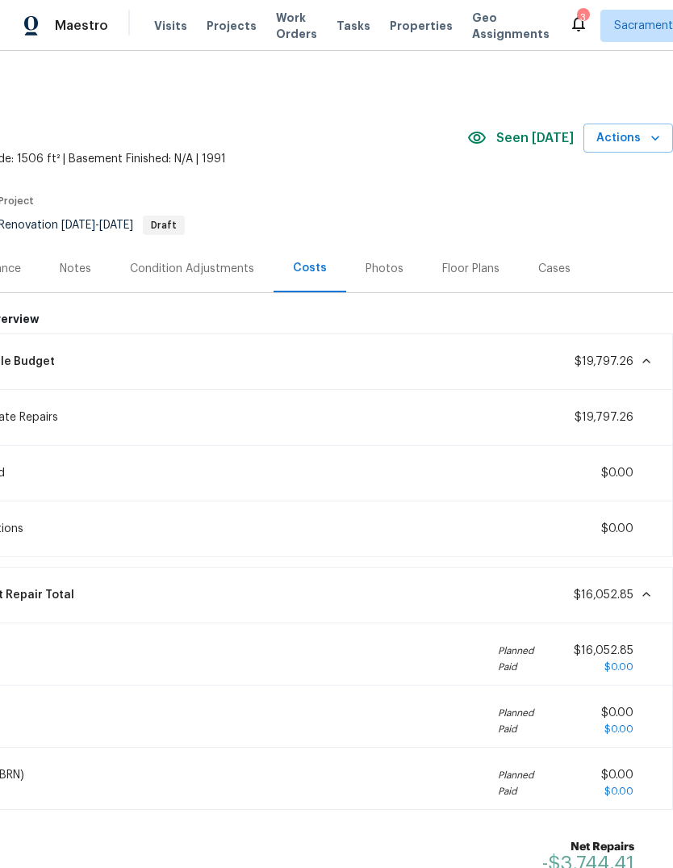
click at [477, 597] on div "Current Repair Total $16,052.85" at bounding box center [305, 595] width 715 height 36
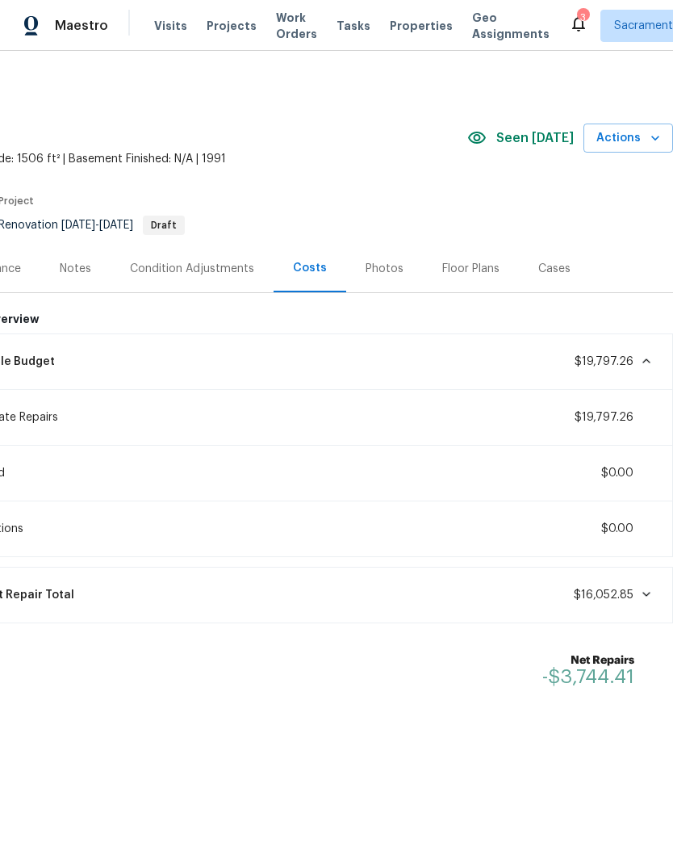
click at [480, 517] on div "Renovations $0.00" at bounding box center [305, 529] width 715 height 36
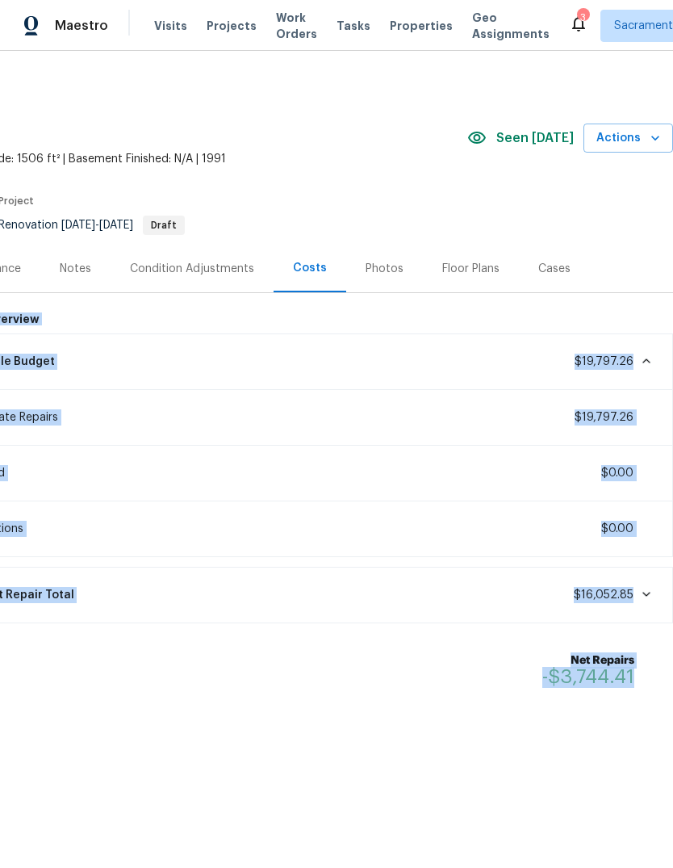
copy div "Budget Overview Lifecycle Budget $19,797.26 Immediate Repairs $19,797.26 Deferr…"
click at [73, 264] on div "Notes" at bounding box center [75, 269] width 31 height 16
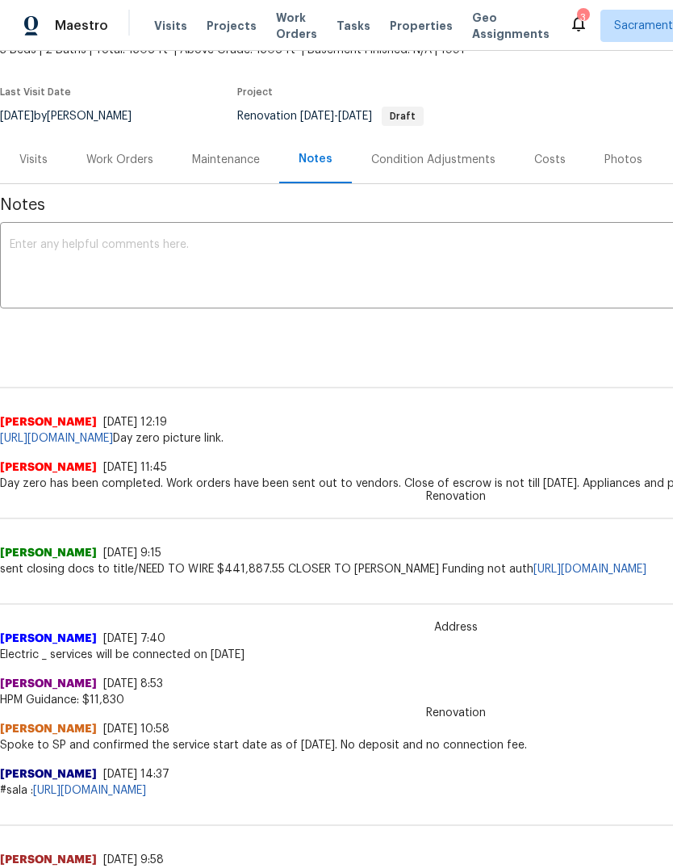
scroll to position [109, 0]
click at [95, 252] on textarea at bounding box center [456, 267] width 893 height 57
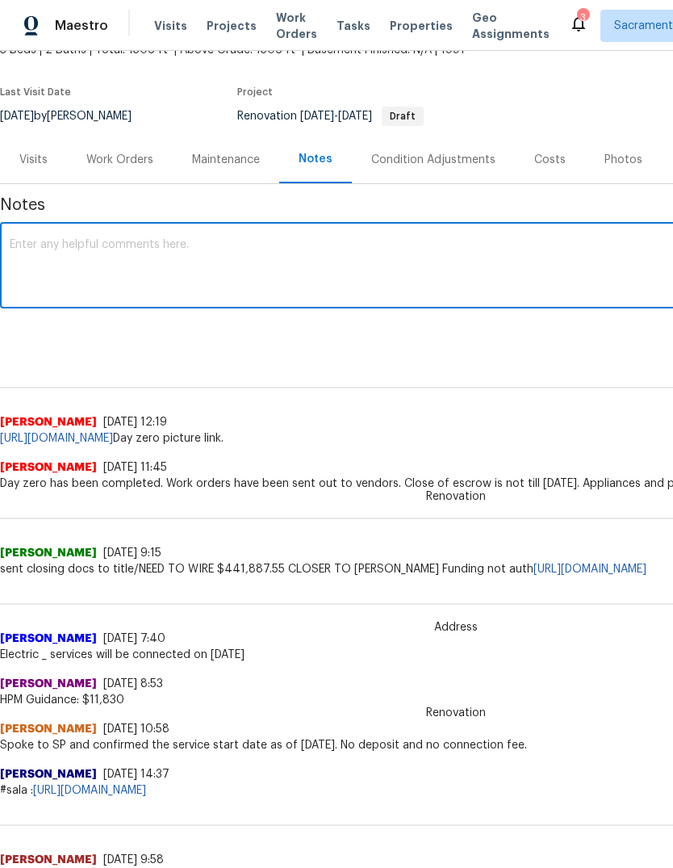
click at [104, 239] on textarea at bounding box center [456, 267] width 893 height 57
paste textarea "Budget Overview Lifecycle Budget $19,797.26 Immediate Repairs $19,797.26 Deferr…"
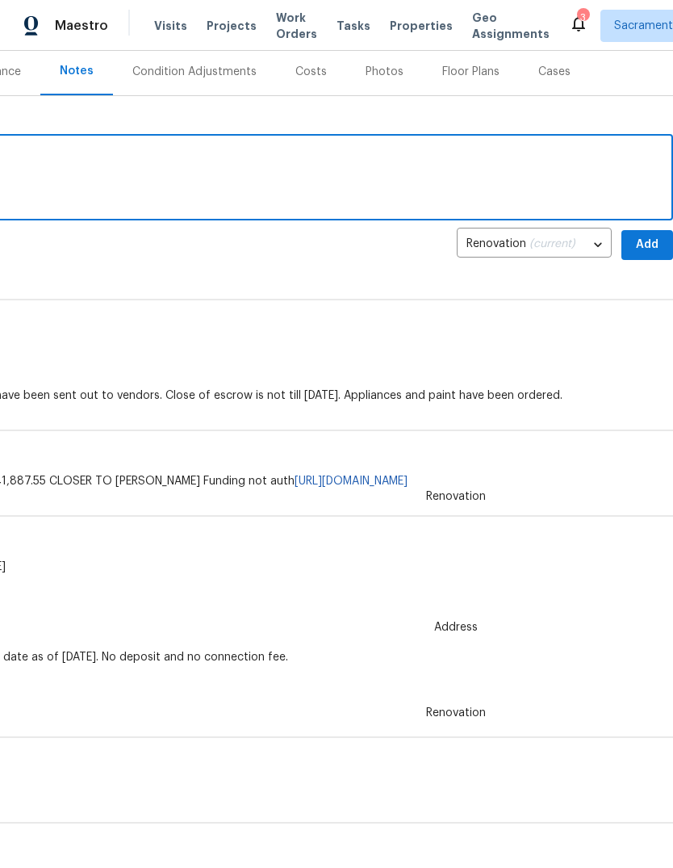
scroll to position [198, 239]
type textarea "Budget Overview Lifecycle Budget $19,797.26 Immediate Repairs $19,797.26 Deferr…"
click at [649, 255] on button "Add" at bounding box center [648, 244] width 52 height 30
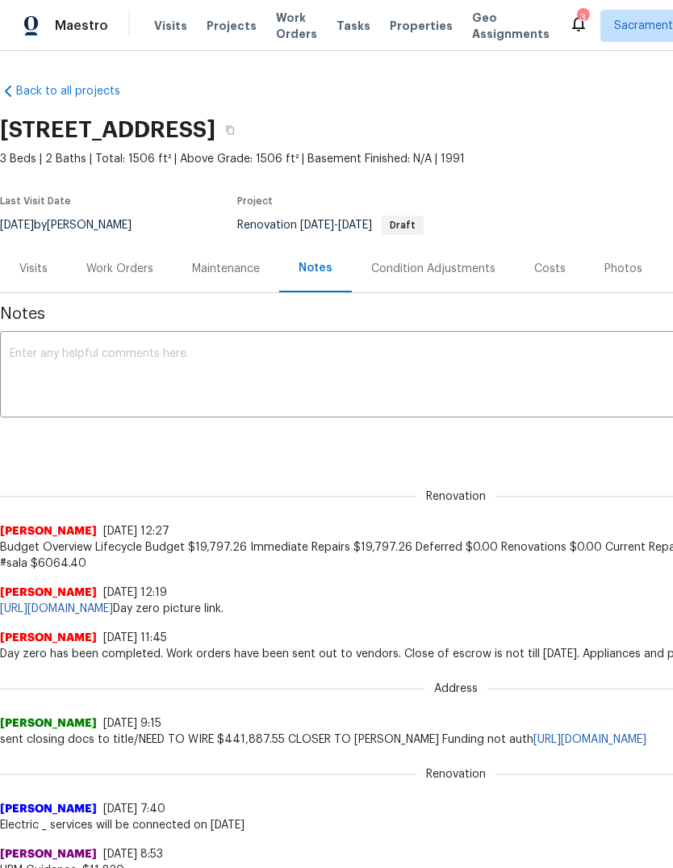
scroll to position [0, 0]
click at [150, 272] on div "Work Orders" at bounding box center [119, 269] width 67 height 16
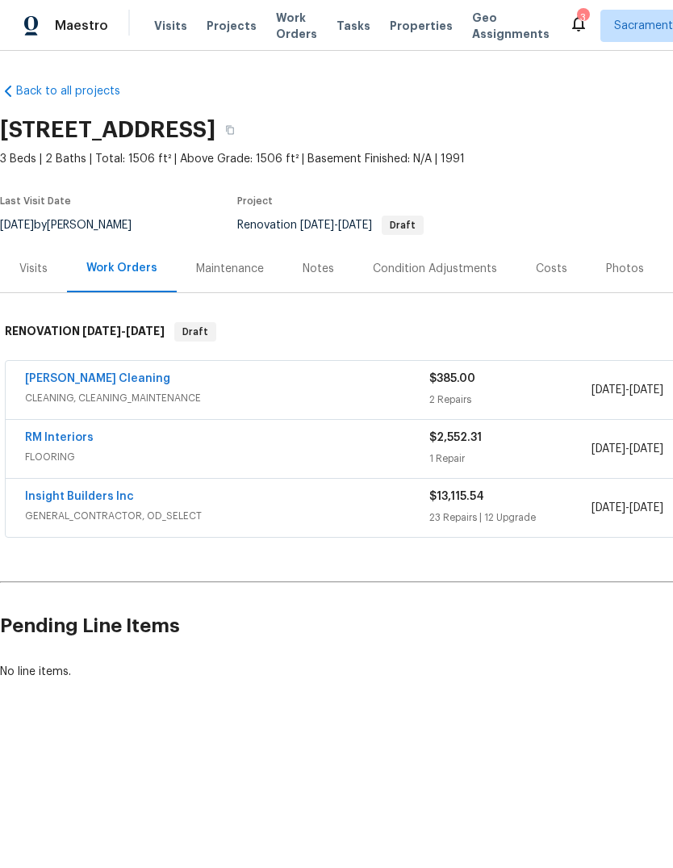
click at [56, 383] on link "[PERSON_NAME] Cleaning" at bounding box center [97, 378] width 145 height 11
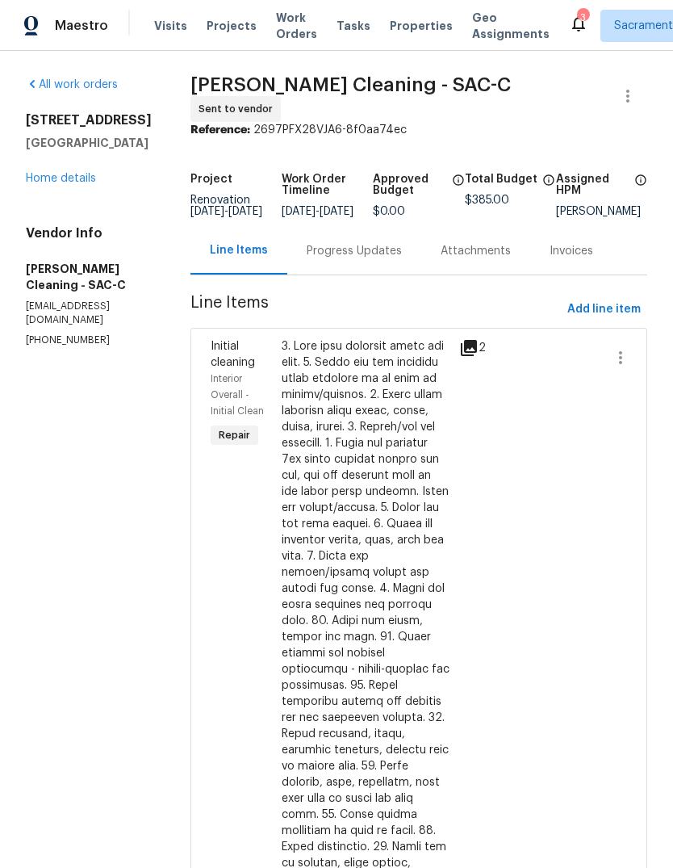
click at [216, 86] on span "Ruiz's Cleaning - SAC-C" at bounding box center [351, 84] width 320 height 19
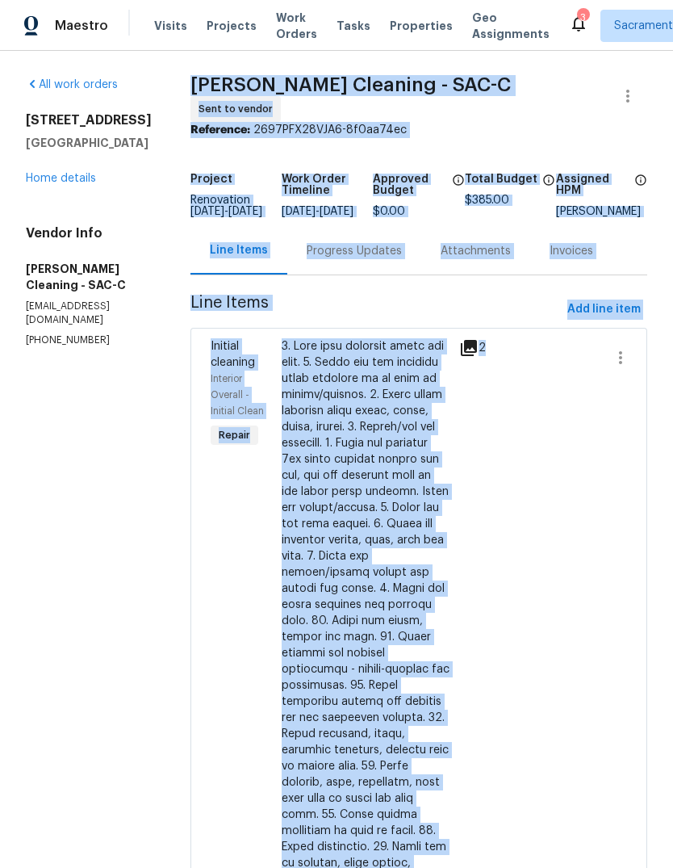
click at [90, 176] on link "Home details" at bounding box center [61, 178] width 70 height 11
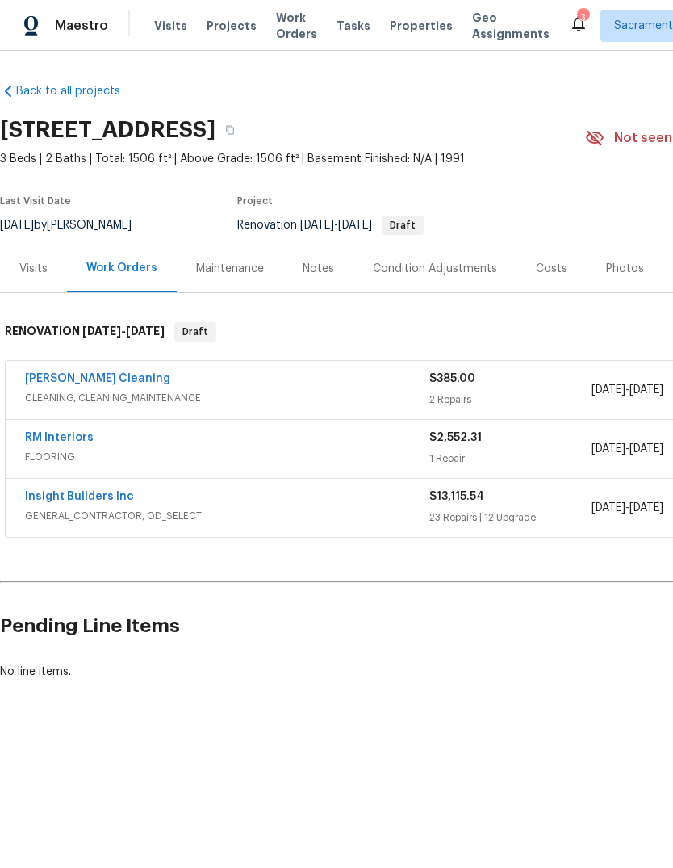
click at [320, 270] on div "Notes" at bounding box center [318, 269] width 31 height 16
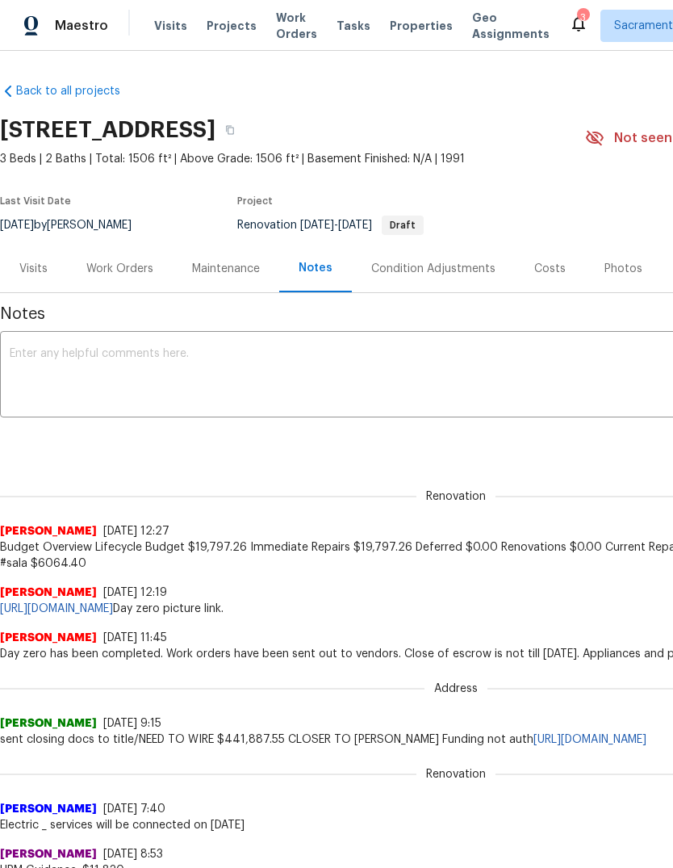
click at [103, 371] on textarea at bounding box center [456, 376] width 893 height 57
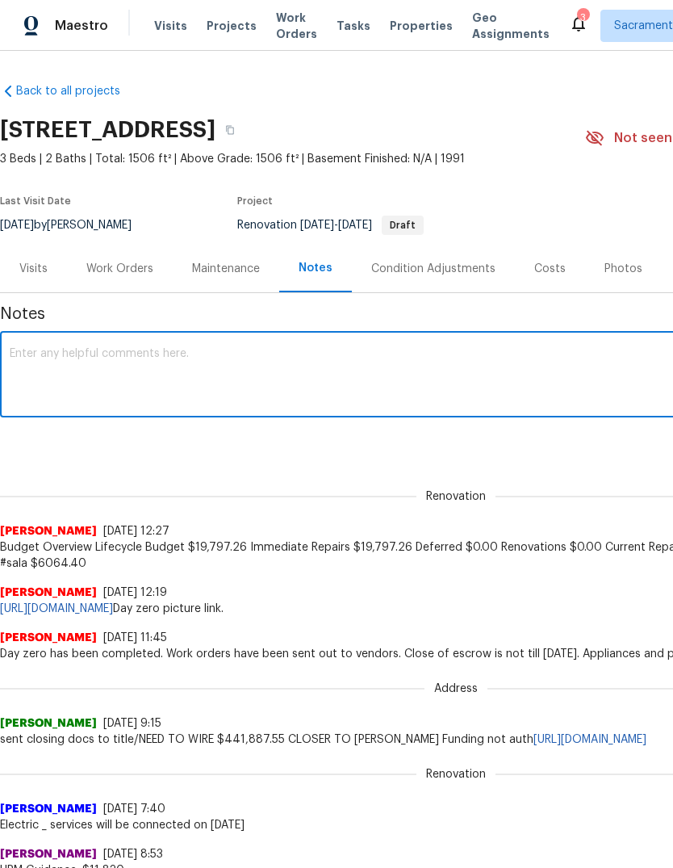
click at [112, 354] on textarea at bounding box center [456, 376] width 893 height 57
paste textarea "Ruiz's Cleaning - SAC-C Sent to vendor Reference: 2697PFX28VJA6-8f0aa74ec Proje…"
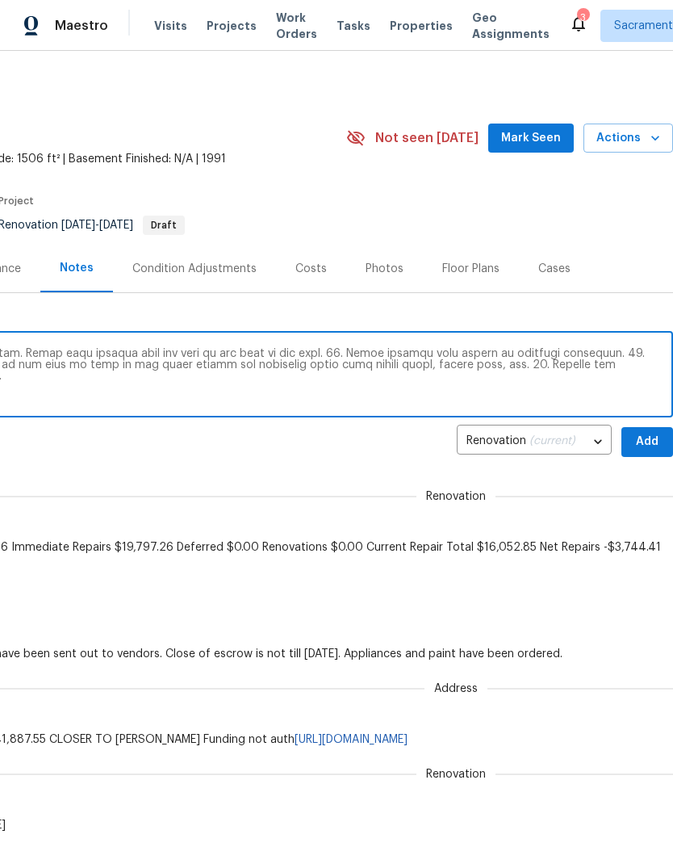
scroll to position [0, 239]
type textarea "Ruiz's Cleaning - SAC-C Sent to vendor Reference: 2697PFX28VJA6-8f0aa74ec Proje…"
click at [642, 449] on span "Add" at bounding box center [648, 442] width 26 height 20
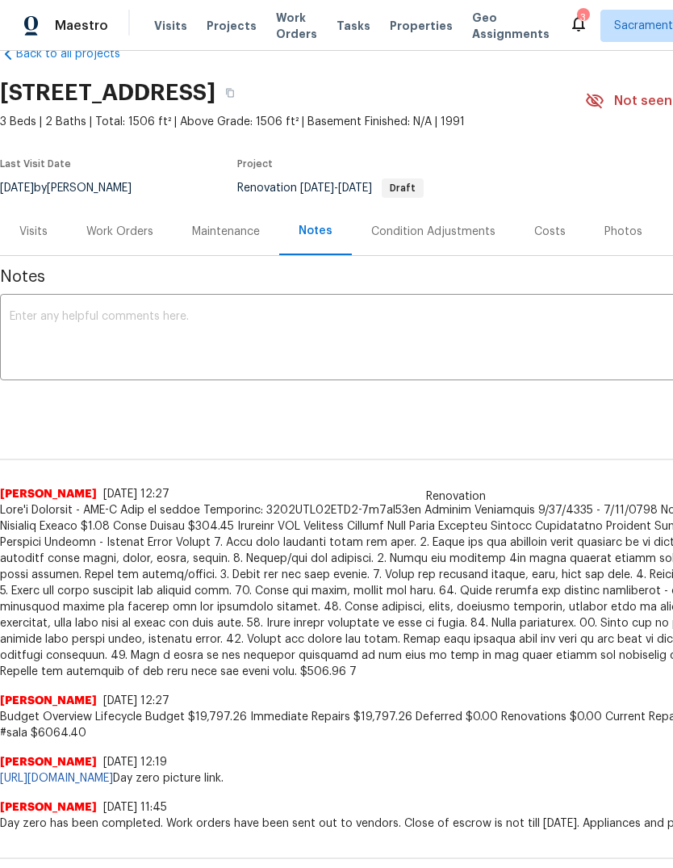
scroll to position [36, 0]
click at [131, 228] on div "Work Orders" at bounding box center [119, 232] width 67 height 16
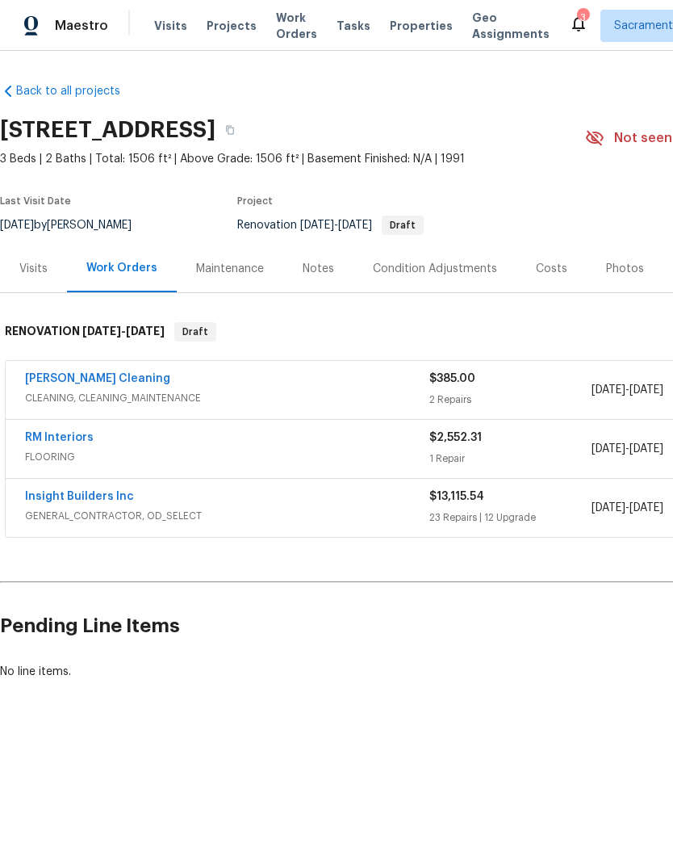
click at [39, 439] on link "RM Interiors" at bounding box center [59, 437] width 69 height 11
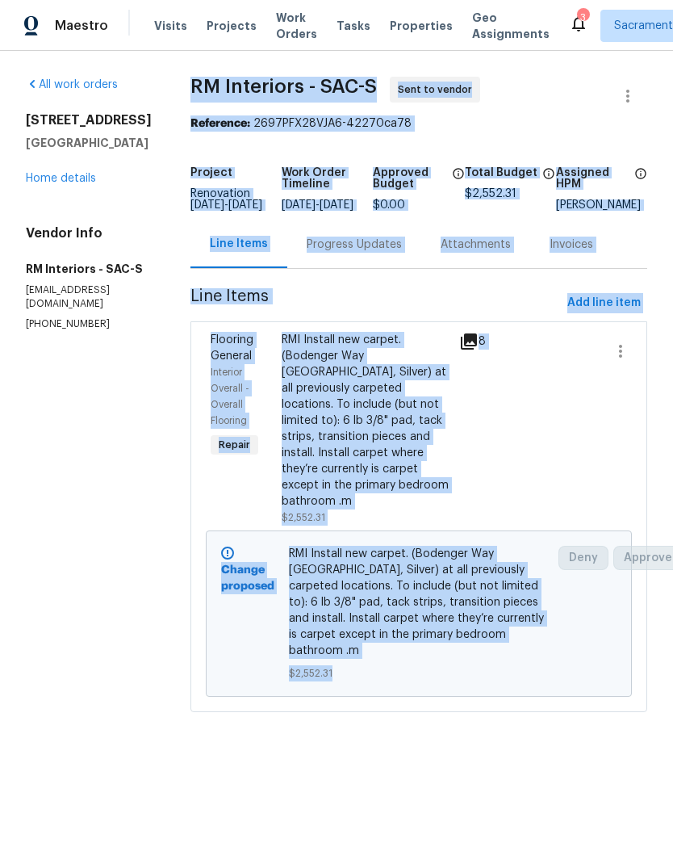
click at [90, 179] on link "Home details" at bounding box center [61, 178] width 70 height 11
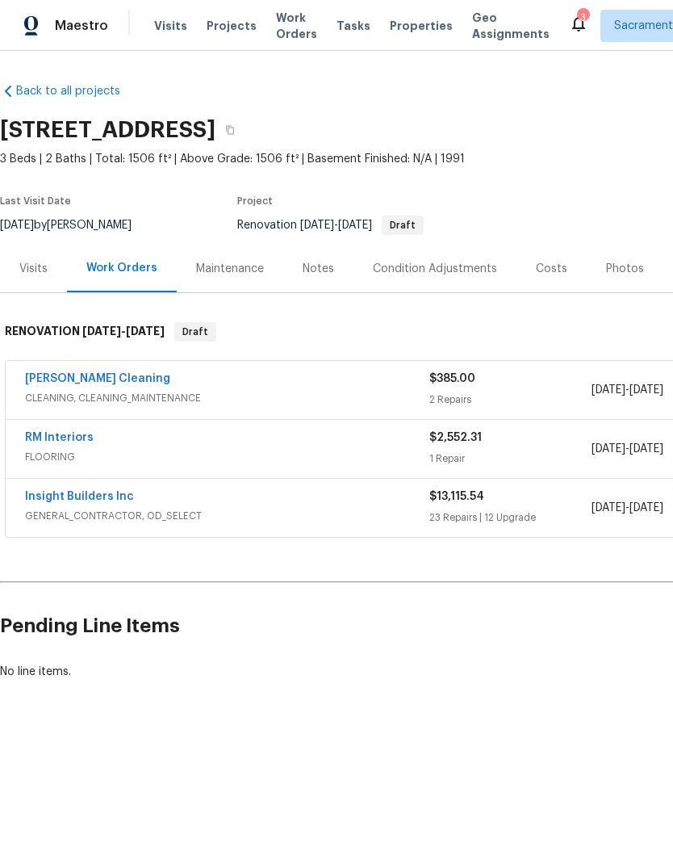
click at [334, 279] on div "Notes" at bounding box center [318, 269] width 70 height 48
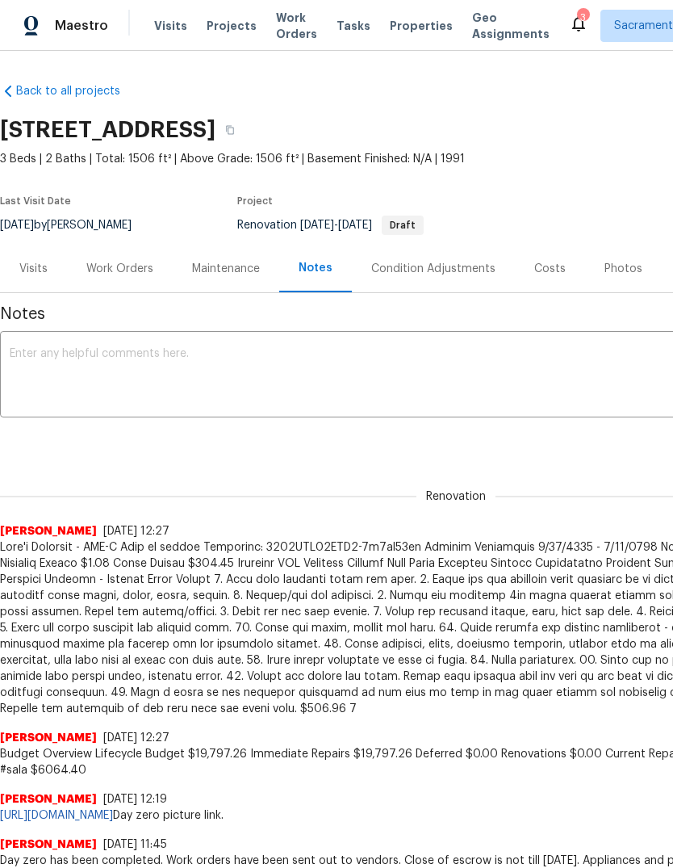
click at [102, 349] on textarea at bounding box center [456, 376] width 893 height 57
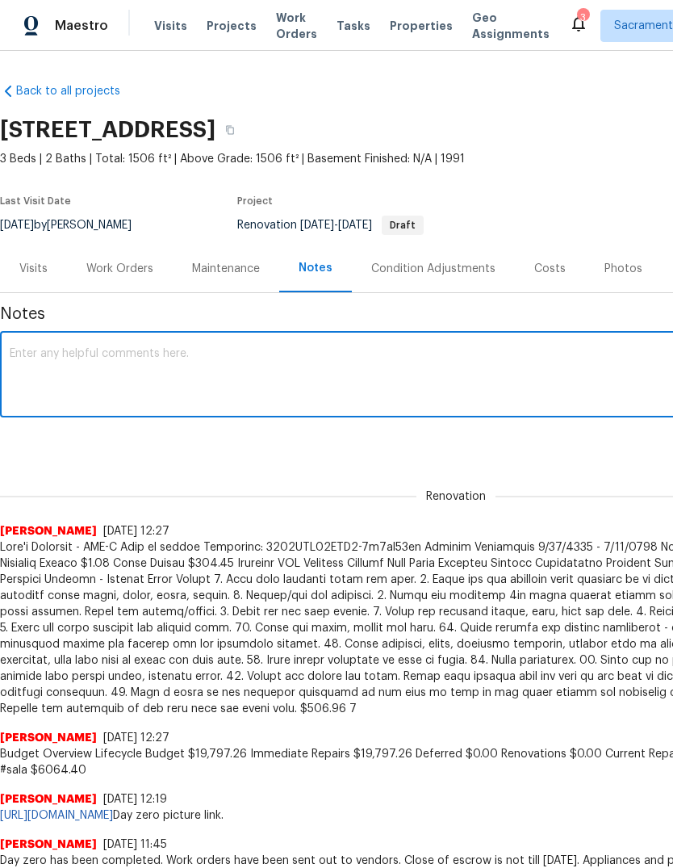
click at [90, 342] on div "x ​" at bounding box center [456, 376] width 912 height 82
click at [47, 354] on textarea at bounding box center [456, 376] width 893 height 57
paste textarea "RM Interiors - SAC-S Sent to vendor Reference: 2697PFX28VJA6-42270ca78 Project …"
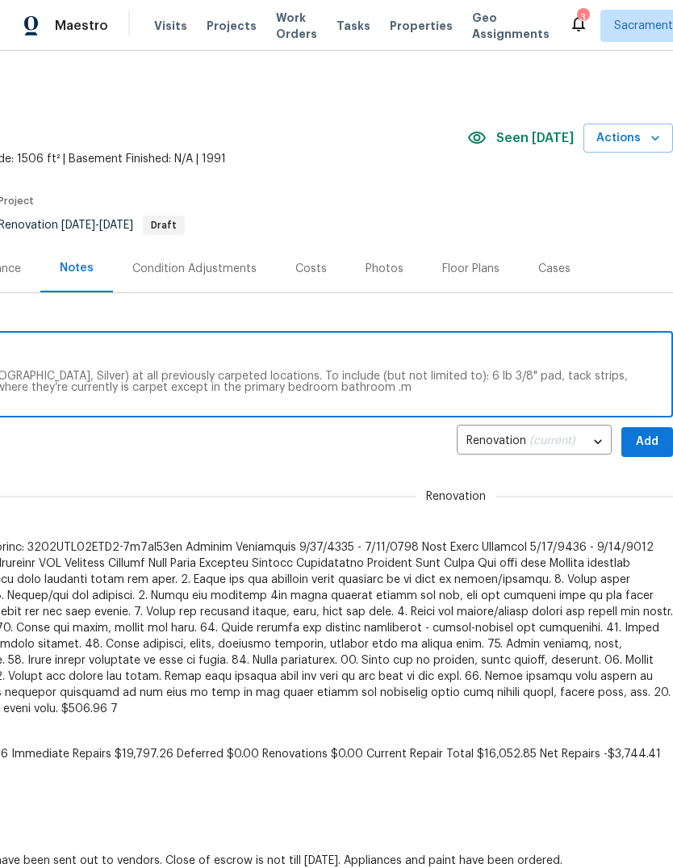
scroll to position [0, 239]
type textarea "RM Interiors - SAC-S Sent to vendor Reference: 2697PFX28VJA6-42270ca78 Project …"
click at [655, 434] on span "Add" at bounding box center [648, 442] width 26 height 20
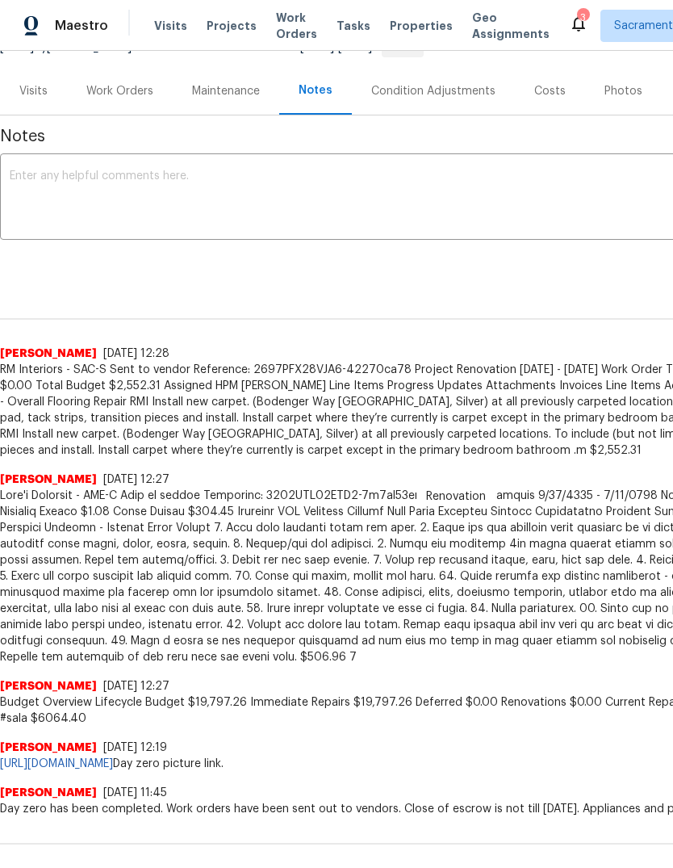
scroll to position [180, 0]
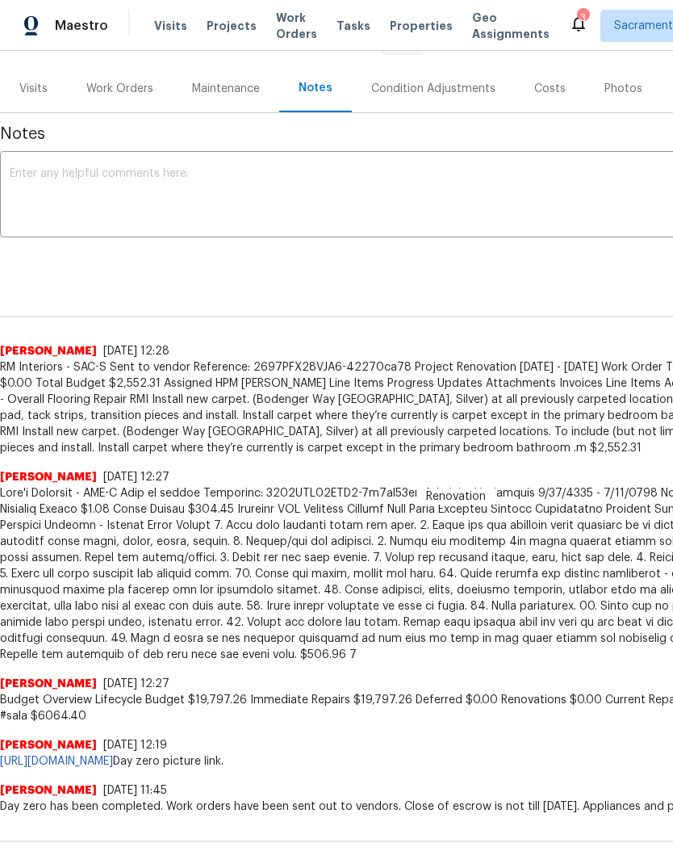
click at [131, 94] on div "Work Orders" at bounding box center [119, 89] width 67 height 16
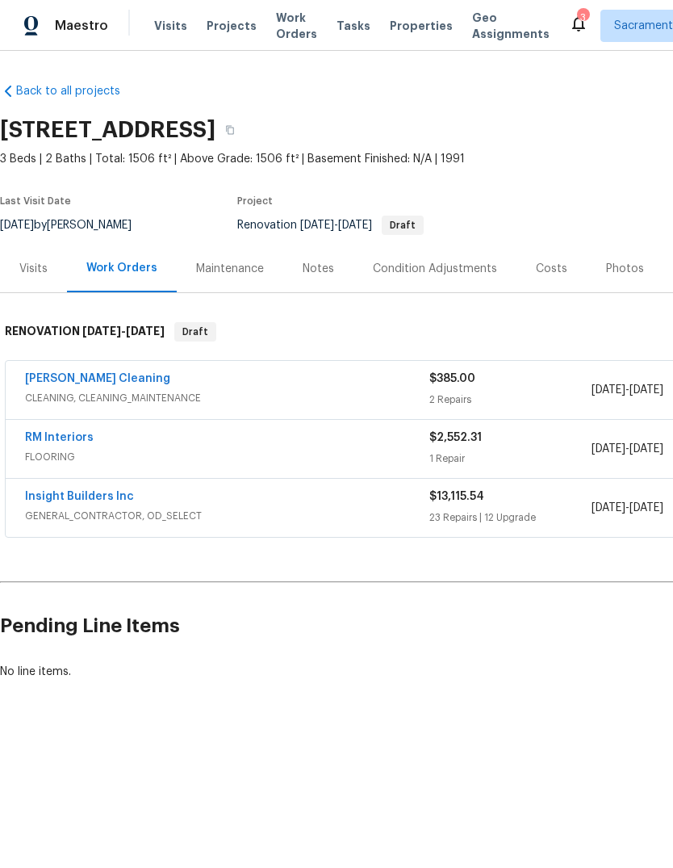
click at [69, 498] on link "Insight Builders Inc" at bounding box center [79, 496] width 109 height 11
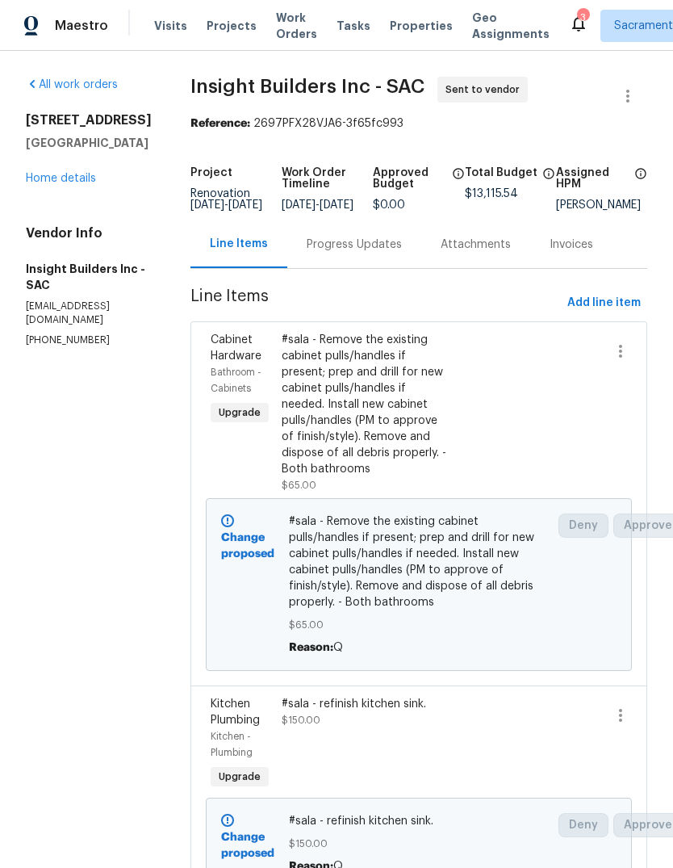
click at [216, 82] on span "Insight Builders Inc - SAC" at bounding box center [308, 86] width 234 height 19
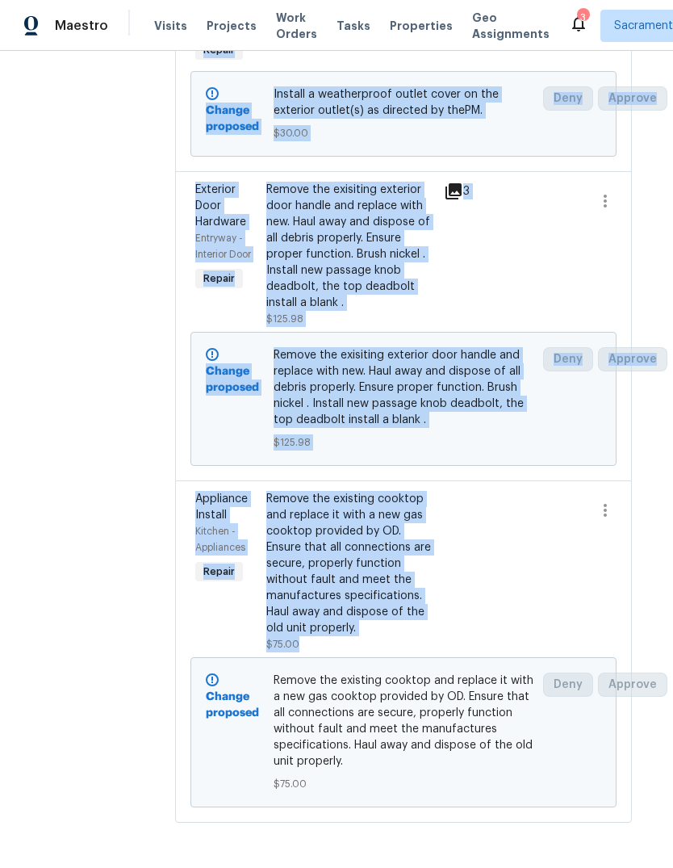
scroll to position [10925, 15]
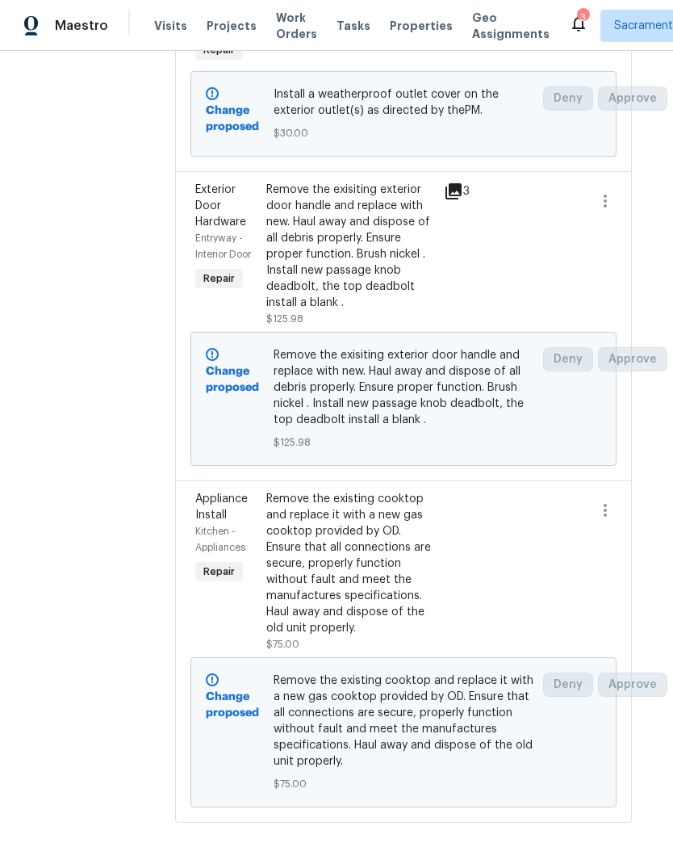
click at [542, 318] on div at bounding box center [510, 254] width 71 height 155
click at [542, 315] on div at bounding box center [510, 254] width 71 height 155
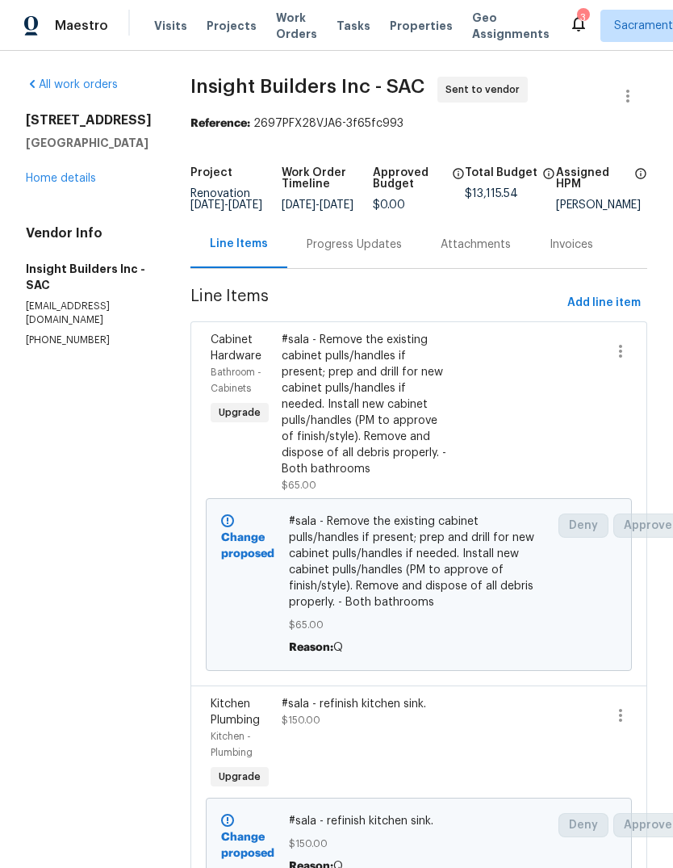
scroll to position [0, 0]
click at [527, 398] on div at bounding box center [525, 412] width 71 height 171
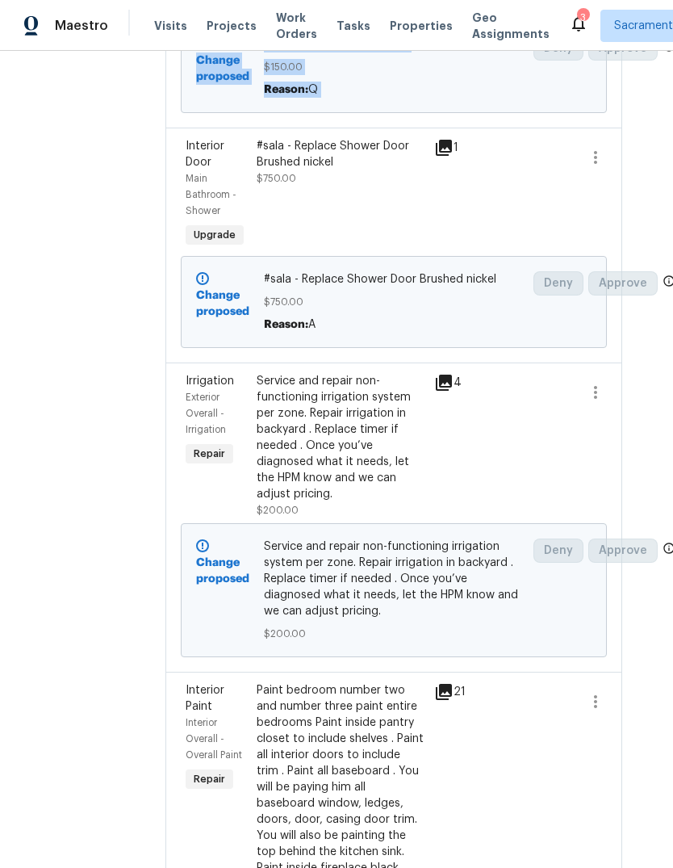
scroll to position [777, 25]
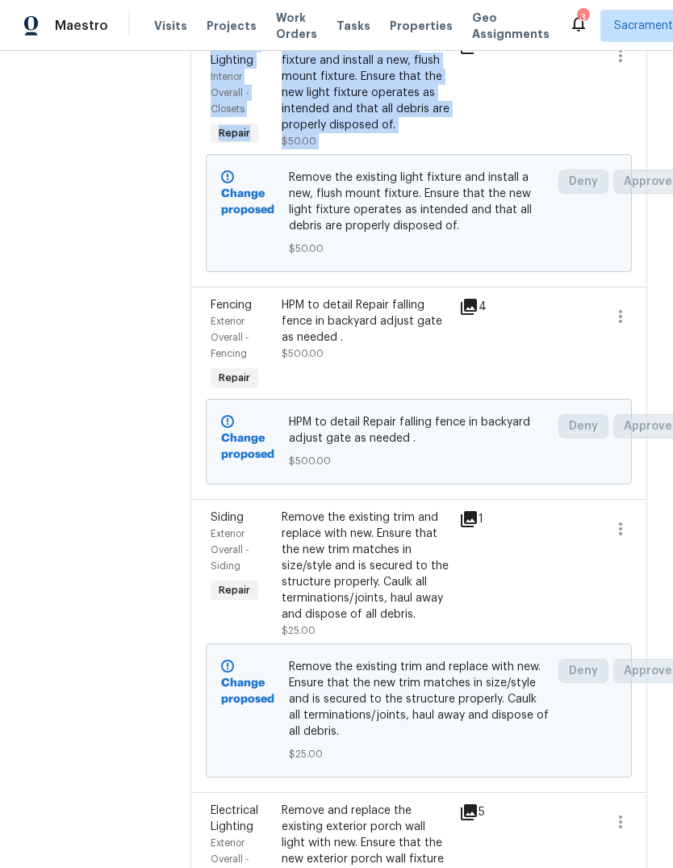
scroll to position [1894, 0]
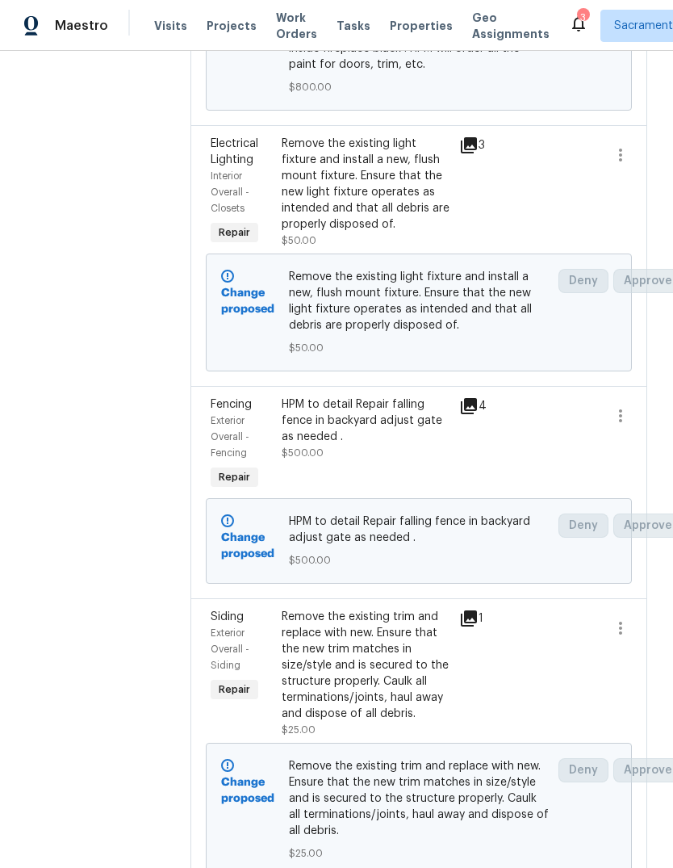
scroll to position [1739, 0]
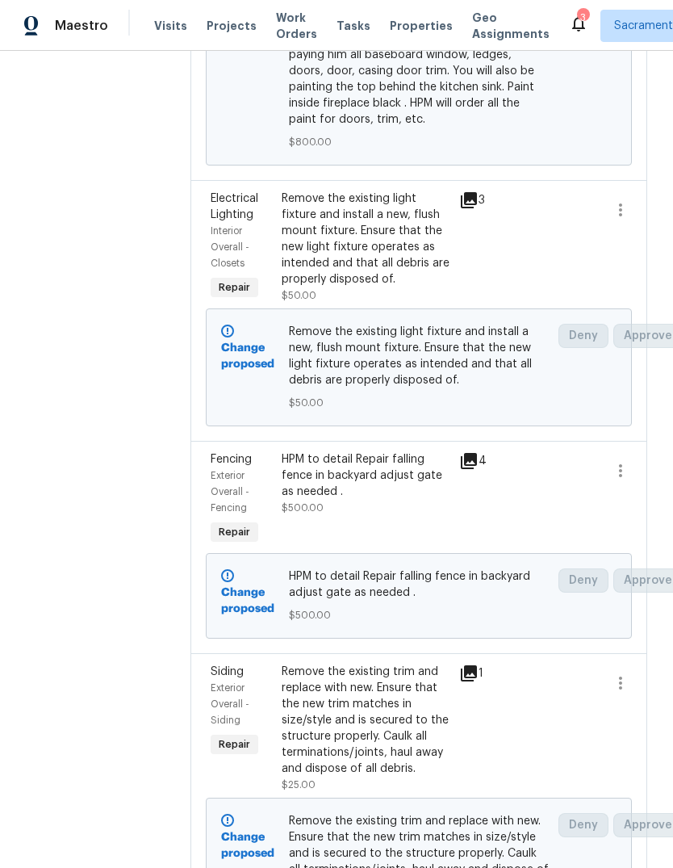
click at [419, 304] on div "Remove the existing light fixture and install a new, flush mount fixture. Ensur…" at bounding box center [366, 247] width 168 height 113
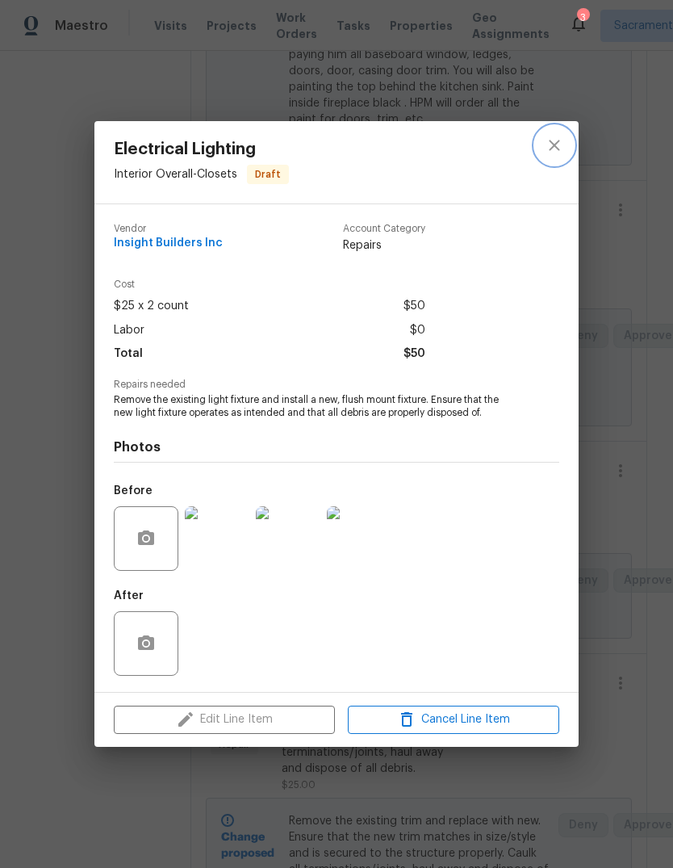
click at [559, 157] on button "close" at bounding box center [554, 145] width 39 height 39
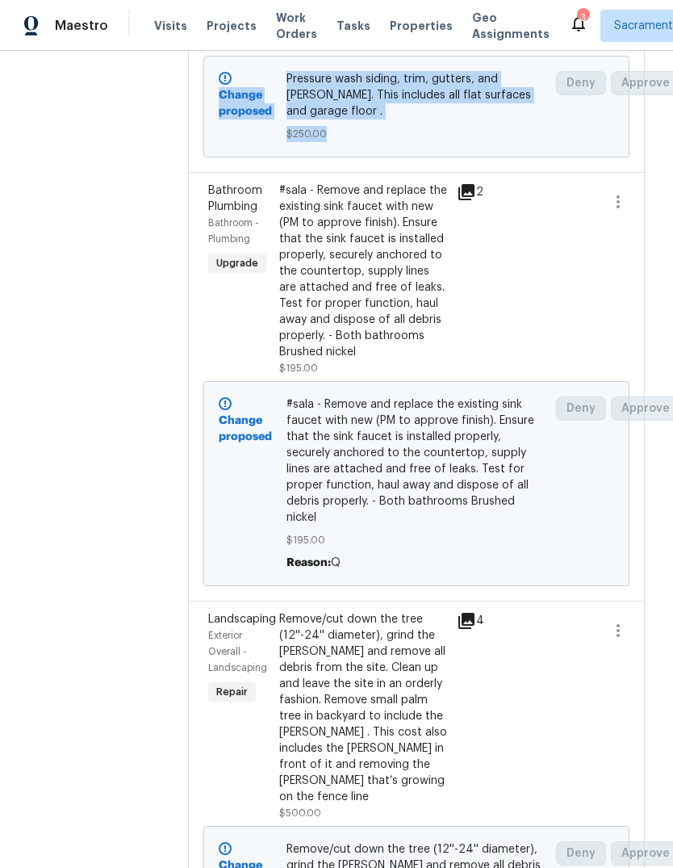
scroll to position [3602, 2]
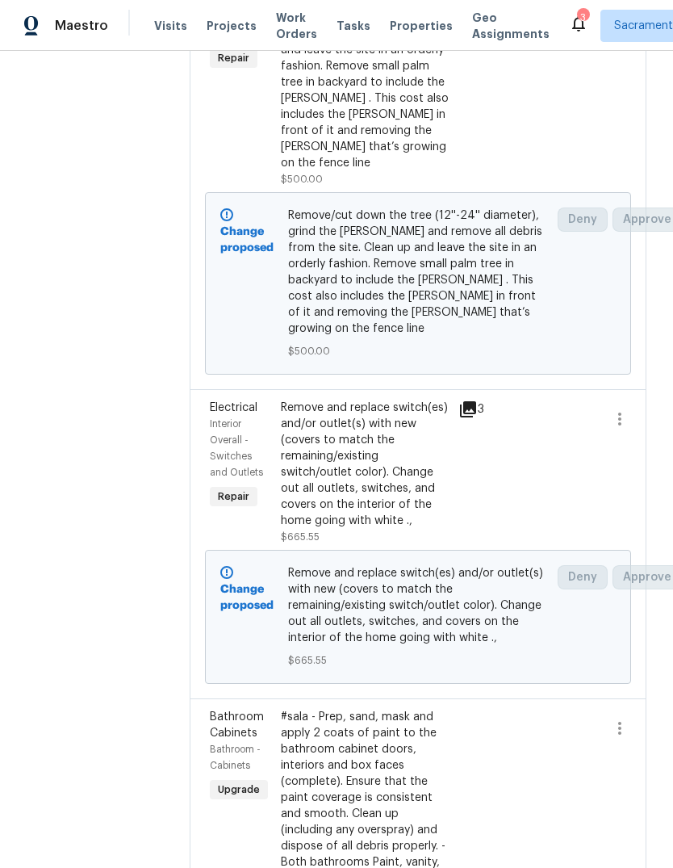
scroll to position [4236, 1]
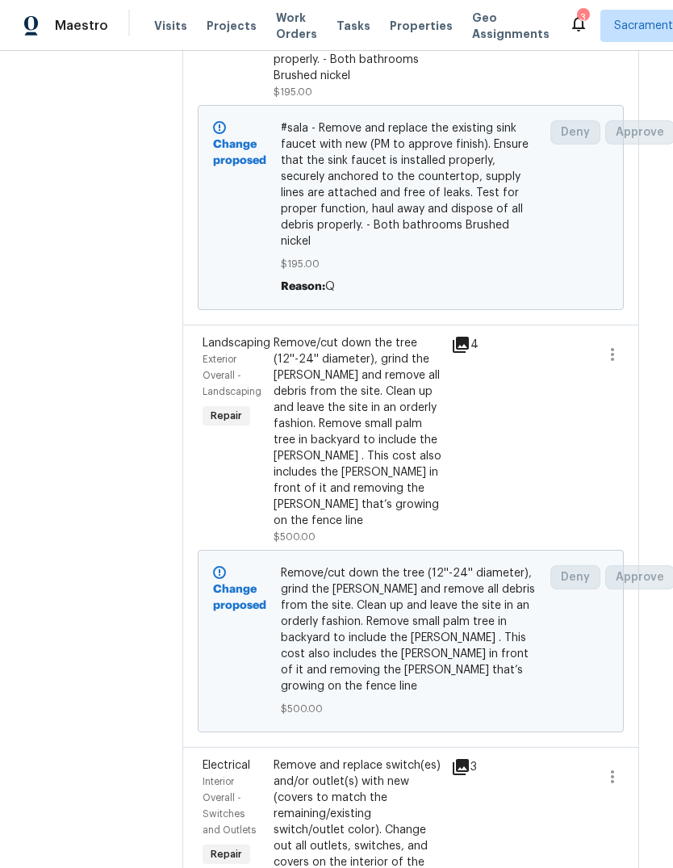
scroll to position [3855, 8]
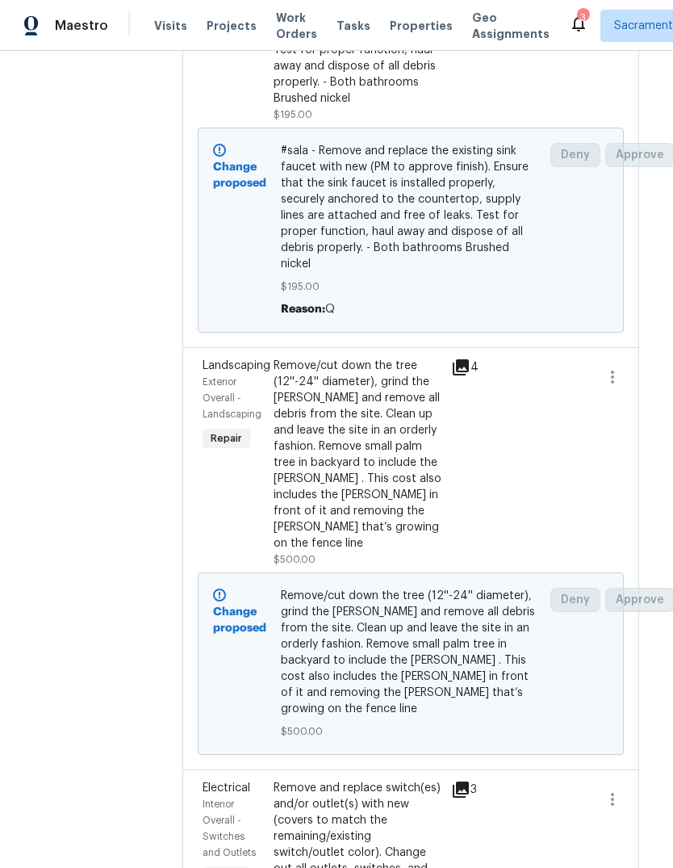
click at [517, 534] on div at bounding box center [517, 463] width 71 height 220
click at [494, 317] on div "Reason: Q" at bounding box center [411, 309] width 261 height 16
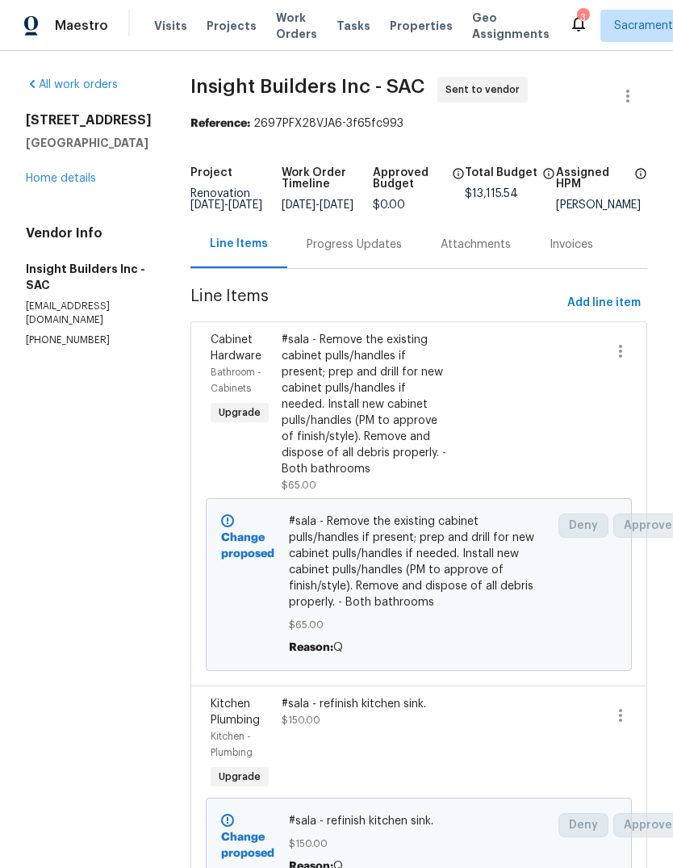
scroll to position [0, 0]
click at [215, 80] on span "Insight Builders Inc - SAC Sent to vendor" at bounding box center [400, 96] width 418 height 39
click at [215, 79] on span "Insight Builders Inc - SAC Sent to vendor" at bounding box center [400, 96] width 418 height 39
click at [201, 77] on span "Insight Builders Inc - SAC" at bounding box center [308, 86] width 234 height 19
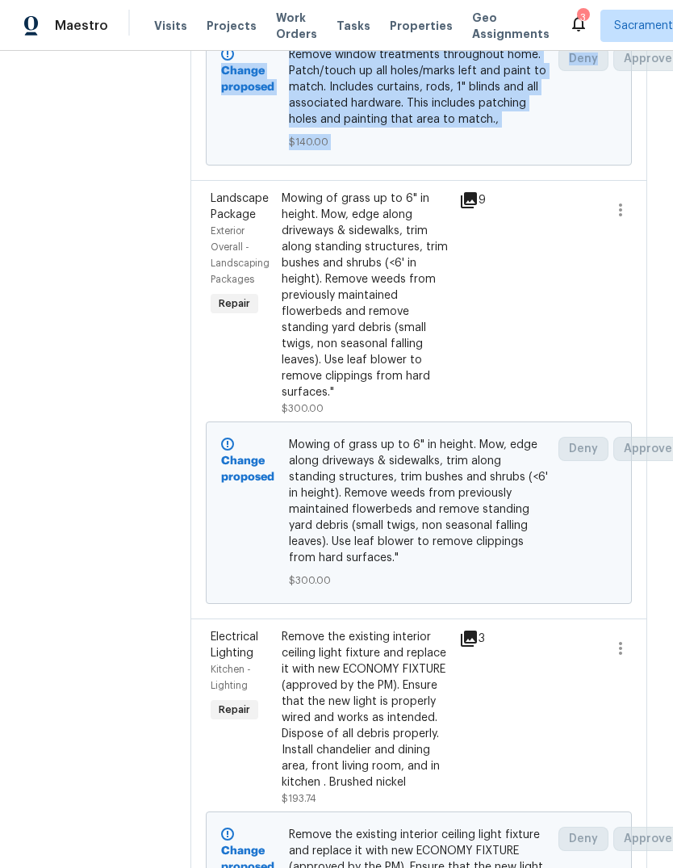
scroll to position [9221, -2]
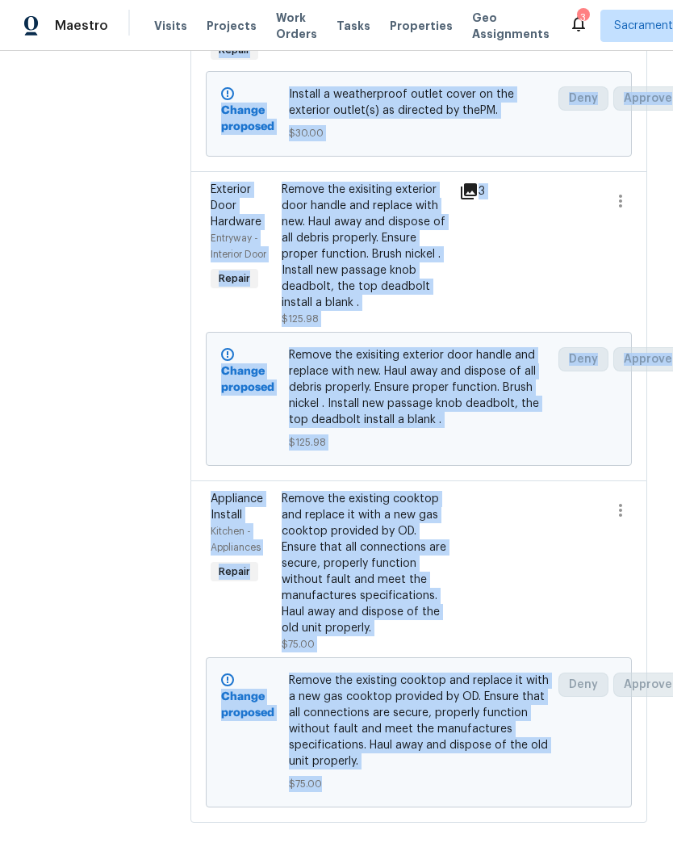
copy section "Insight Builders Inc - SAC Sent to vendor Reference: 2697PFX28VJA6-3f65fc993 Pr…"
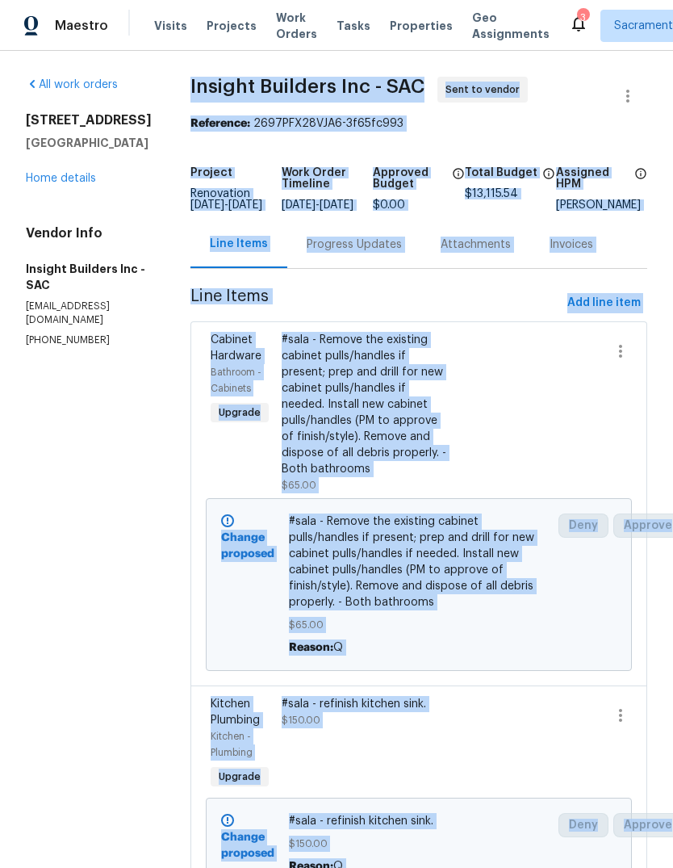
click at [76, 173] on link "Home details" at bounding box center [61, 178] width 70 height 11
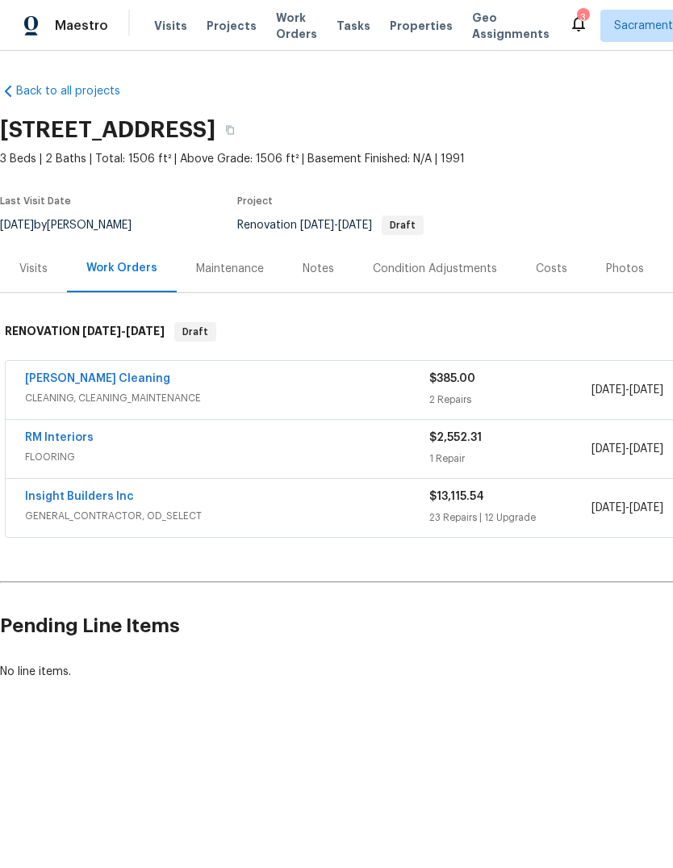
click at [328, 266] on div "Notes" at bounding box center [318, 269] width 31 height 16
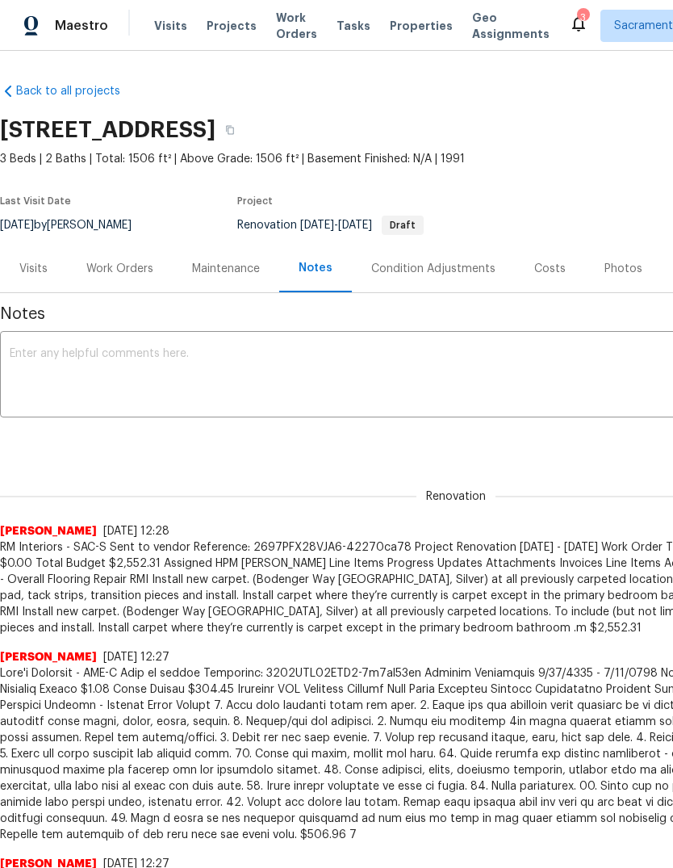
click at [106, 377] on textarea at bounding box center [456, 376] width 893 height 57
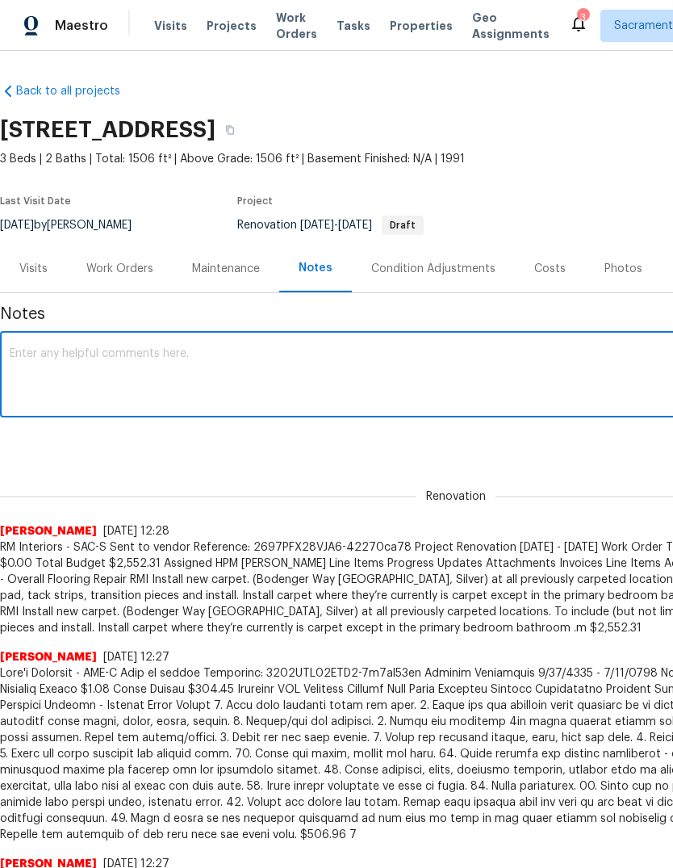
click at [31, 376] on textarea at bounding box center [456, 376] width 893 height 57
click at [44, 360] on textarea at bounding box center [456, 376] width 893 height 57
click at [65, 374] on textarea at bounding box center [456, 376] width 893 height 57
click at [44, 376] on textarea at bounding box center [456, 376] width 893 height 57
paste textarea "Insight Builders Inc - SAC Sent to vendor Reference: 2697PFX28VJA6-3f65fc993 Pr…"
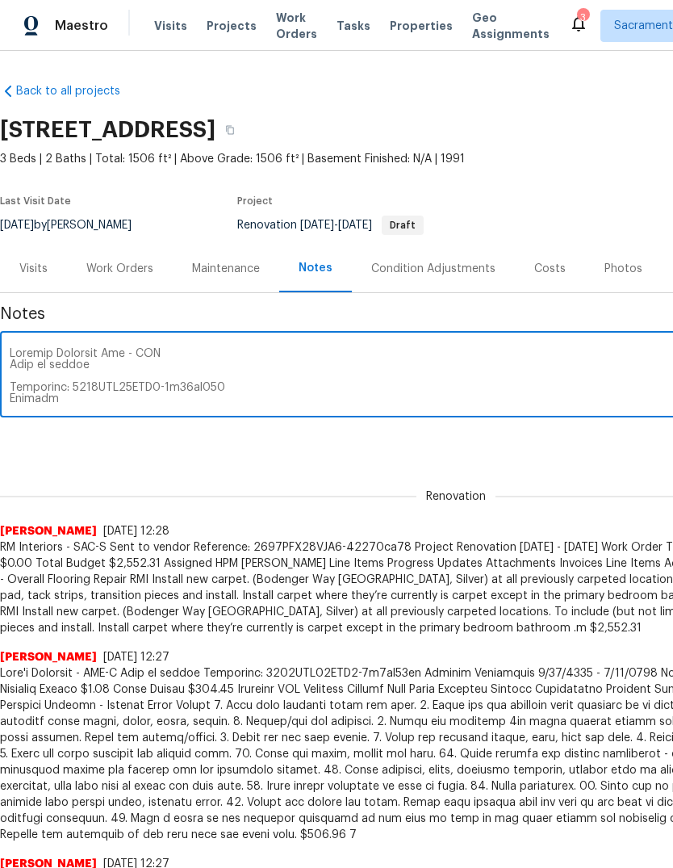
scroll to position [5538, 0]
type textarea "Insight Builders Inc - SAC Sent to vendor Reference: 2697PFX28VJA6-3f65fc993 Pr…"
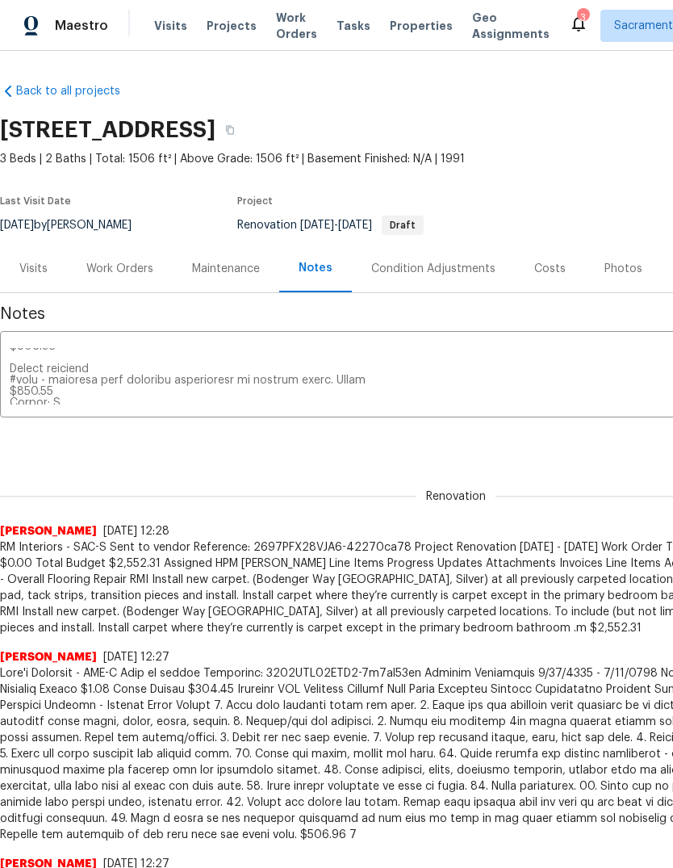
scroll to position [5136, 0]
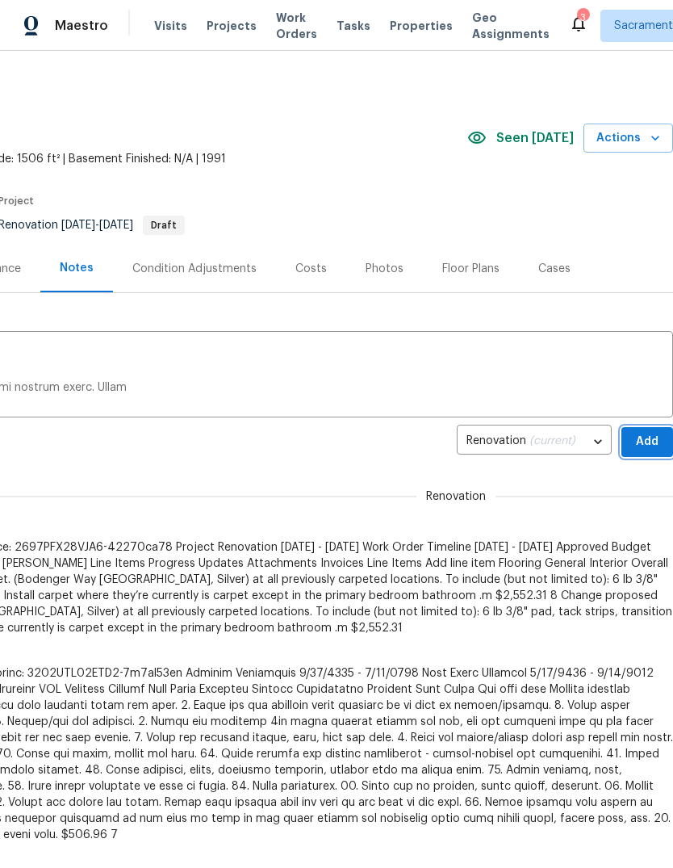
click at [648, 438] on span "Add" at bounding box center [648, 442] width 26 height 20
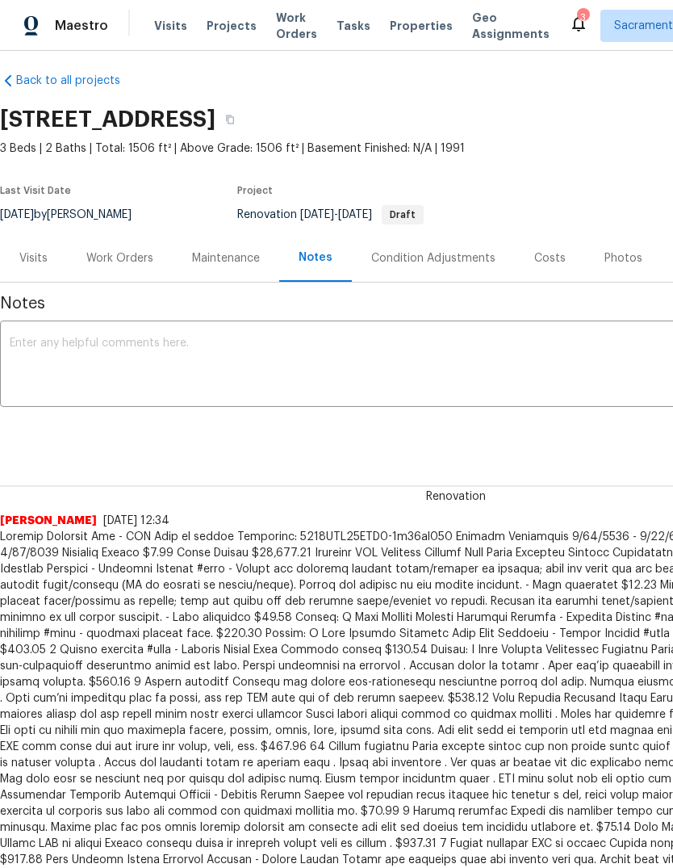
click at [572, 19] on icon at bounding box center [578, 24] width 13 height 16
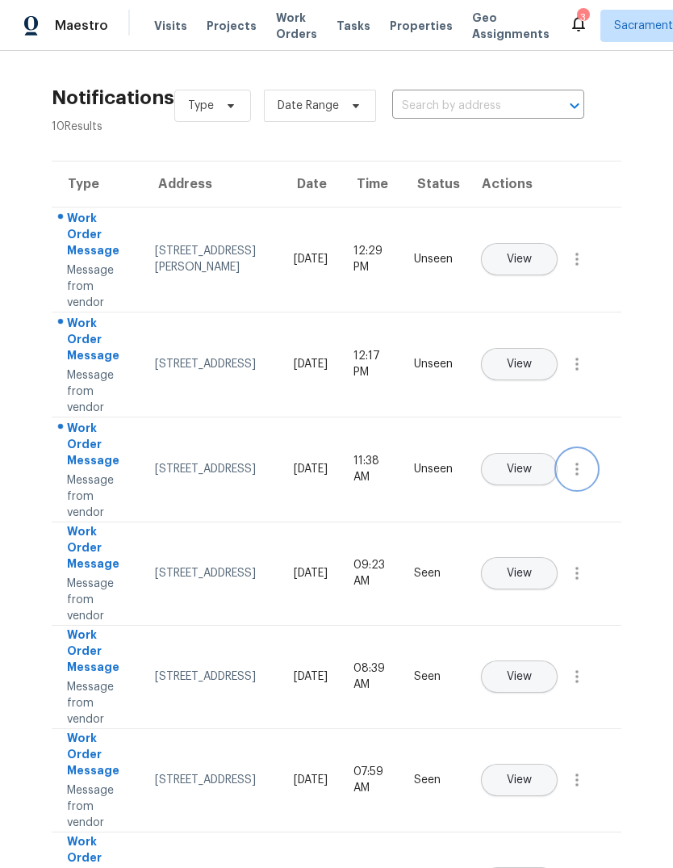
click at [584, 479] on icon "button" at bounding box center [577, 468] width 19 height 19
click at [526, 491] on div "Mark Seen" at bounding box center [485, 488] width 126 height 16
click at [581, 383] on button "button" at bounding box center [577, 364] width 39 height 39
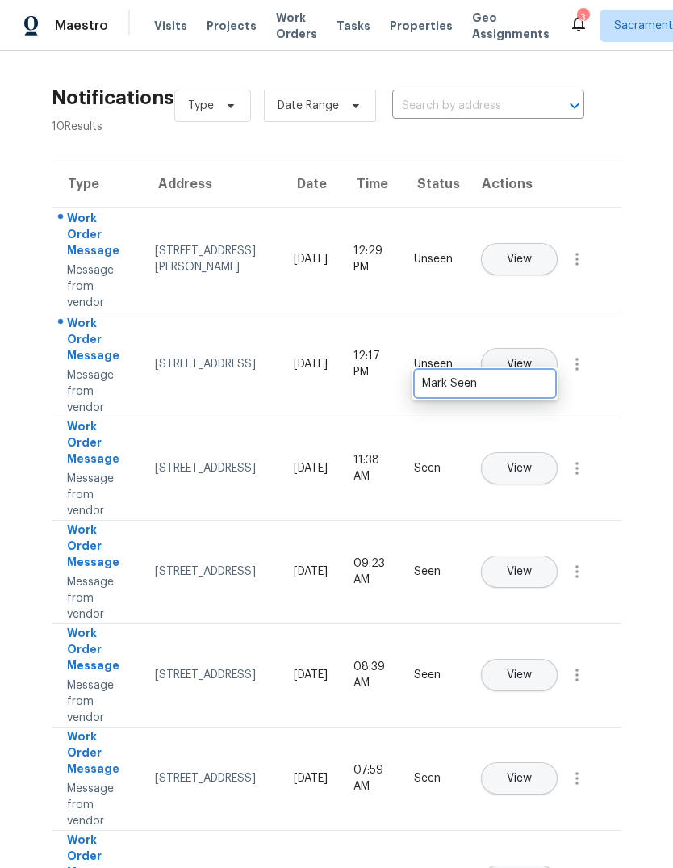
click at [532, 387] on div "Mark Seen" at bounding box center [485, 383] width 126 height 16
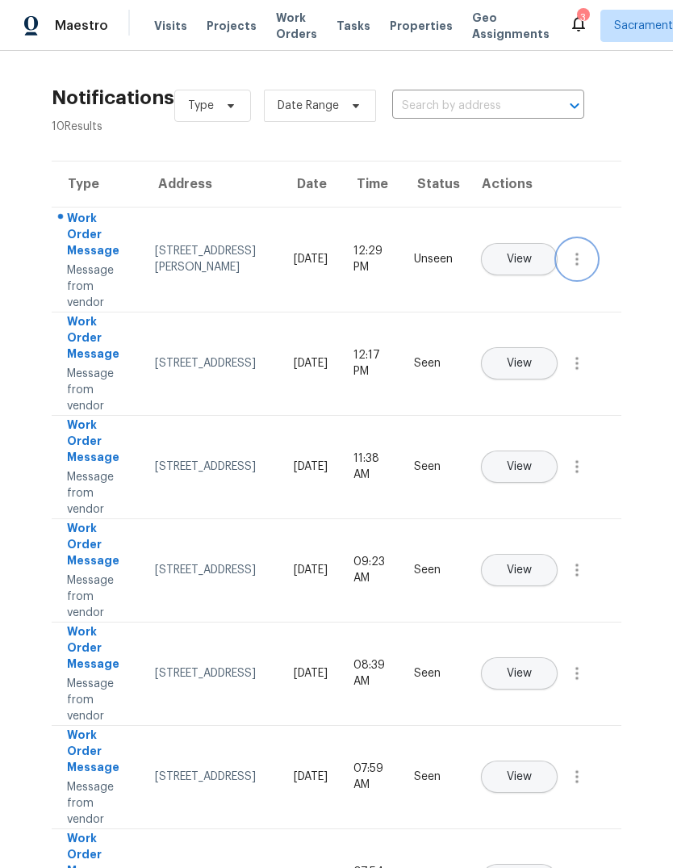
click at [584, 269] on icon "button" at bounding box center [577, 258] width 19 height 19
click at [539, 276] on div "Mark Seen" at bounding box center [485, 278] width 126 height 16
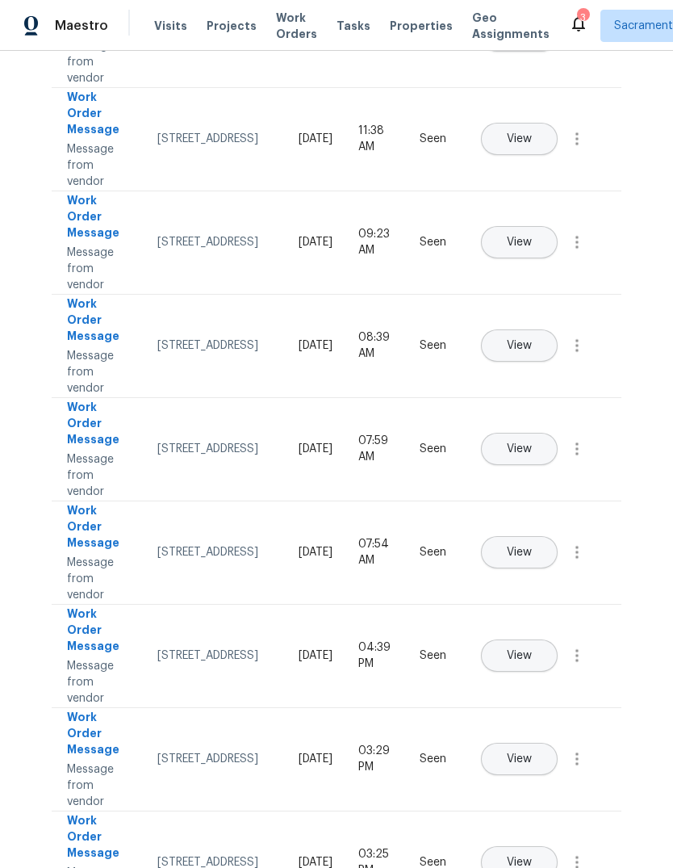
scroll to position [325, 0]
click at [577, 13] on div "3" at bounding box center [582, 18] width 11 height 16
click at [572, 28] on icon at bounding box center [578, 24] width 13 height 16
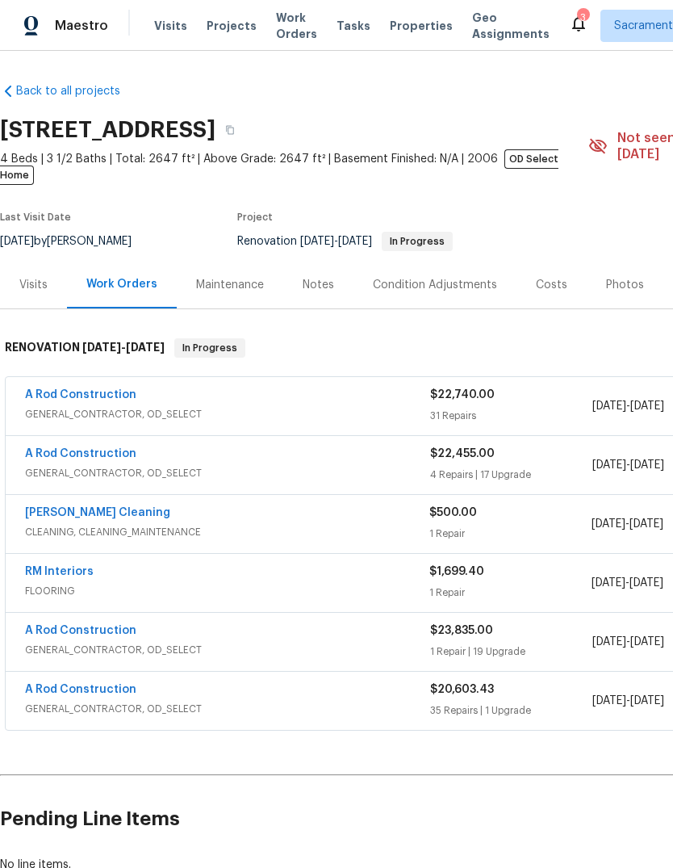
click at [42, 389] on link "A Rod Construction" at bounding box center [80, 394] width 111 height 11
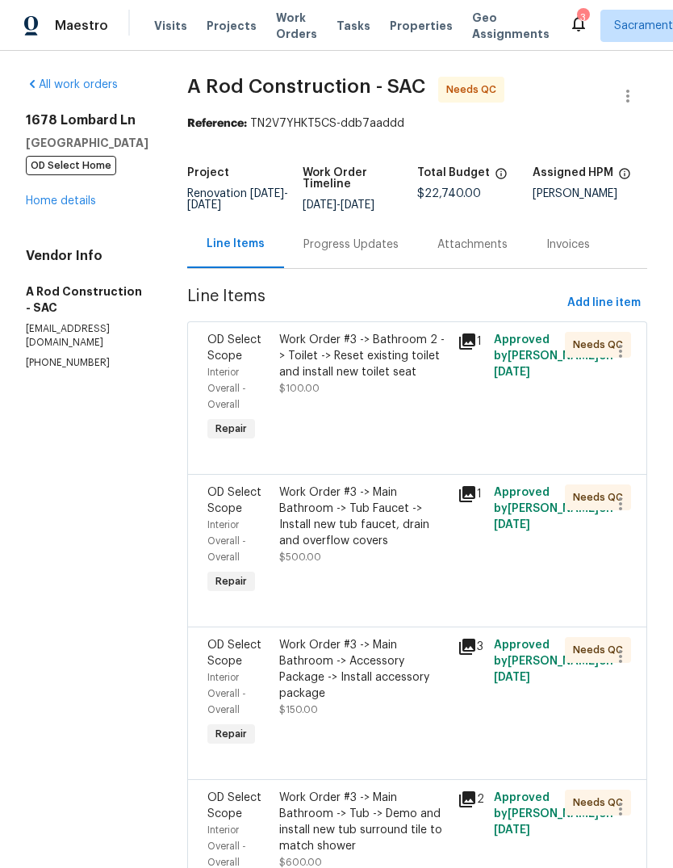
click at [49, 203] on link "Home details" at bounding box center [61, 200] width 70 height 11
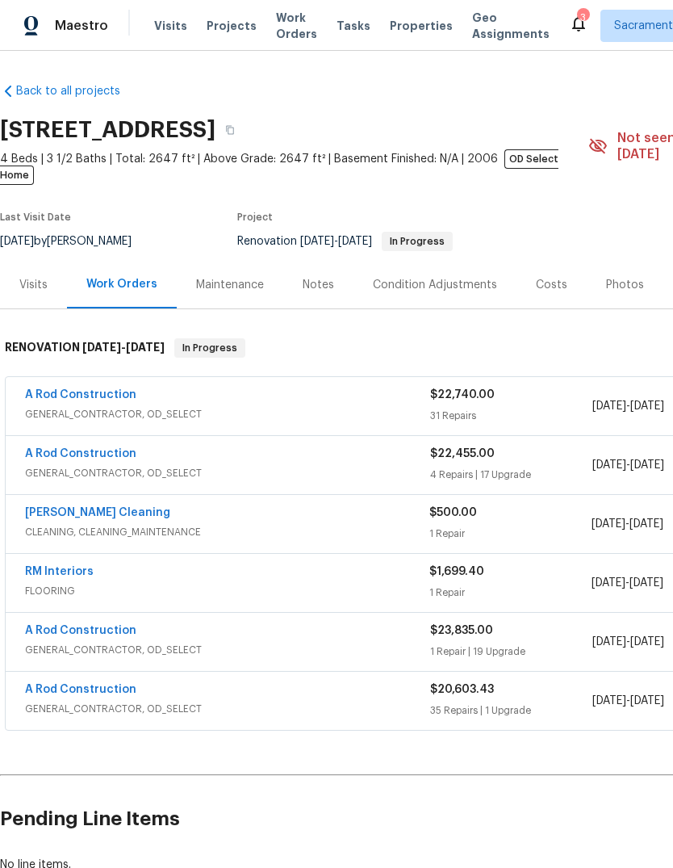
click at [30, 448] on link "A Rod Construction" at bounding box center [80, 453] width 111 height 11
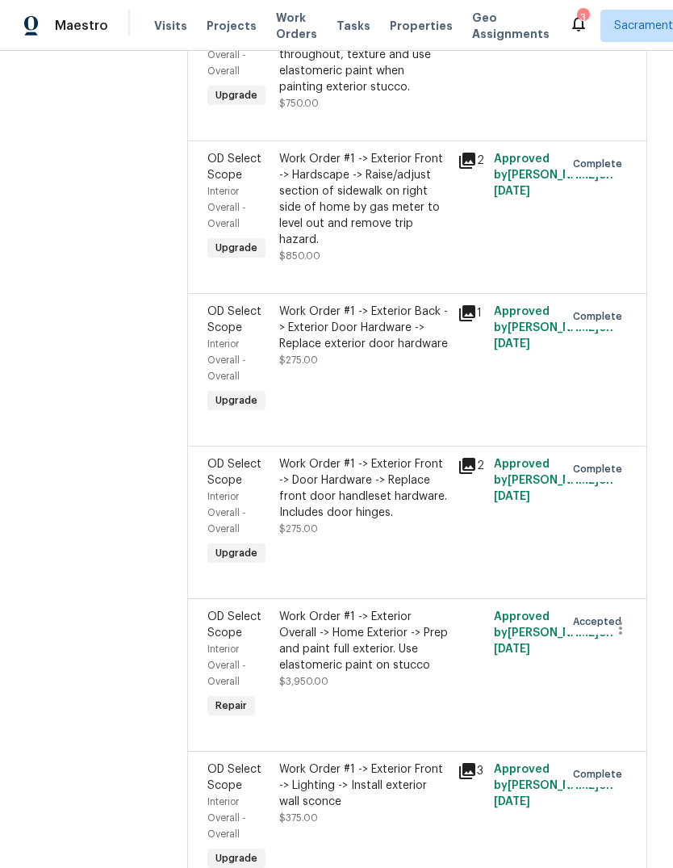
scroll to position [2007, 0]
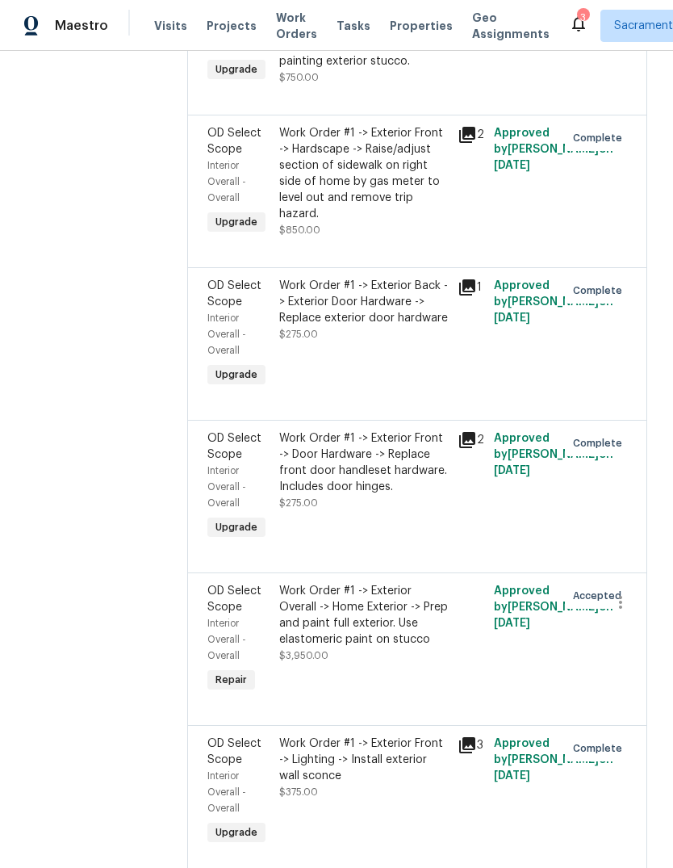
click at [390, 647] on div "Work Order #1 -> Exterior Overall -> Home Exterior -> Prep and paint full exter…" at bounding box center [364, 615] width 170 height 65
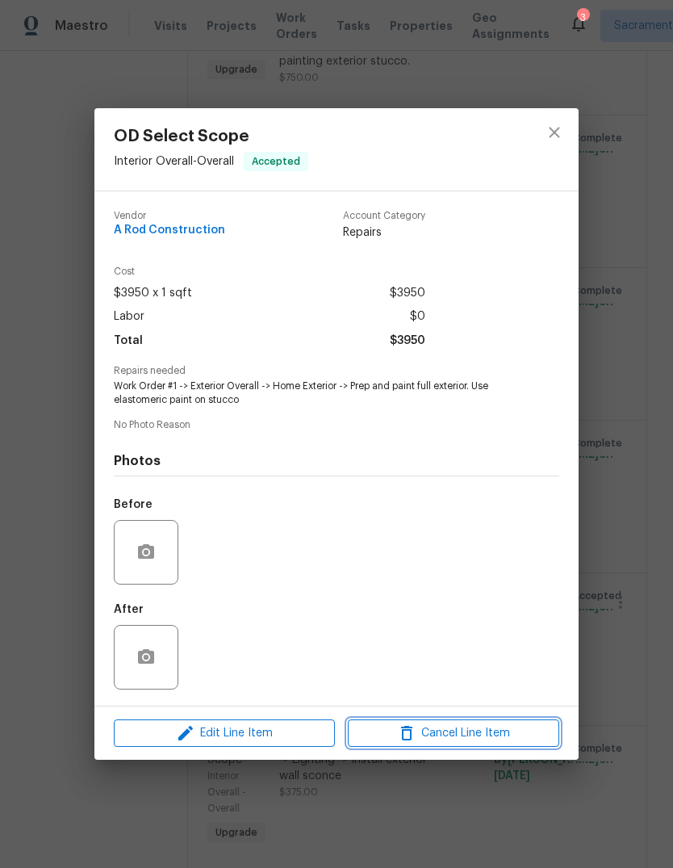
click at [496, 735] on span "Cancel Line Item" at bounding box center [454, 733] width 202 height 20
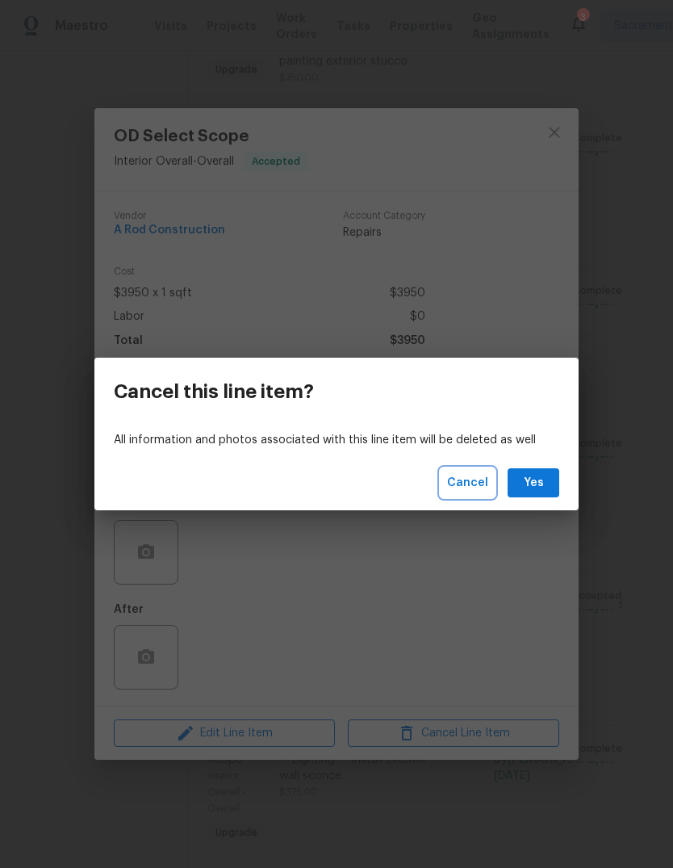
click at [480, 478] on span "Cancel" at bounding box center [467, 483] width 41 height 20
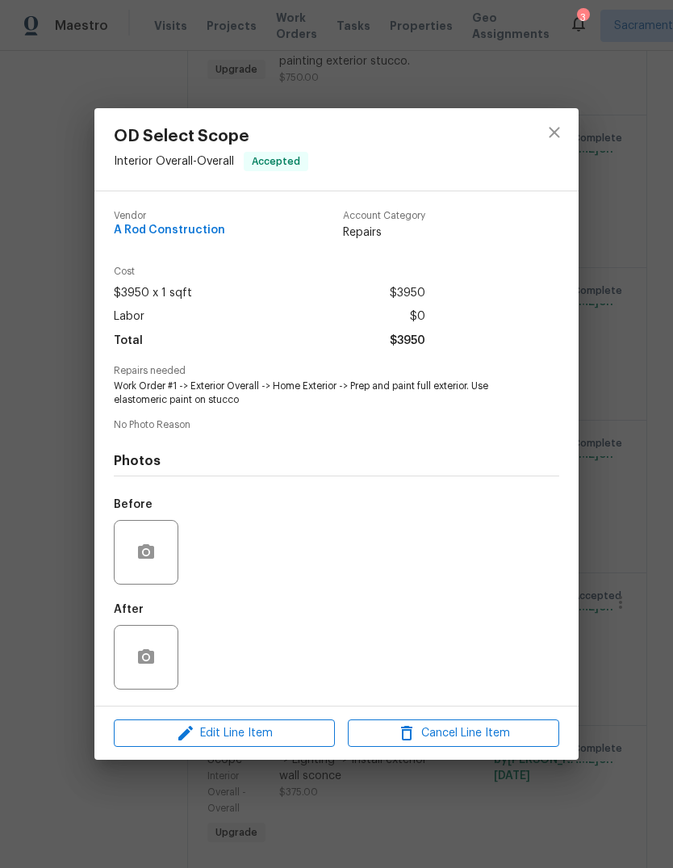
click at [640, 403] on div "OD Select Scope Interior Overall - Overall Accepted Vendor A Rod Construction A…" at bounding box center [336, 434] width 673 height 868
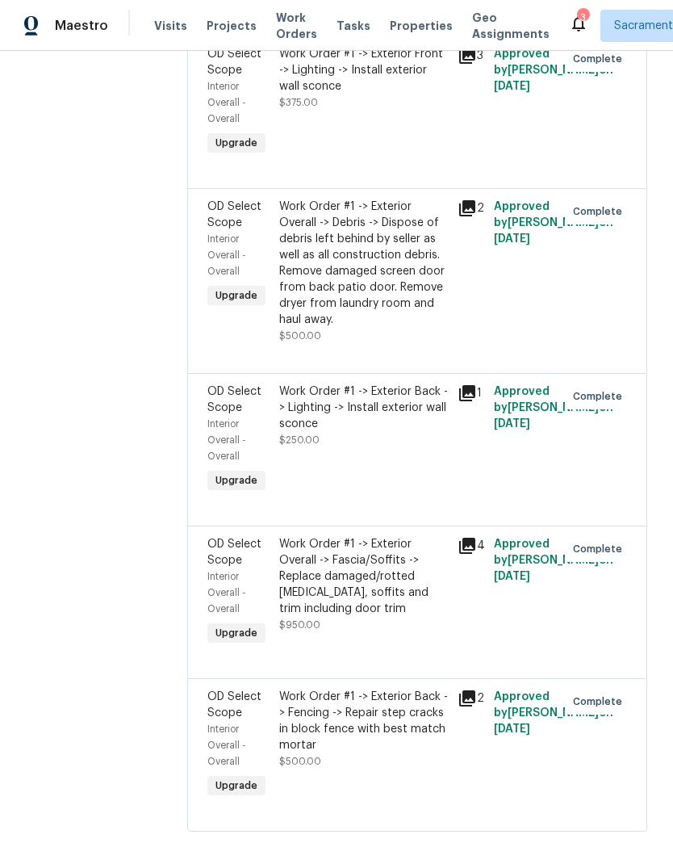
scroll to position [2695, 0]
